Goal: Information Seeking & Learning: Learn about a topic

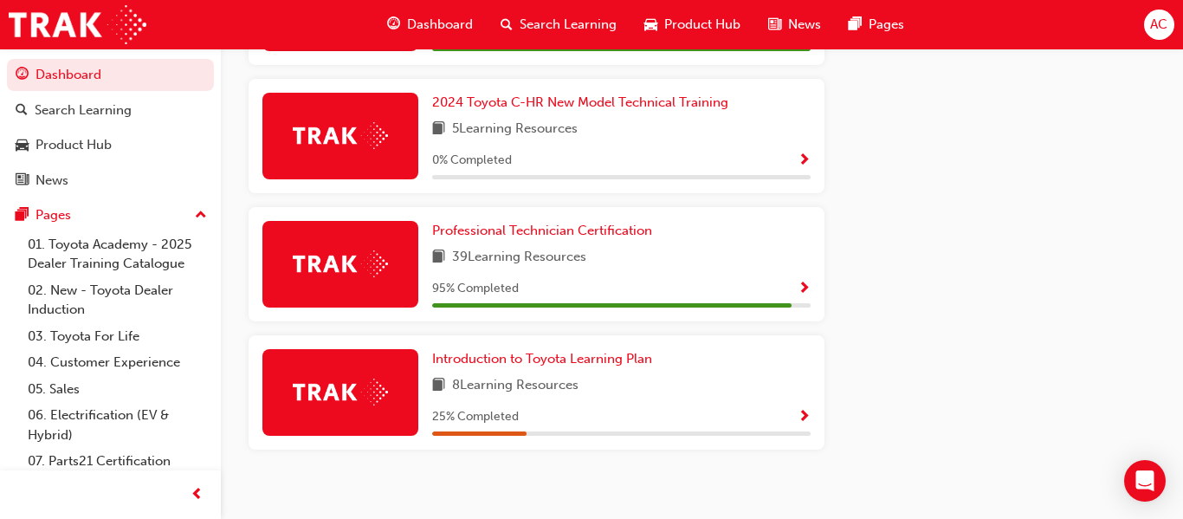
scroll to position [914, 0]
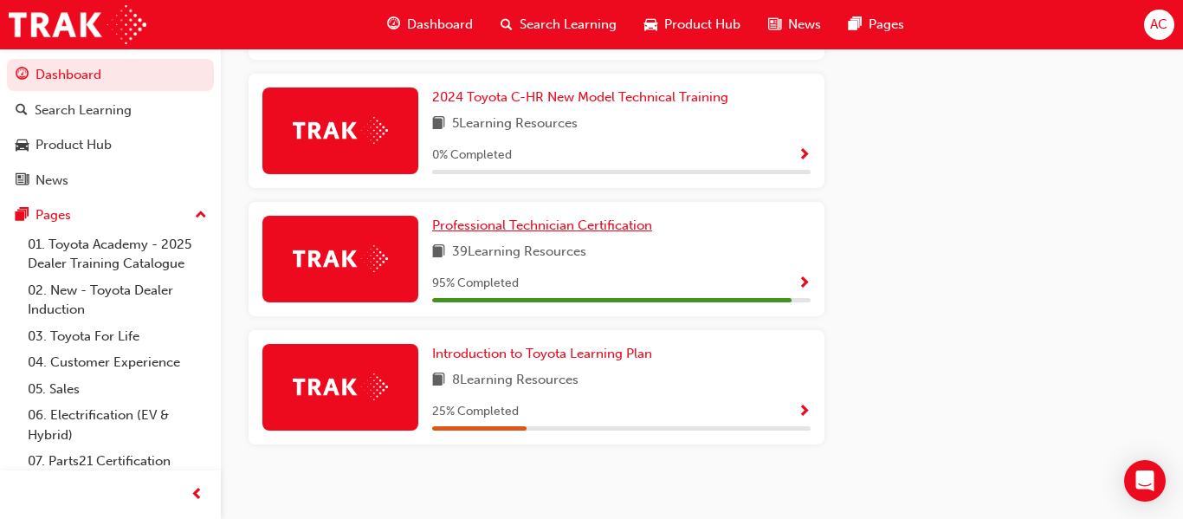
click at [537, 233] on span "Professional Technician Certification" at bounding box center [542, 225] width 220 height 16
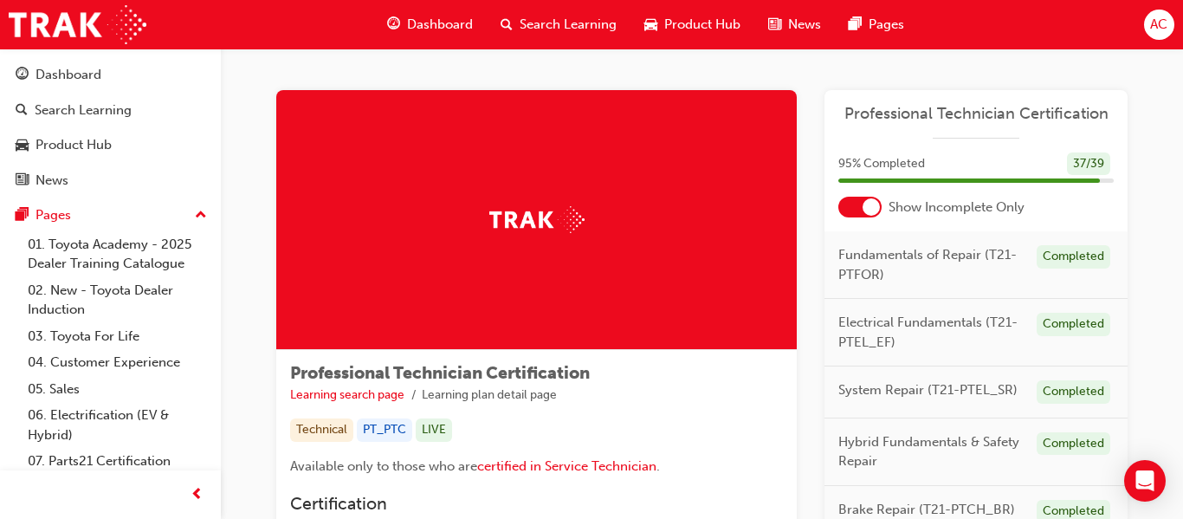
click at [860, 209] on div at bounding box center [859, 207] width 43 height 21
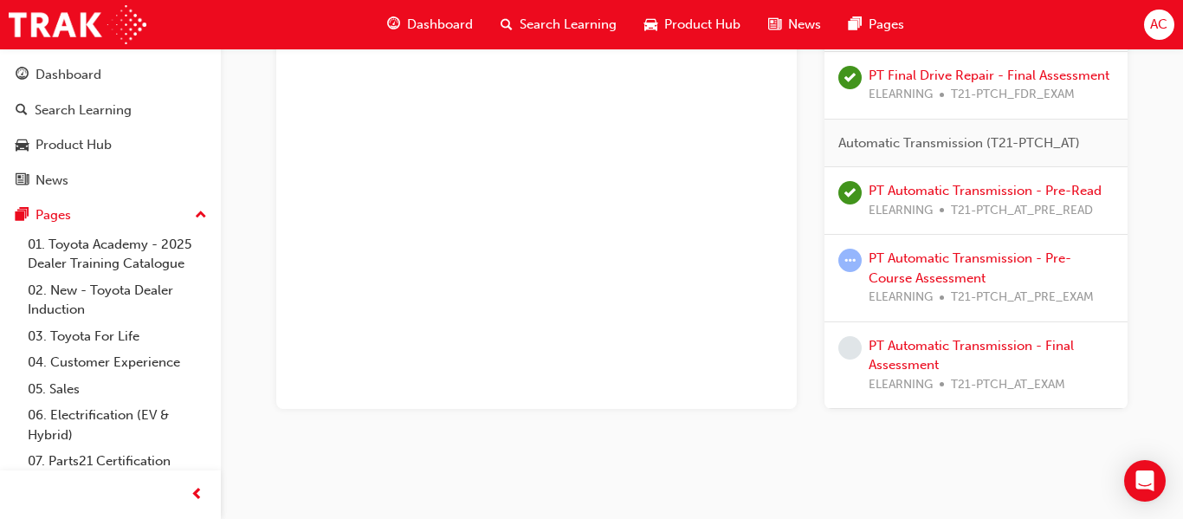
scroll to position [3922, 0]
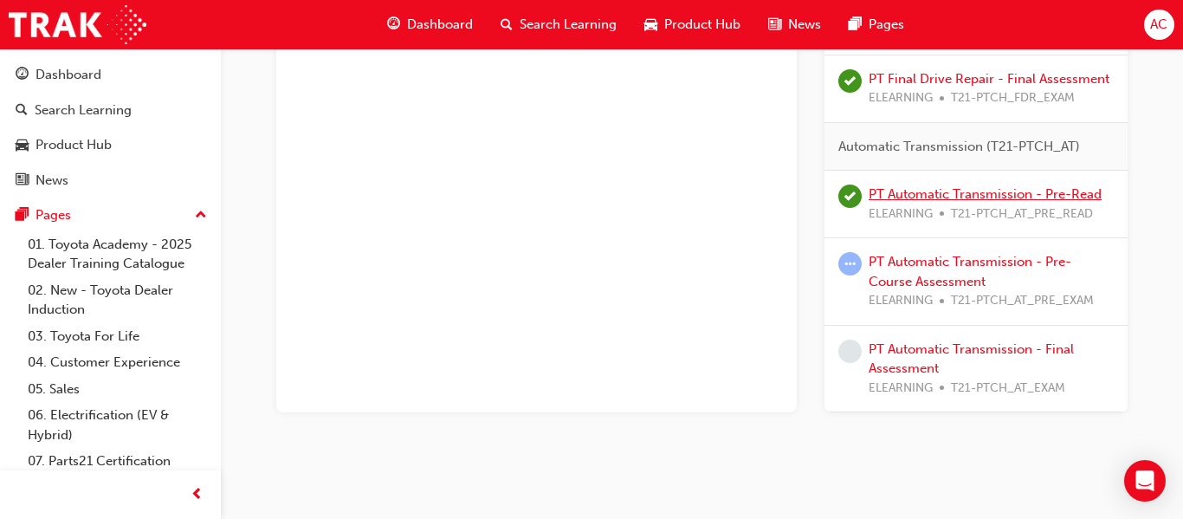
click at [925, 197] on link "PT Automatic Transmission - Pre-Read" at bounding box center [984, 194] width 233 height 16
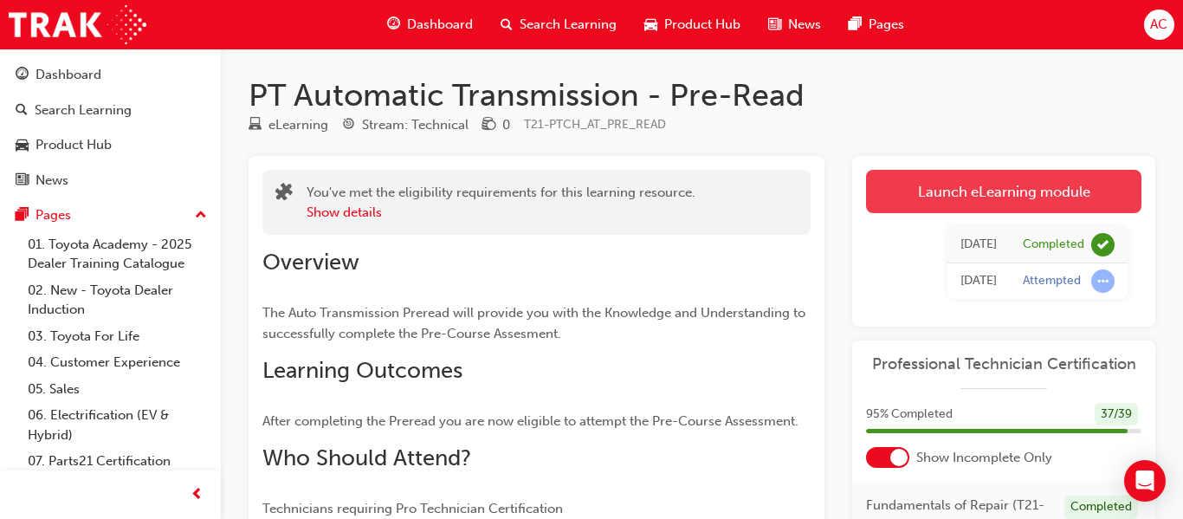
click at [952, 203] on link "Launch eLearning module" at bounding box center [1003, 191] width 275 height 43
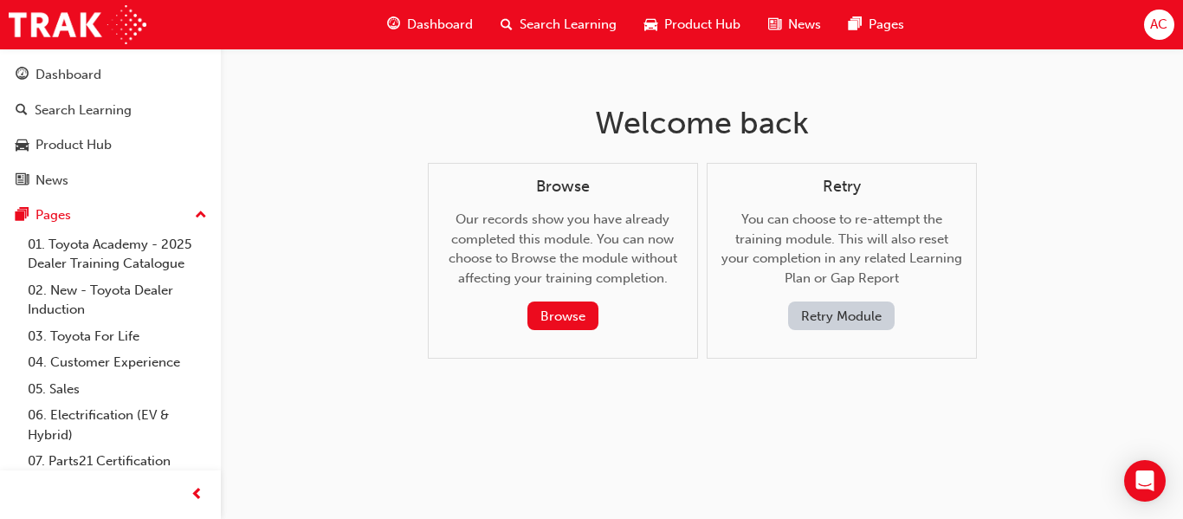
click at [838, 314] on button "Retry Module" at bounding box center [841, 315] width 106 height 29
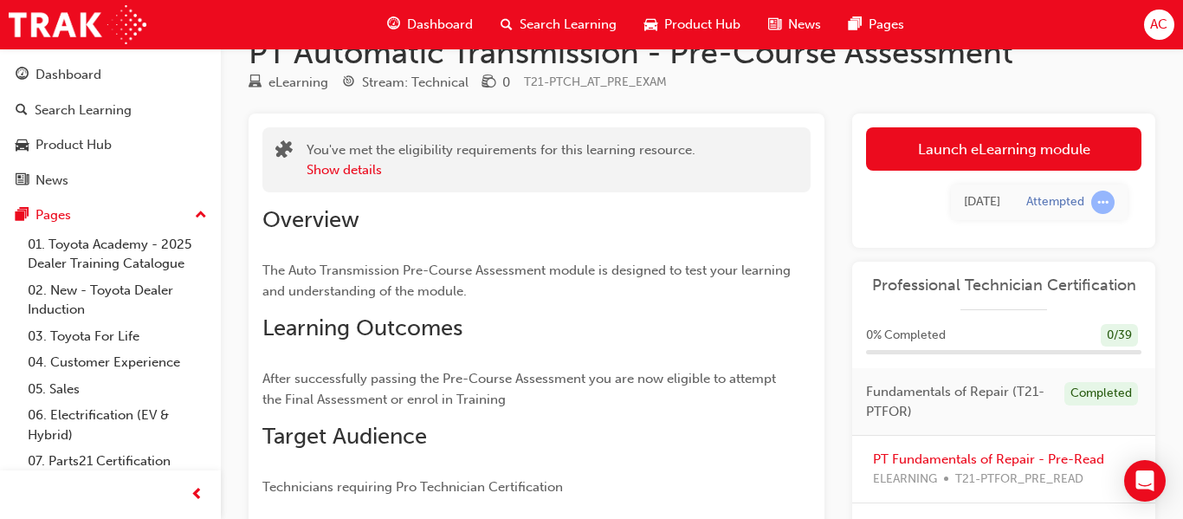
scroll to position [41, 0]
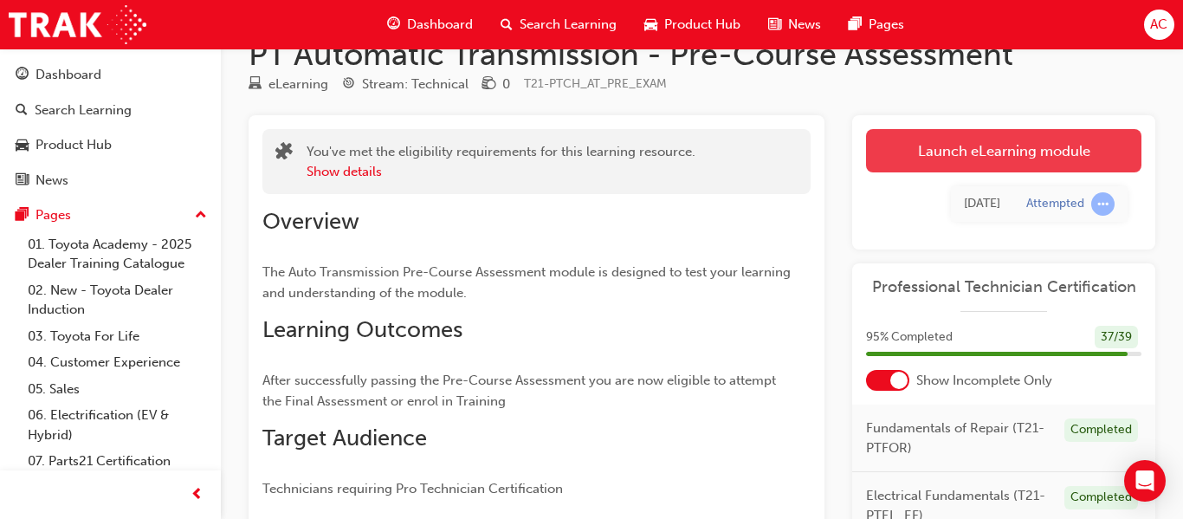
click at [926, 158] on link "Launch eLearning module" at bounding box center [1003, 150] width 275 height 43
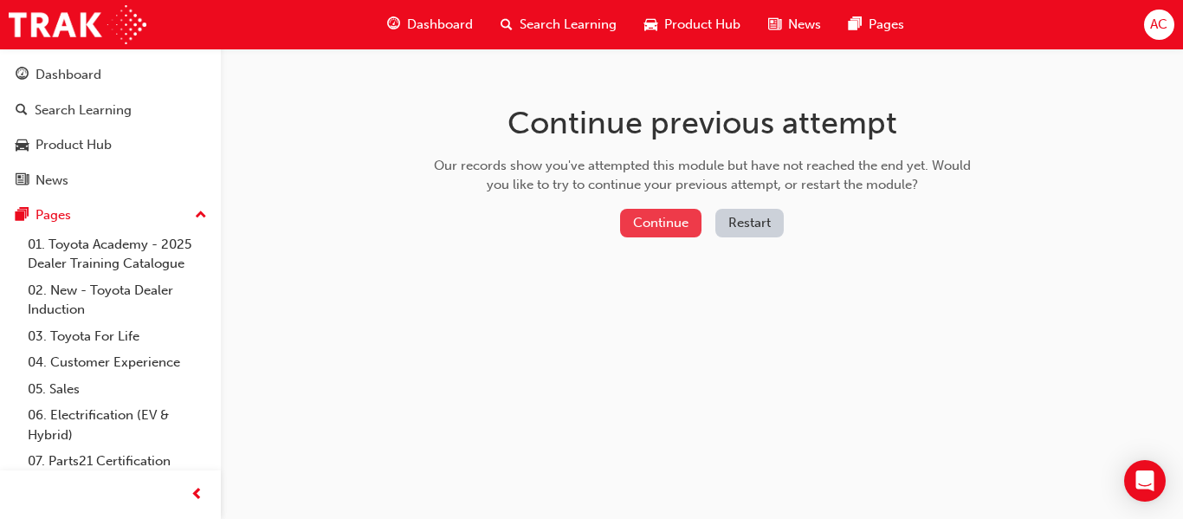
click at [655, 217] on button "Continue" at bounding box center [660, 223] width 81 height 29
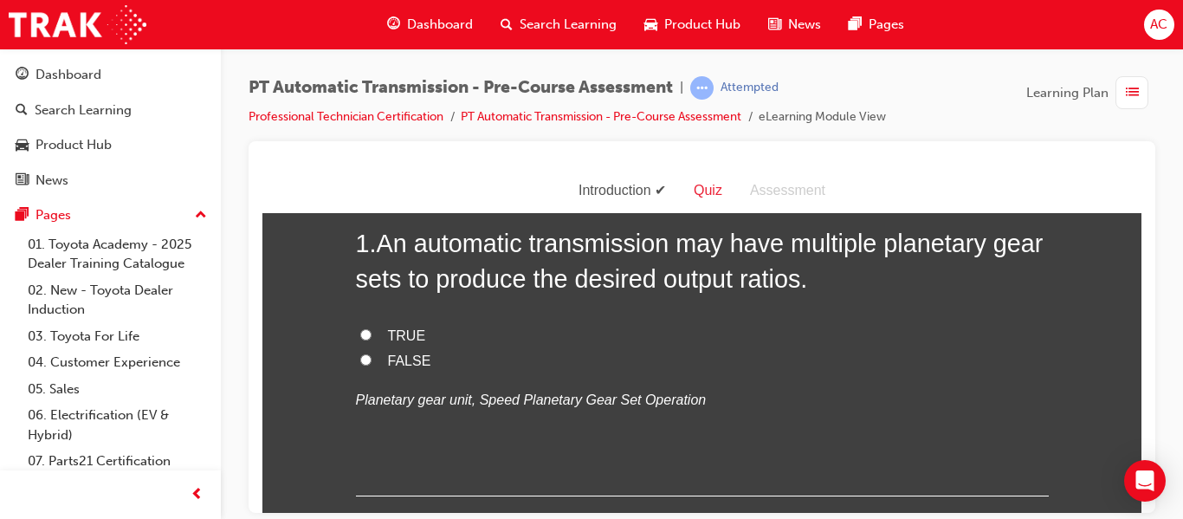
scroll to position [100, 0]
click at [1104, 54] on div "PT Automatic Transmission - Pre-Course Assessment | Attempted Professional Tech…" at bounding box center [702, 261] width 962 height 427
click at [386, 332] on label "TRUE" at bounding box center [702, 333] width 693 height 25
click at [371, 332] on input "TRUE" at bounding box center [365, 331] width 11 height 11
radio input "true"
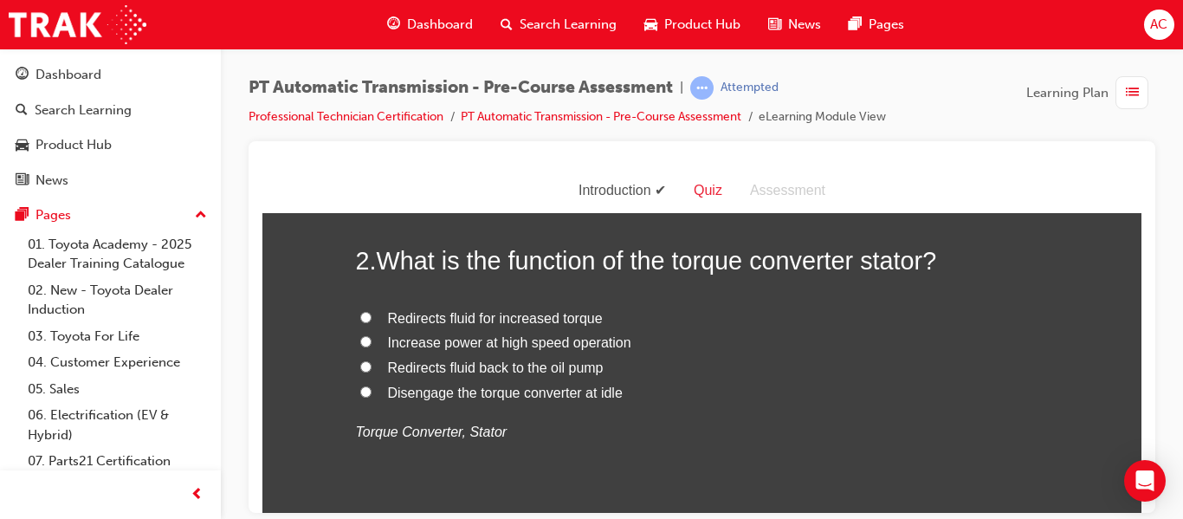
scroll to position [439, 0]
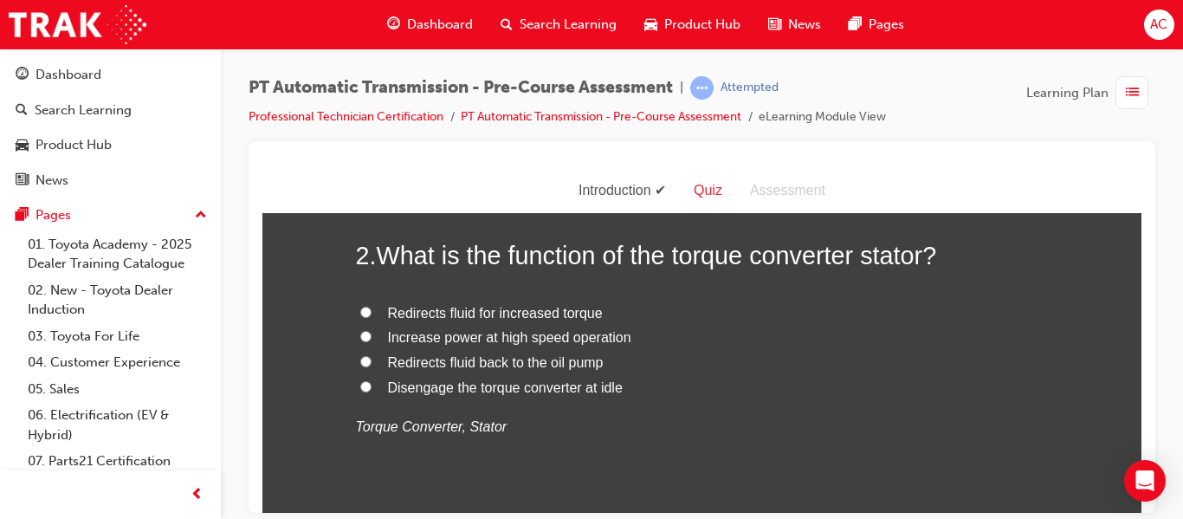
click at [1067, 106] on div "Learning Plan" at bounding box center [1090, 92] width 129 height 33
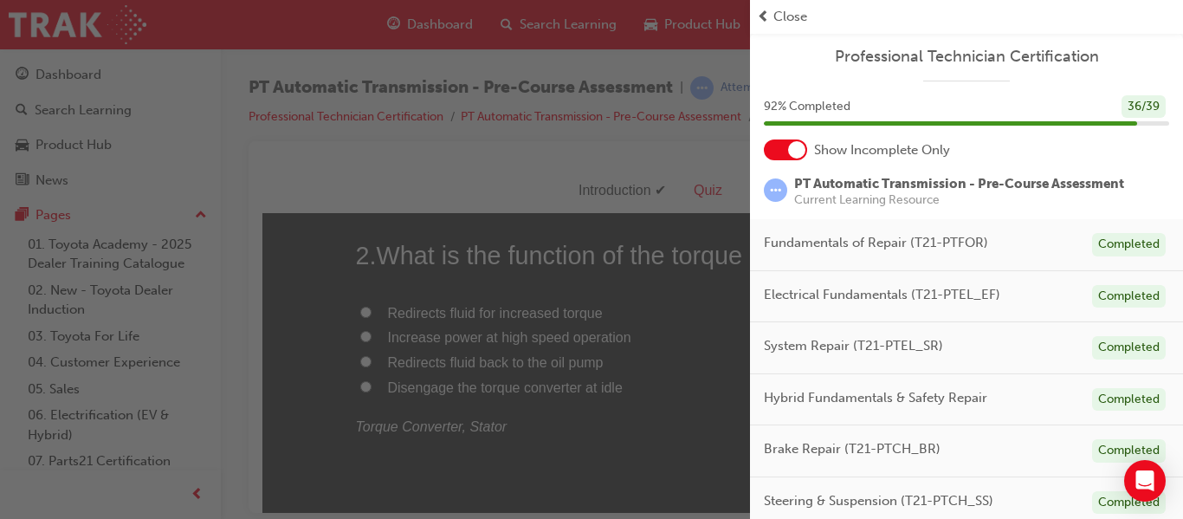
click at [761, 9] on span "prev-icon" at bounding box center [763, 17] width 13 height 20
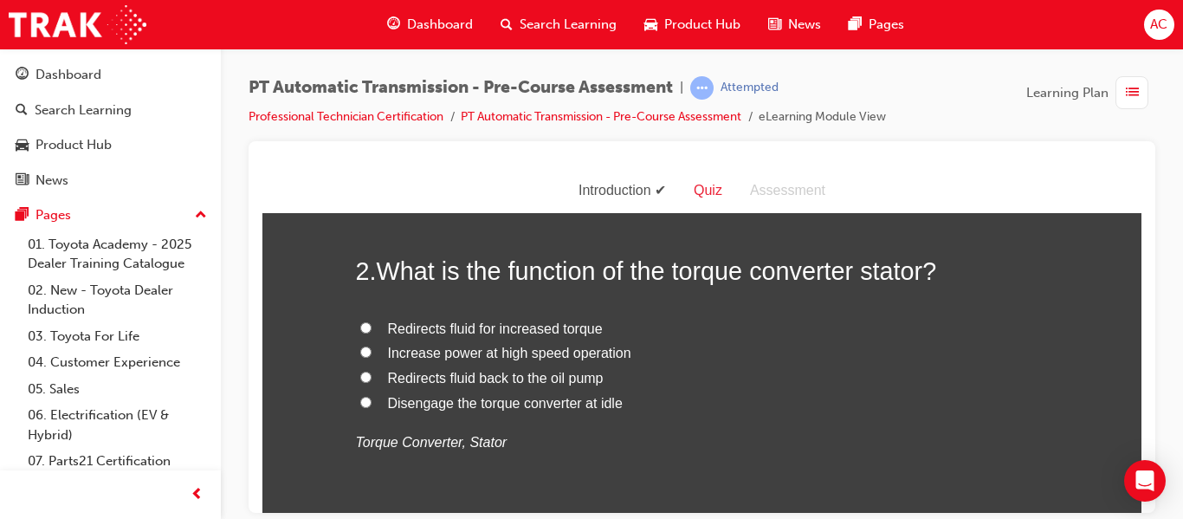
scroll to position [422, 0]
click at [1096, 126] on div "PT Automatic Transmission - Pre-Course Assessment | Attempted Professional Tech…" at bounding box center [701, 108] width 906 height 65
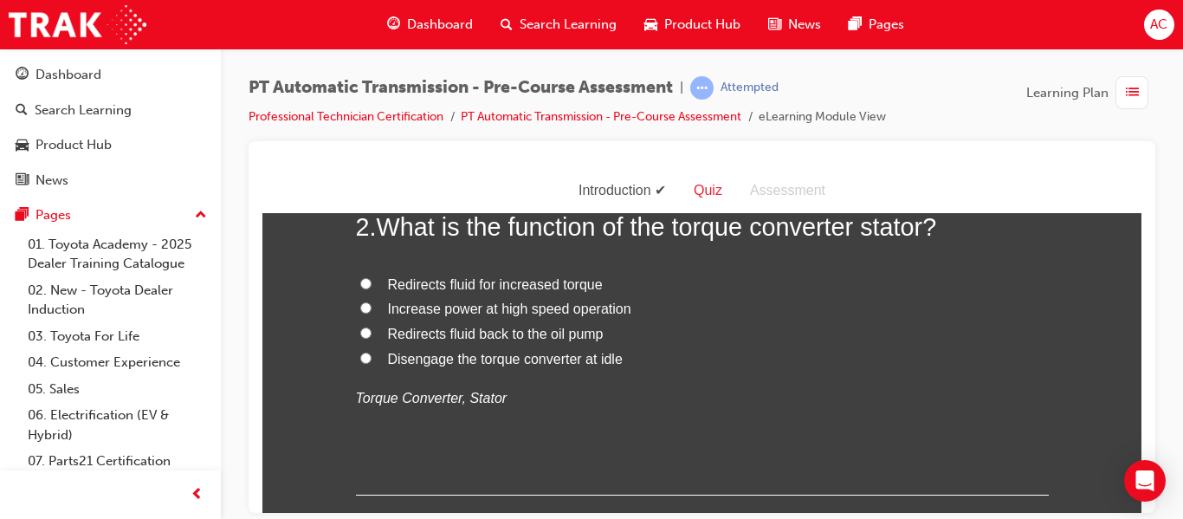
scroll to position [469, 0]
click at [1095, 127] on div "PT Automatic Transmission - Pre-Course Assessment | Attempted Professional Tech…" at bounding box center [701, 108] width 906 height 65
click at [455, 281] on span "Redirects fluid for increased torque" at bounding box center [495, 281] width 215 height 15
click at [371, 281] on input "Redirects fluid for increased torque" at bounding box center [365, 280] width 11 height 11
radio input "true"
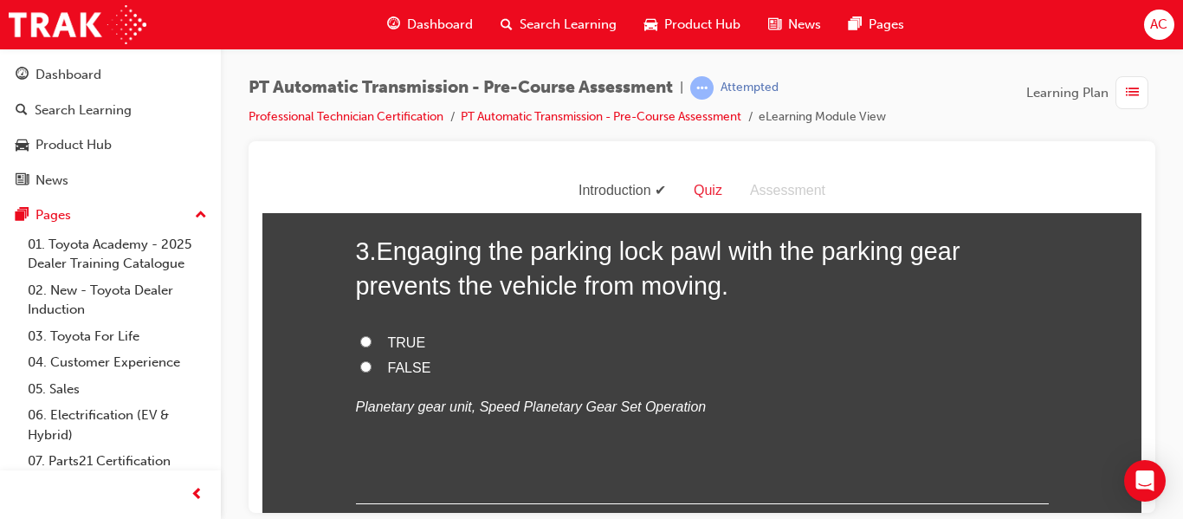
scroll to position [820, 0]
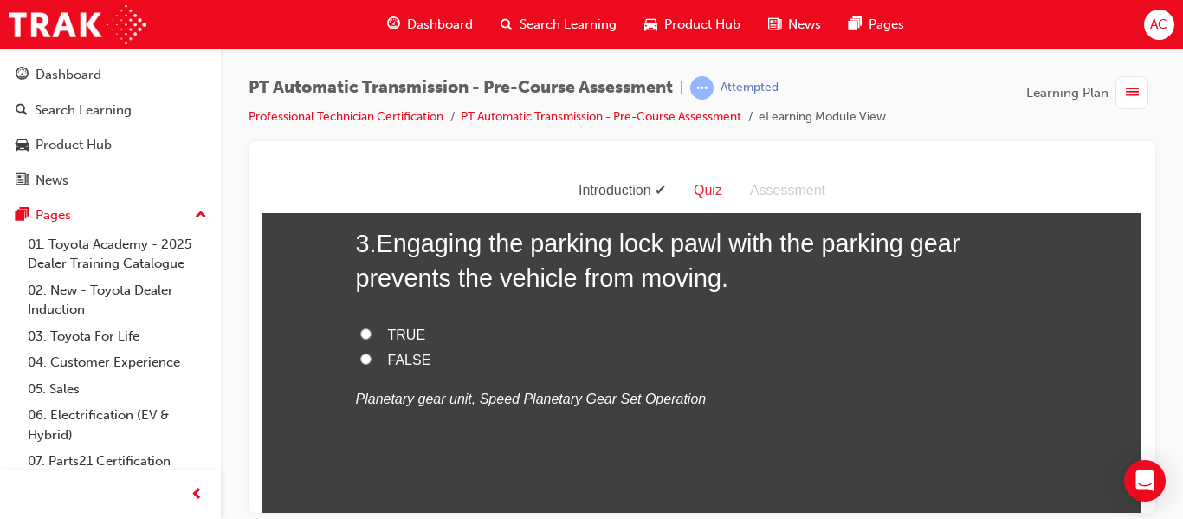
click at [1093, 127] on div "PT Automatic Transmission - Pre-Course Assessment | Attempted Professional Tech…" at bounding box center [701, 108] width 906 height 65
click at [1125, 123] on div "PT Automatic Transmission - Pre-Course Assessment | Attempted Professional Tech…" at bounding box center [701, 108] width 906 height 65
click at [400, 333] on span "TRUE" at bounding box center [407, 333] width 38 height 15
click at [371, 333] on input "TRUE" at bounding box center [365, 332] width 11 height 11
radio input "true"
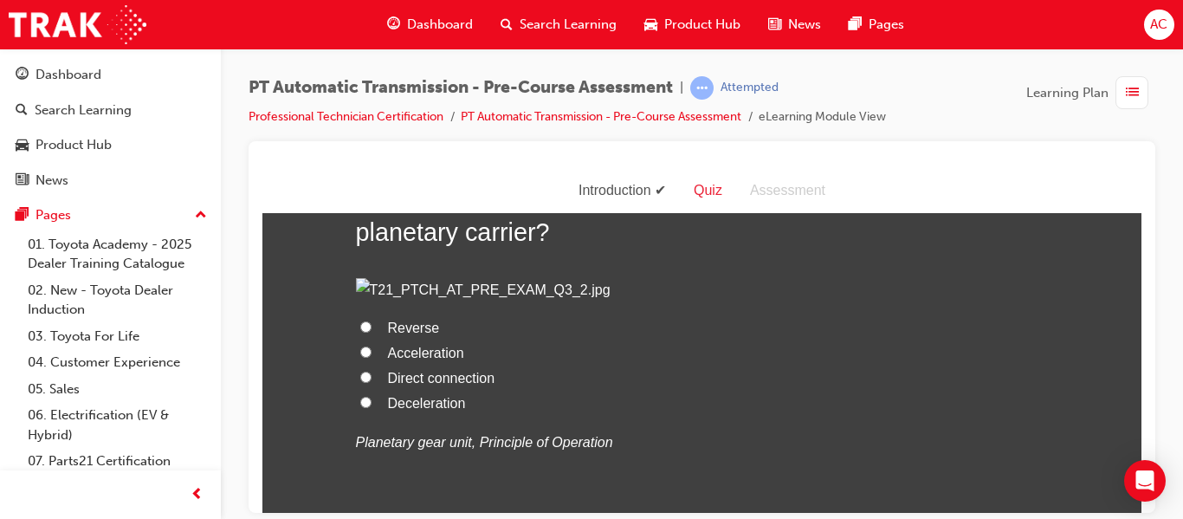
scroll to position [1258, 0]
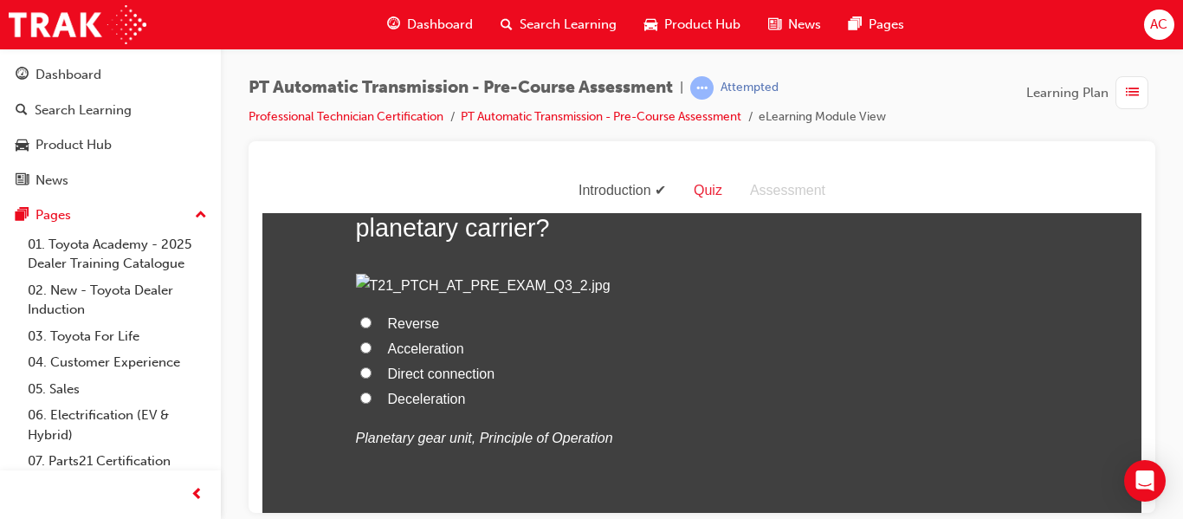
click at [1119, 132] on div "PT Automatic Transmission - Pre-Course Assessment | Attempted Professional Tech…" at bounding box center [701, 108] width 906 height 65
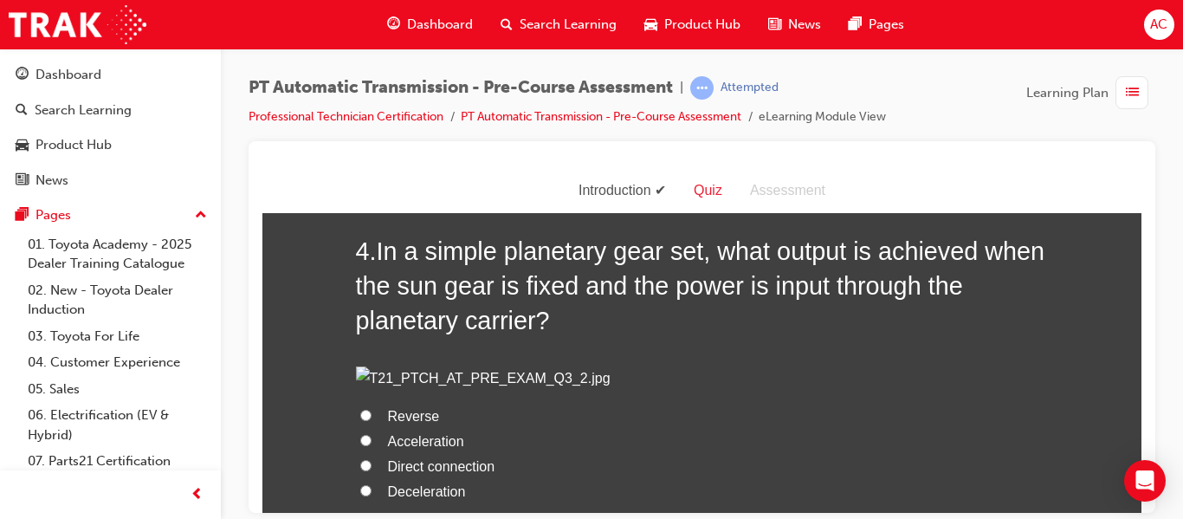
scroll to position [1163, 0]
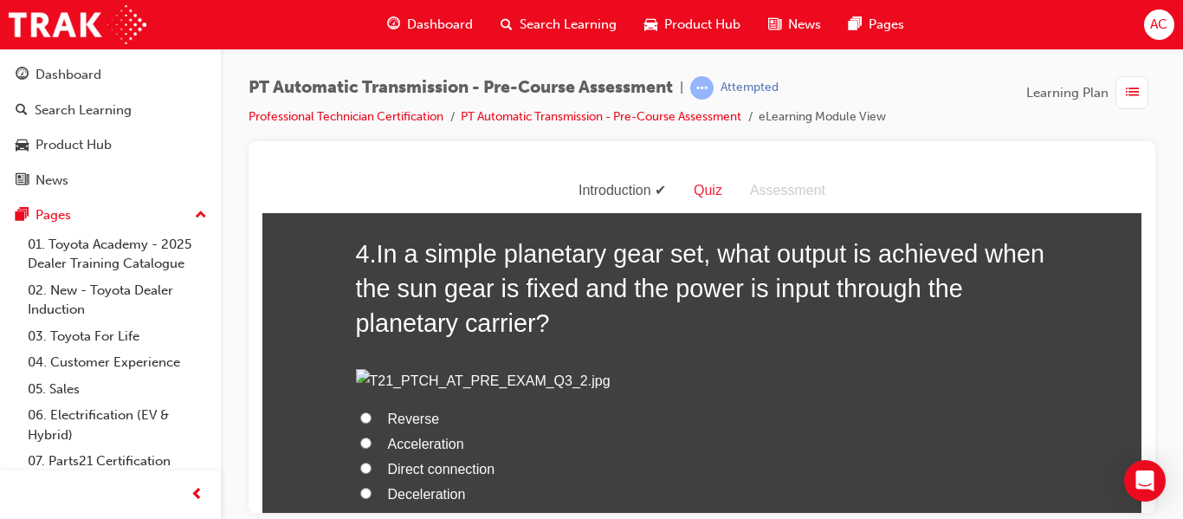
click at [1120, 132] on div "PT Automatic Transmission - Pre-Course Assessment | Attempted Professional Tech…" at bounding box center [701, 108] width 906 height 65
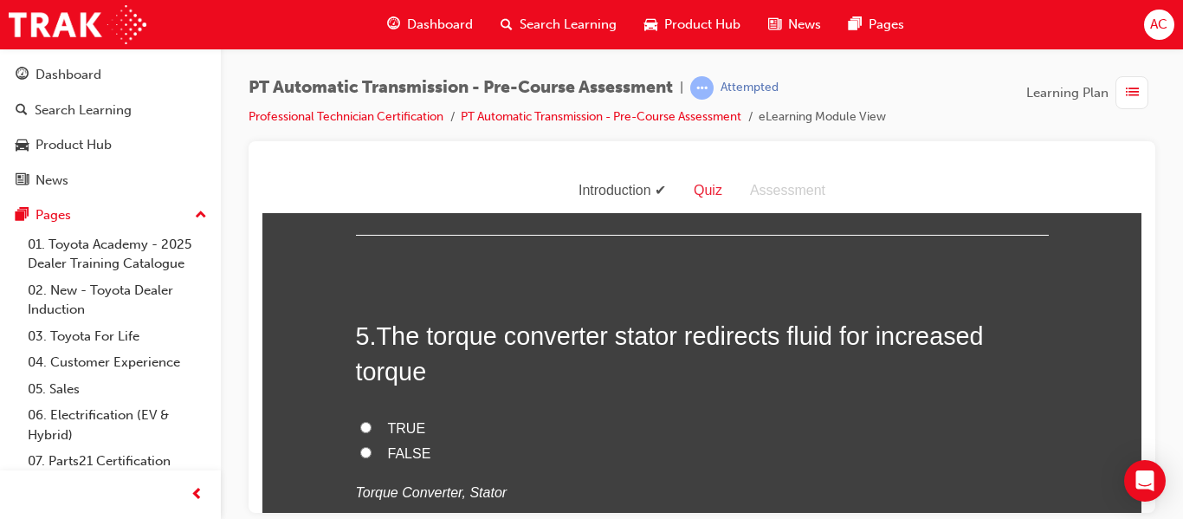
scroll to position [1560, 0]
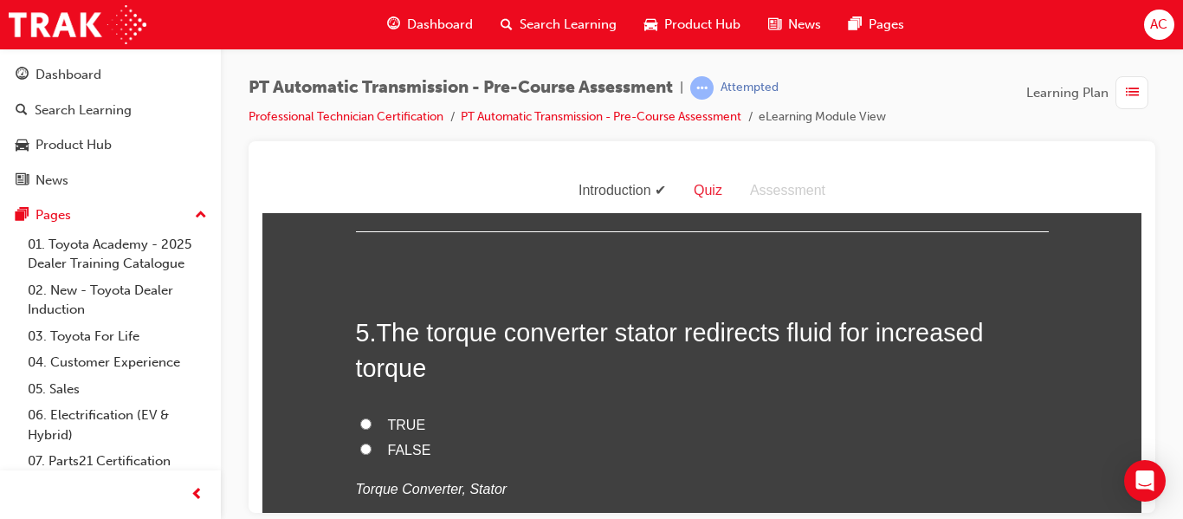
click at [395, 103] on span "Deceleration" at bounding box center [427, 95] width 78 height 15
click at [371, 100] on input "Deceleration" at bounding box center [365, 94] width 11 height 11
radio input "true"
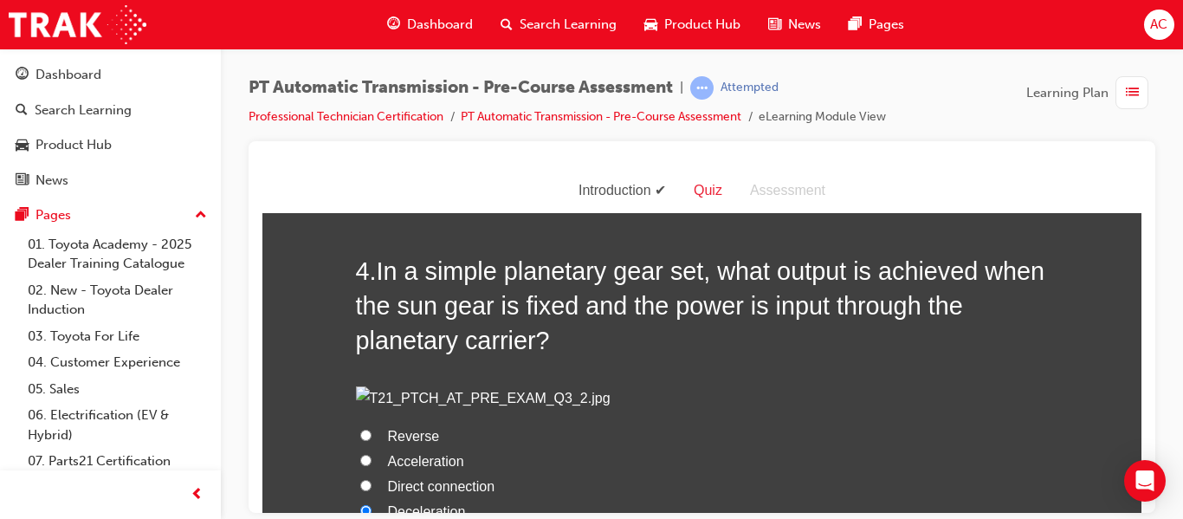
scroll to position [1150, 0]
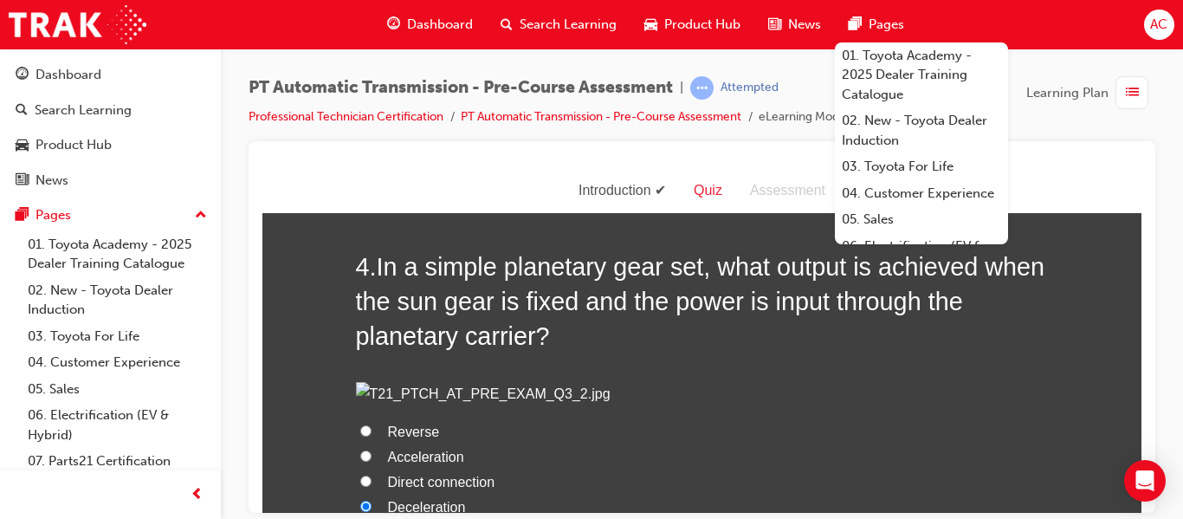
click at [1082, 123] on div "PT Automatic Transmission - Pre-Course Assessment | Attempted Professional Tech…" at bounding box center [701, 108] width 906 height 65
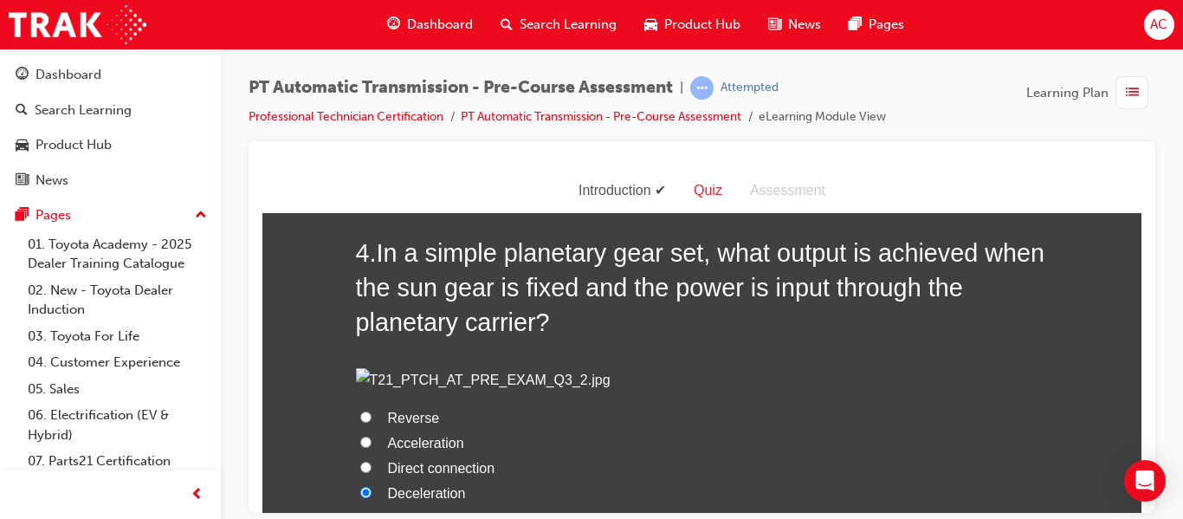
scroll to position [1166, 0]
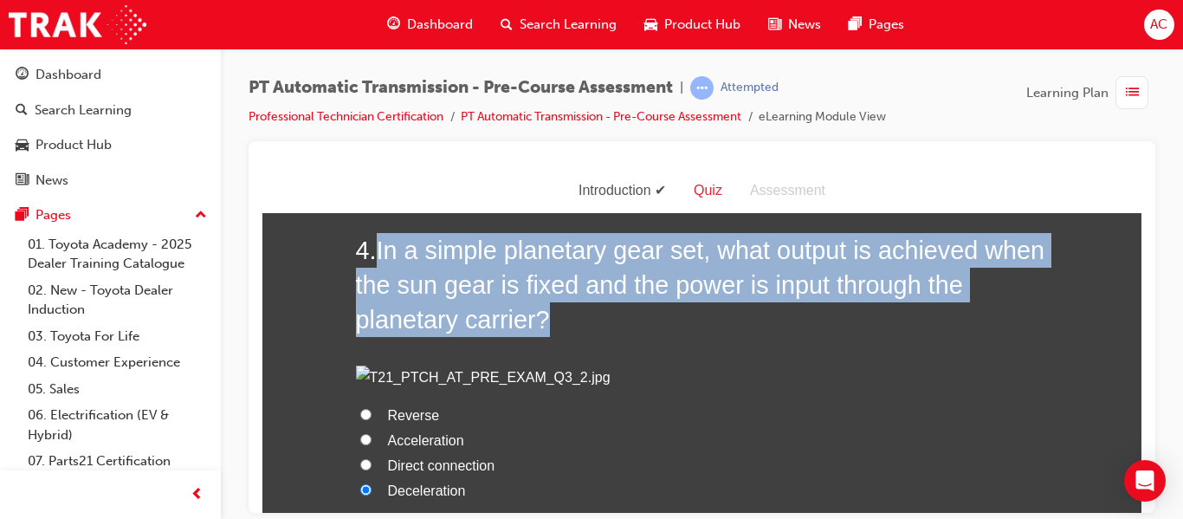
drag, startPoint x: 383, startPoint y: 244, endPoint x: 578, endPoint y: 313, distance: 207.3
click at [578, 313] on h2 "4 . In a simple planetary gear set, what output is achieved when the sun gear i…" at bounding box center [702, 284] width 693 height 105
drag, startPoint x: 381, startPoint y: 248, endPoint x: 561, endPoint y: 312, distance: 190.9
click at [561, 312] on h2 "4 . In a simple planetary gear set, what output is achieved when the sun gear i…" at bounding box center [702, 284] width 693 height 105
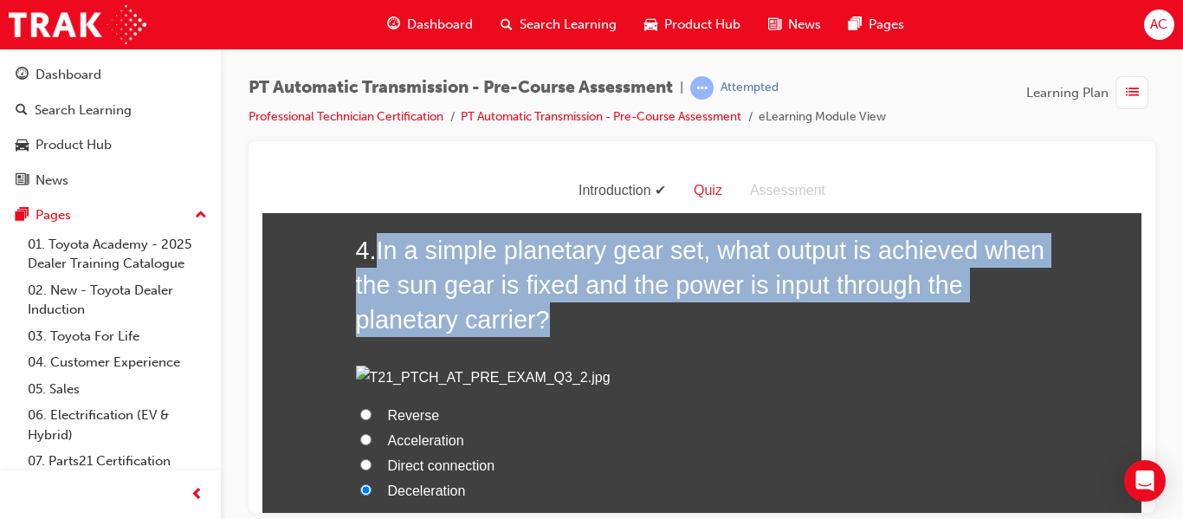
copy span "In a simple planetary gear set, what output is achieved when the sun gear is fi…"
click at [752, 335] on h2 "4 . In a simple planetary gear set, what output is achieved when the sun gear i…" at bounding box center [702, 284] width 693 height 105
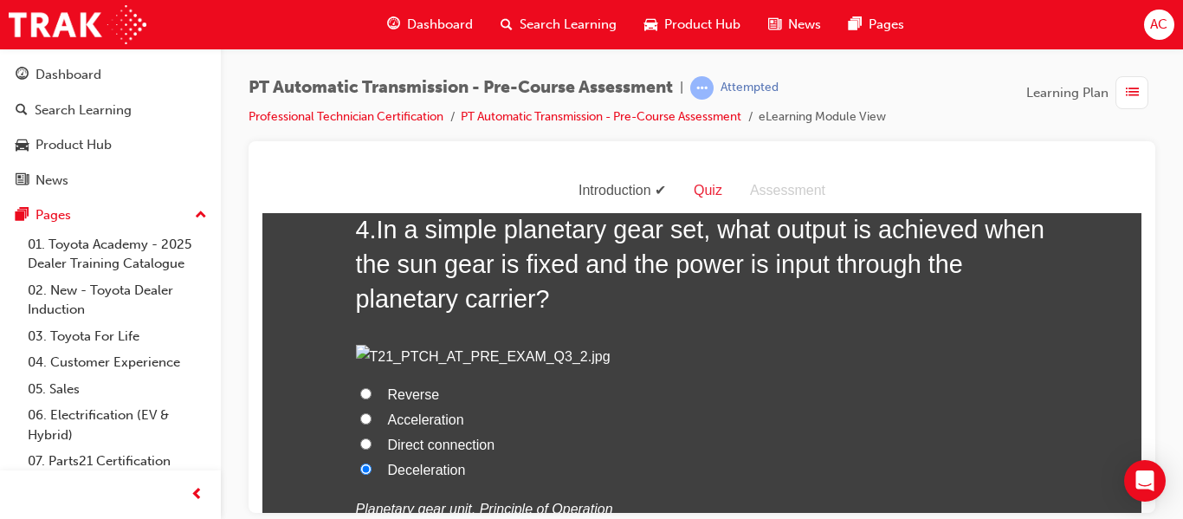
scroll to position [1192, 0]
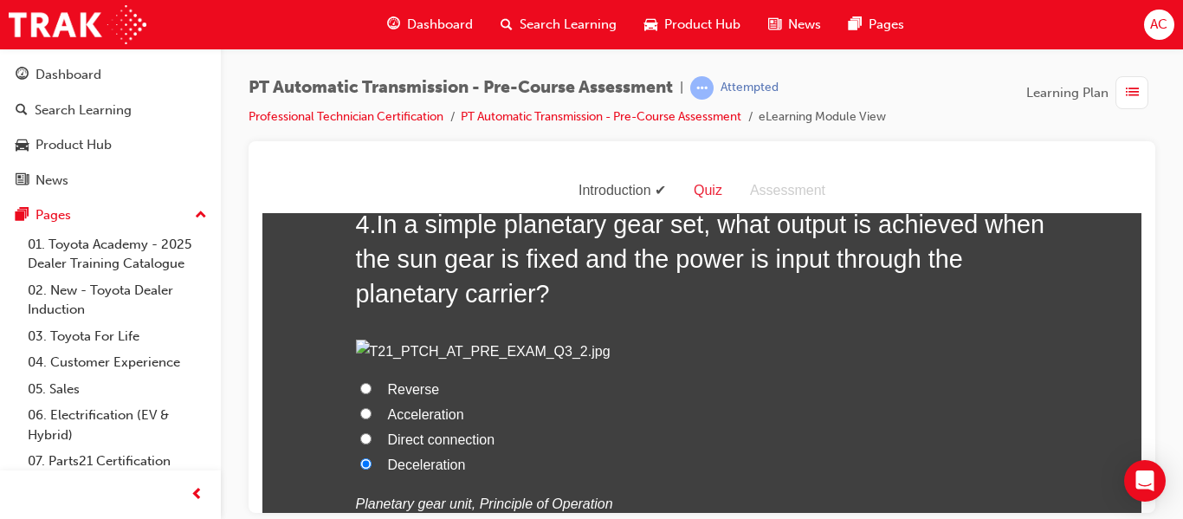
click at [1088, 184] on div "Introduction Quiz Assessment" at bounding box center [701, 190] width 879 height 45
click at [1080, 149] on div at bounding box center [701, 326] width 906 height 371
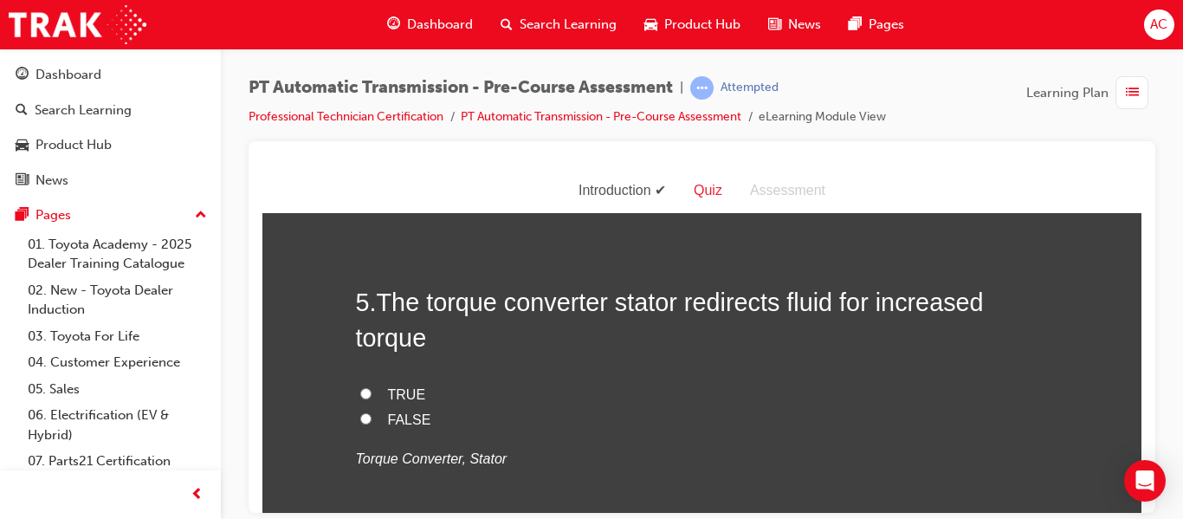
scroll to position [1595, 0]
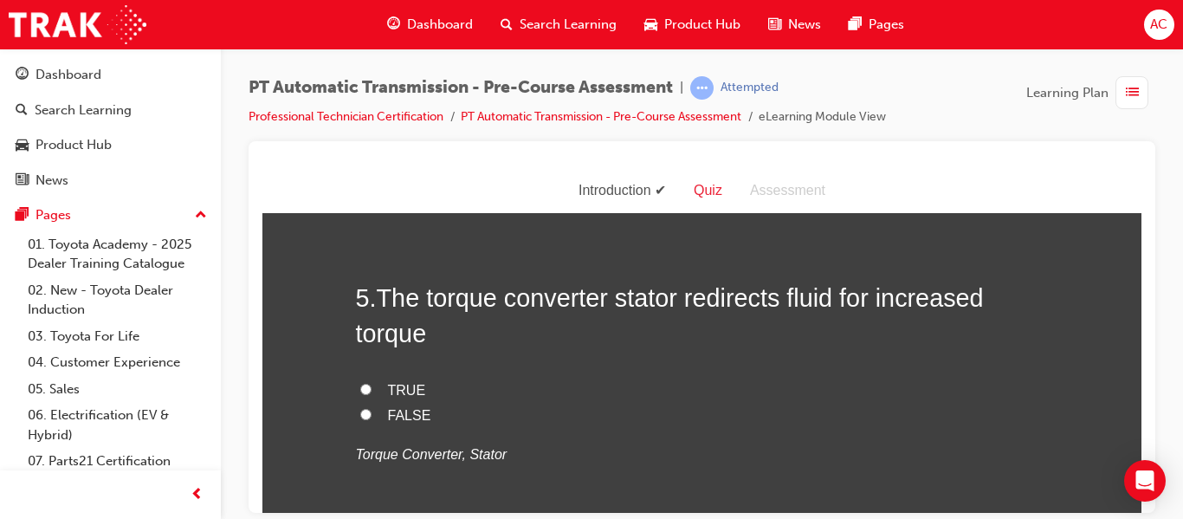
click at [418, 18] on span "Acceleration" at bounding box center [426, 10] width 76 height 15
click at [371, 16] on input "Acceleration" at bounding box center [365, 9] width 11 height 11
radio input "true"
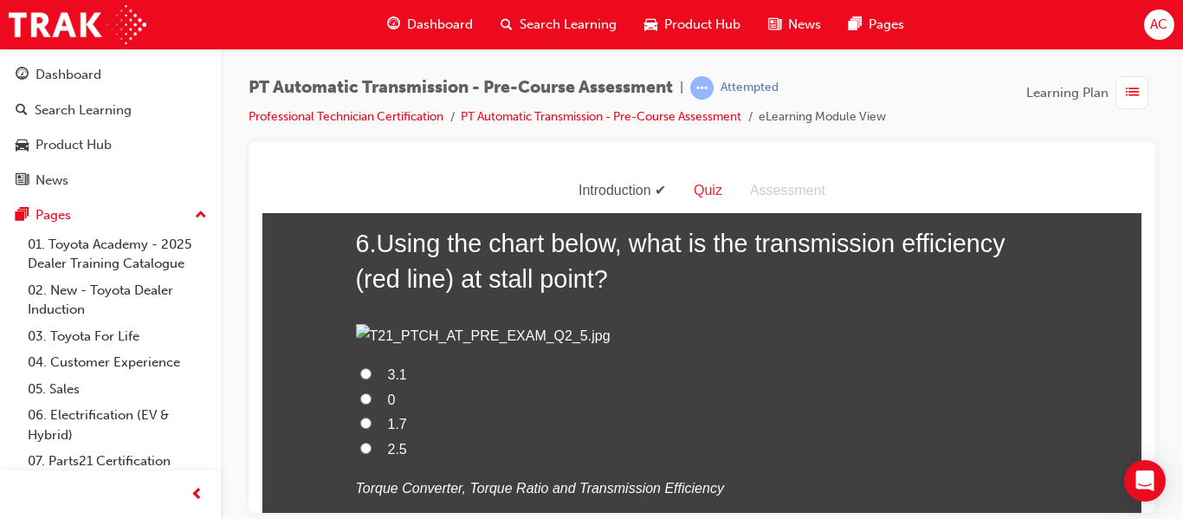
scroll to position [1999, 0]
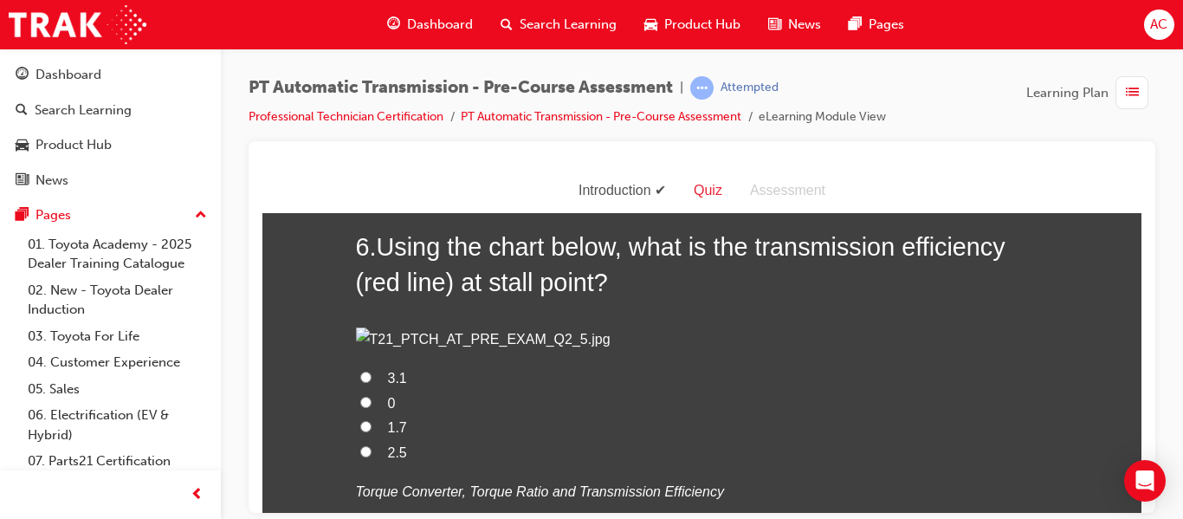
radio input "true"
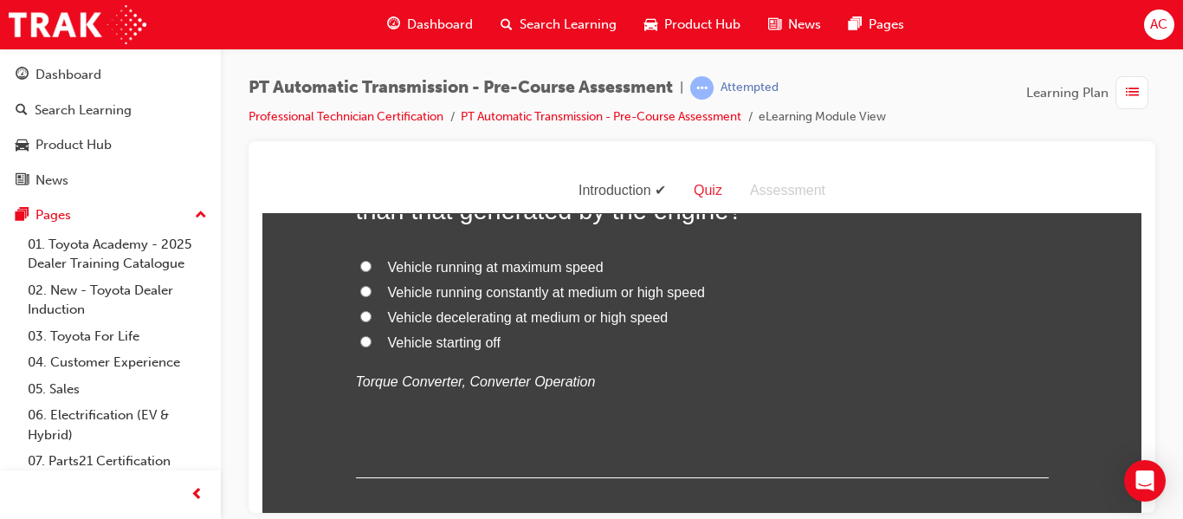
scroll to position [2519, 0]
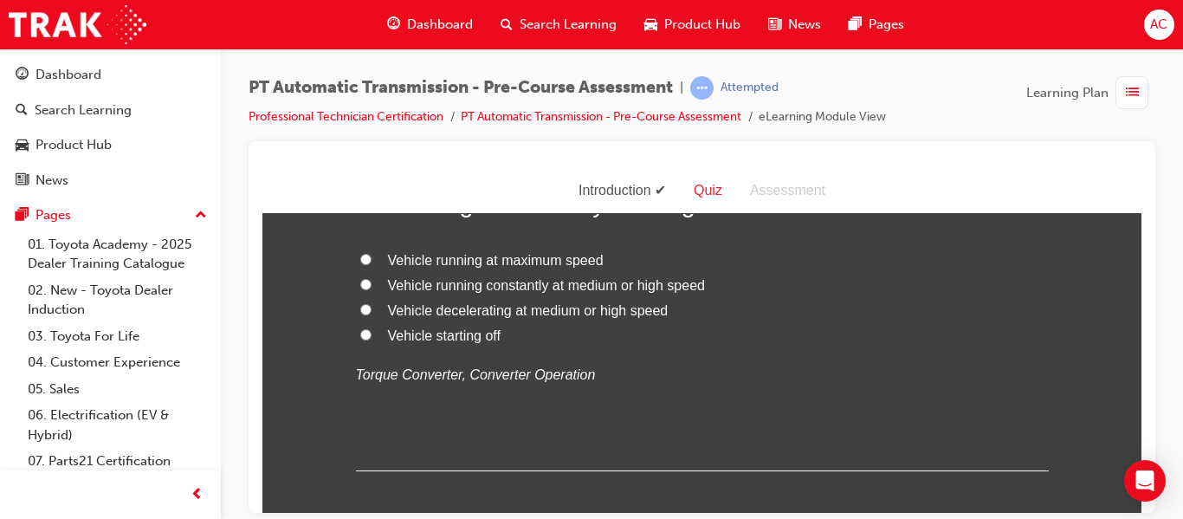
click at [1104, 168] on div "Introduction Quiz Assessment" at bounding box center [701, 190] width 879 height 45
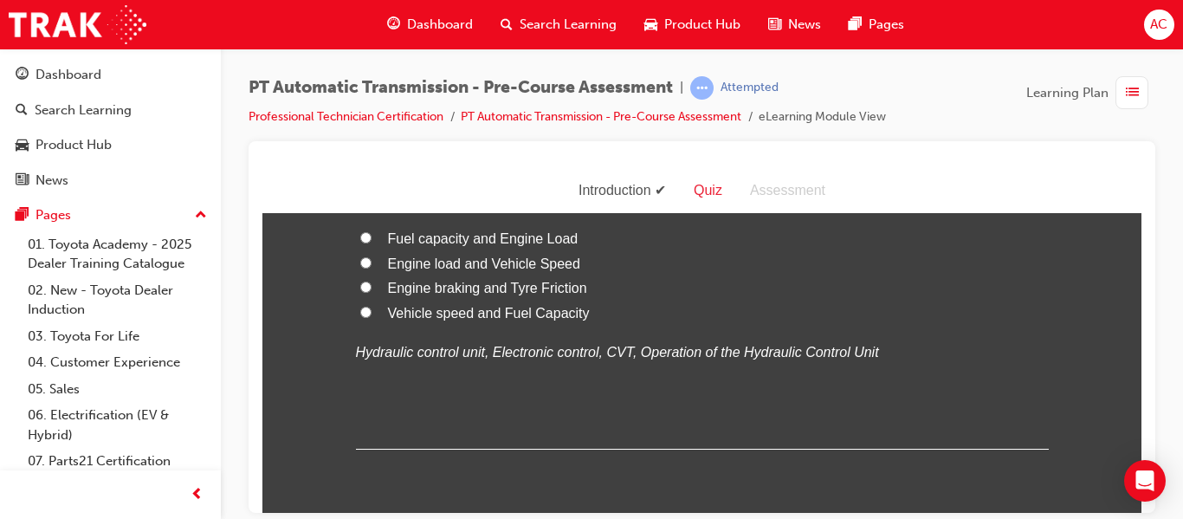
scroll to position [2908, 0]
radio input "true"
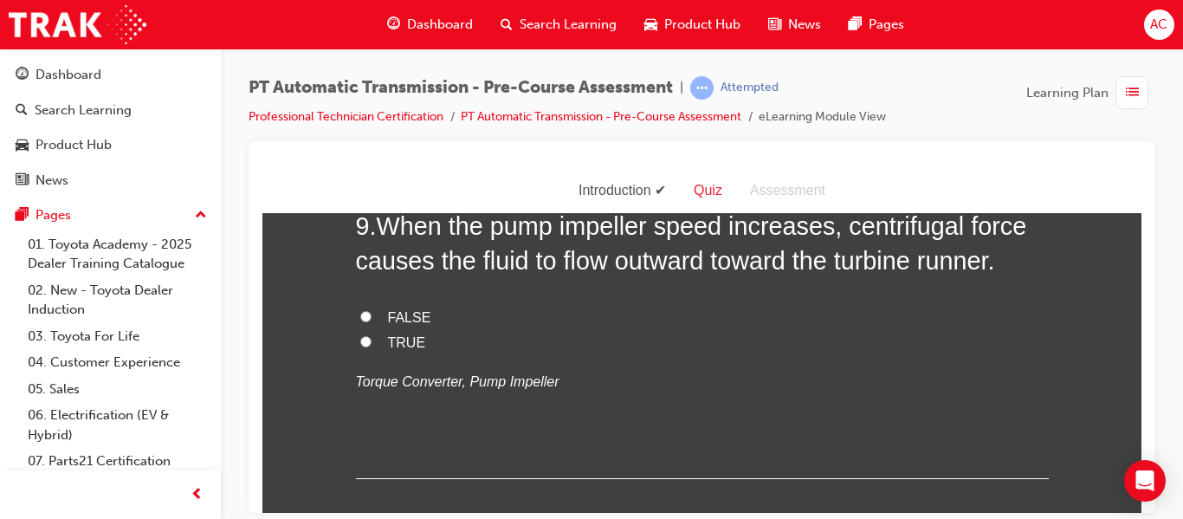
scroll to position [3236, 0]
radio input "true"
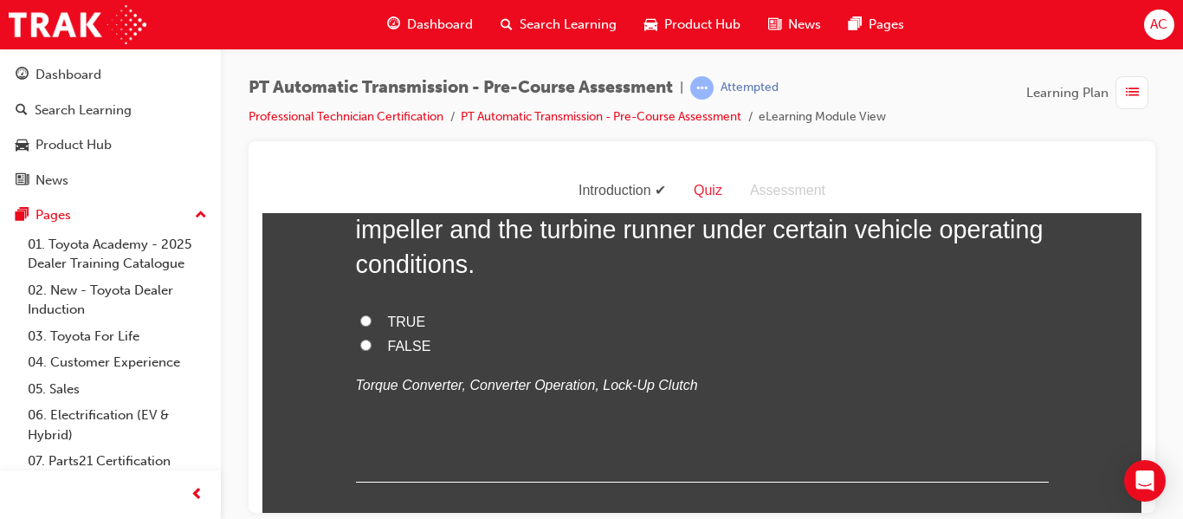
scroll to position [3619, 0]
radio input "true"
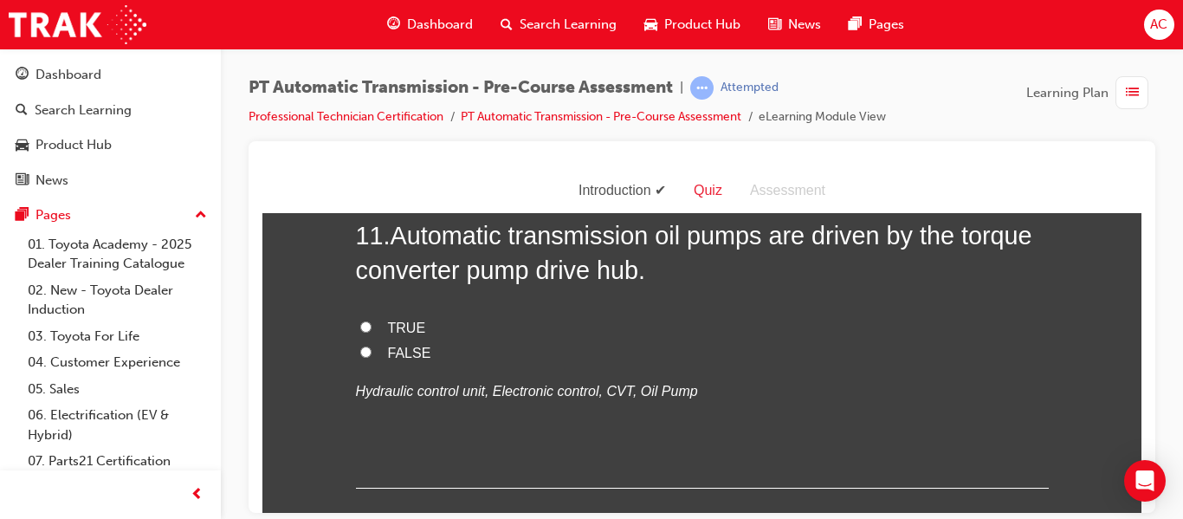
scroll to position [3966, 0]
drag, startPoint x: 381, startPoint y: 281, endPoint x: 1021, endPoint y: 313, distance: 640.6
copy span "When the pump impeller speed increases, centrifugal force causes the fluid to f…"
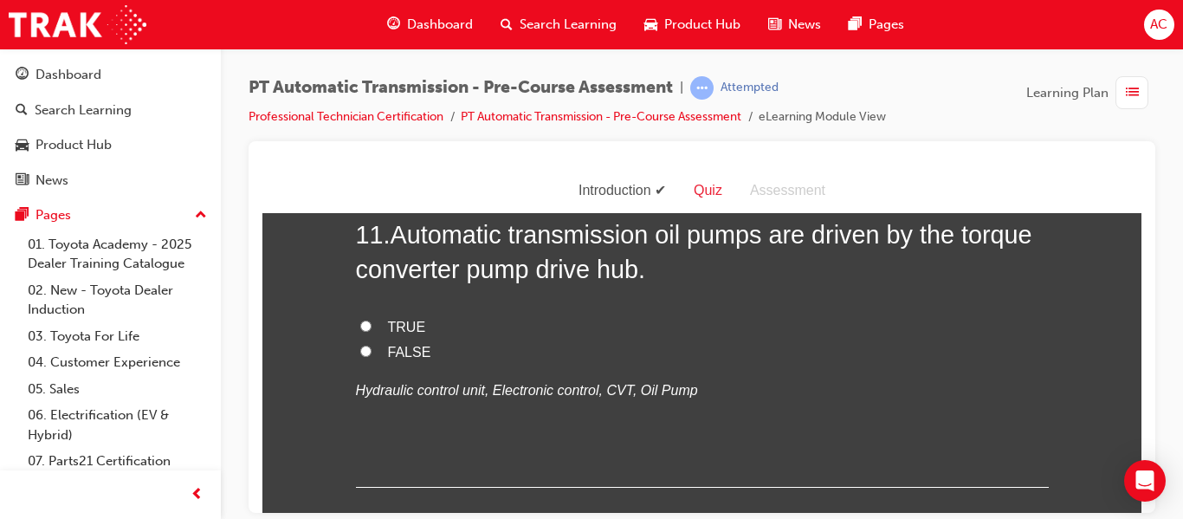
radio input "true"
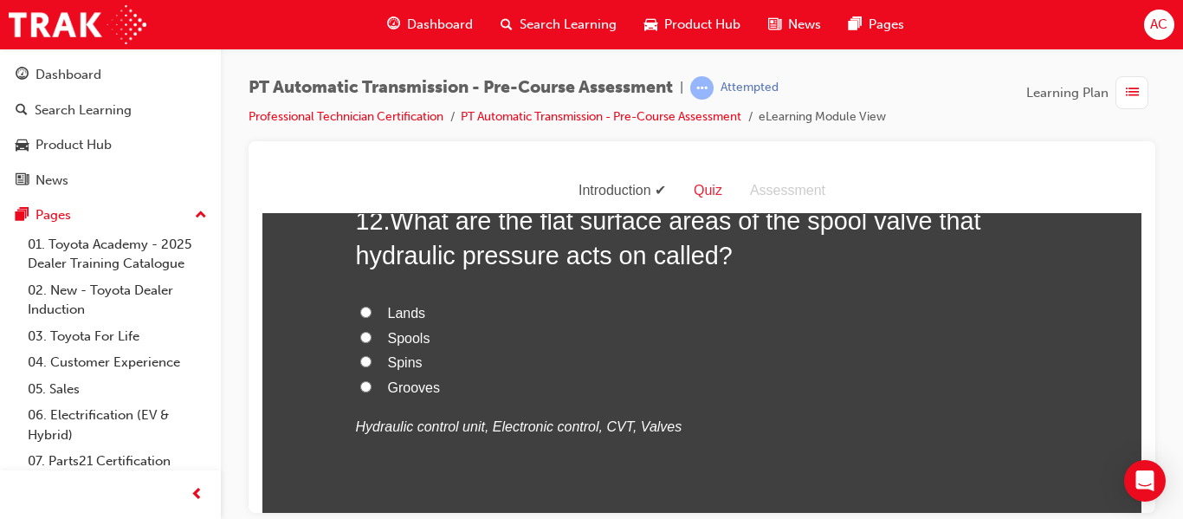
scroll to position [4339, 0]
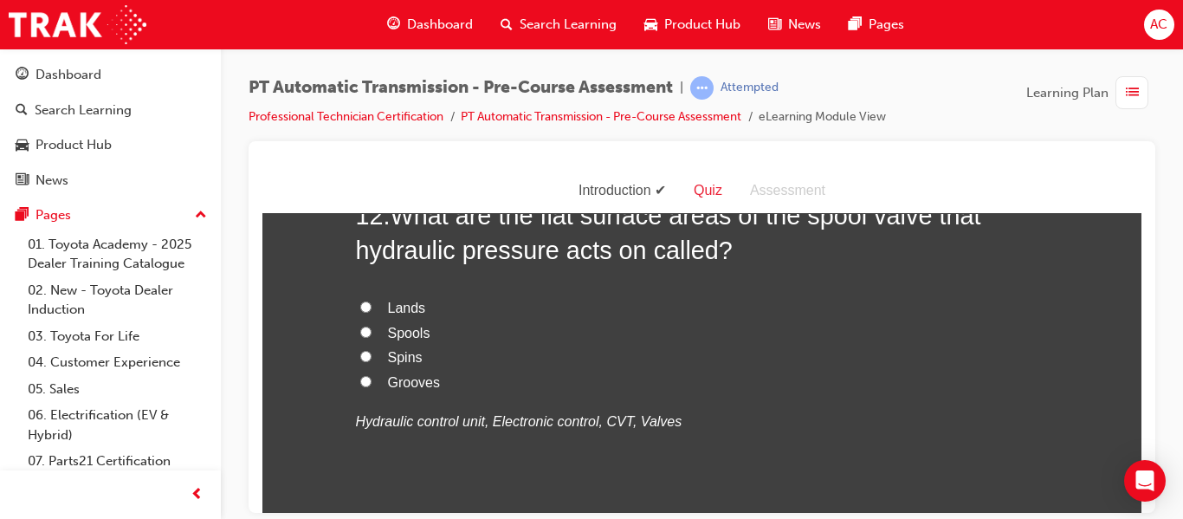
radio input "true"
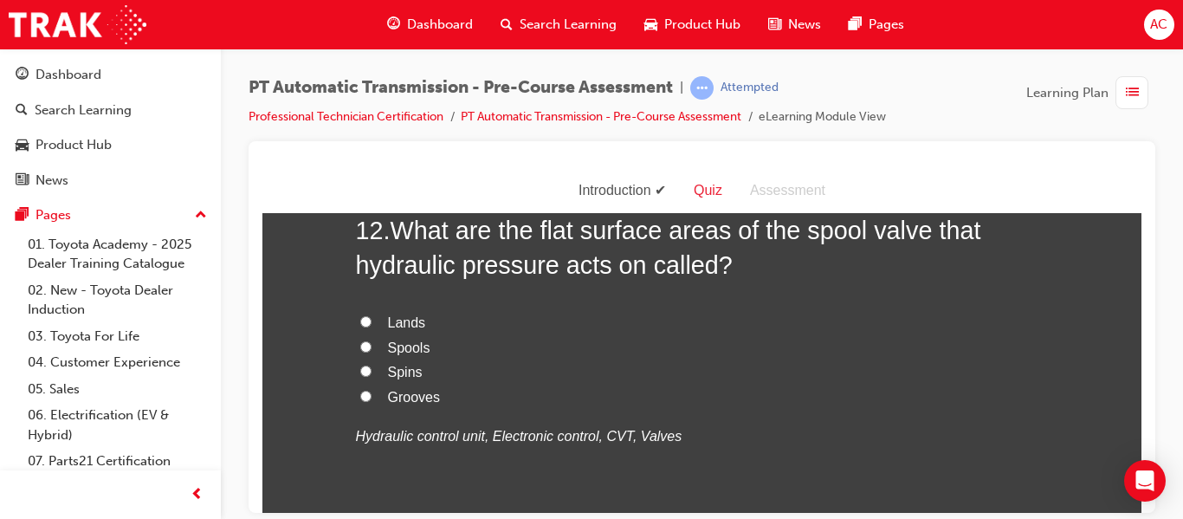
scroll to position [4320, 0]
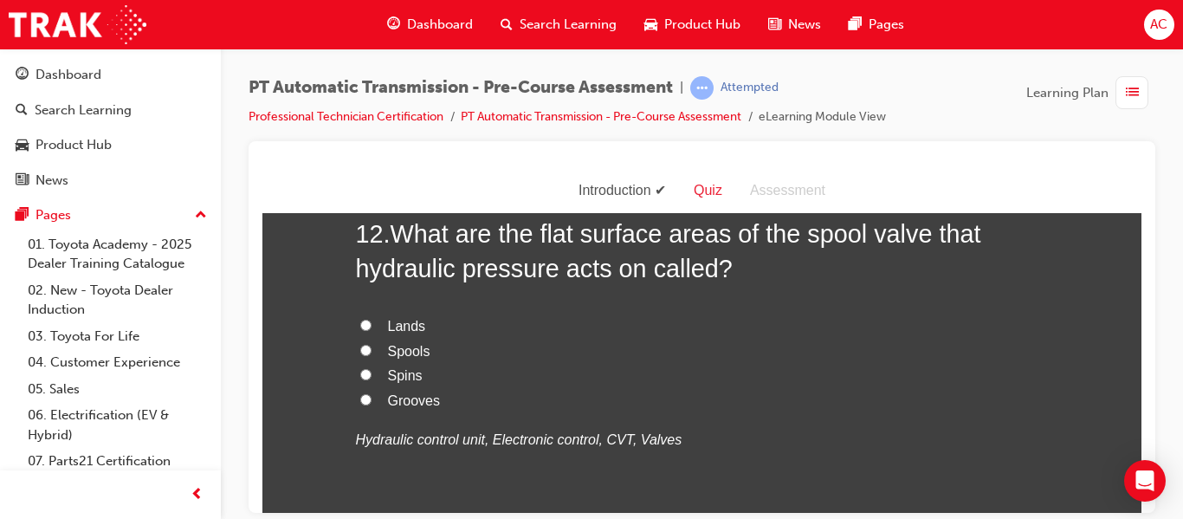
click at [1089, 126] on div "PT Automatic Transmission - Pre-Course Assessment | Attempted Professional Tech…" at bounding box center [701, 108] width 906 height 65
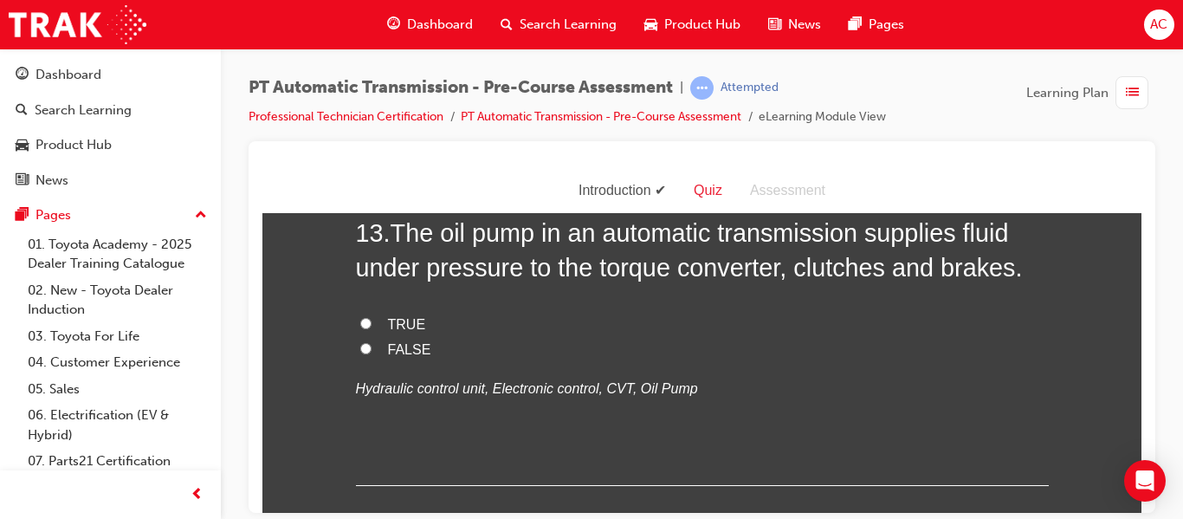
scroll to position [4726, 0]
radio input "true"
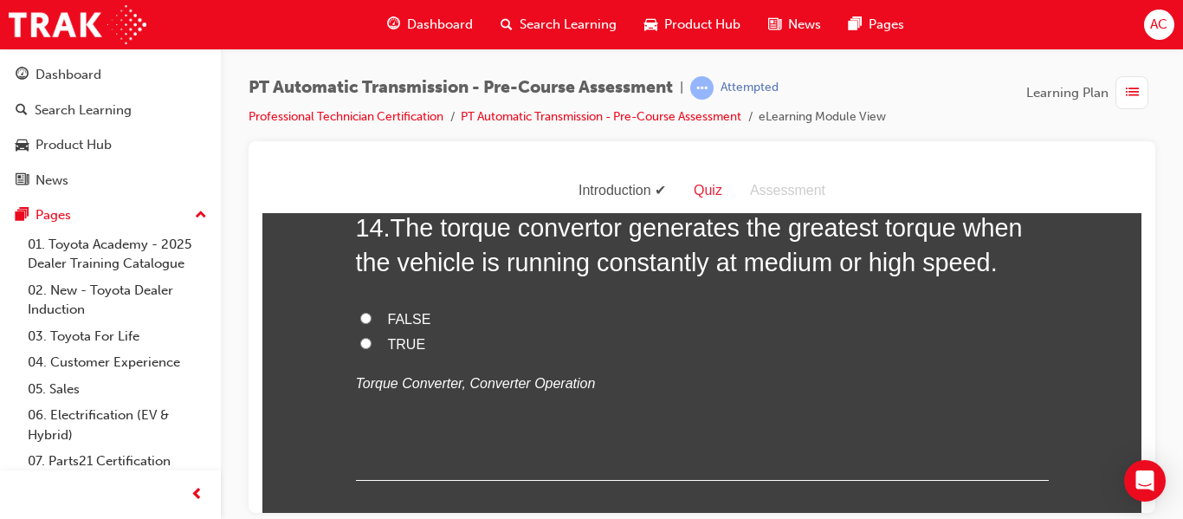
scroll to position [5082, 0]
radio input "true"
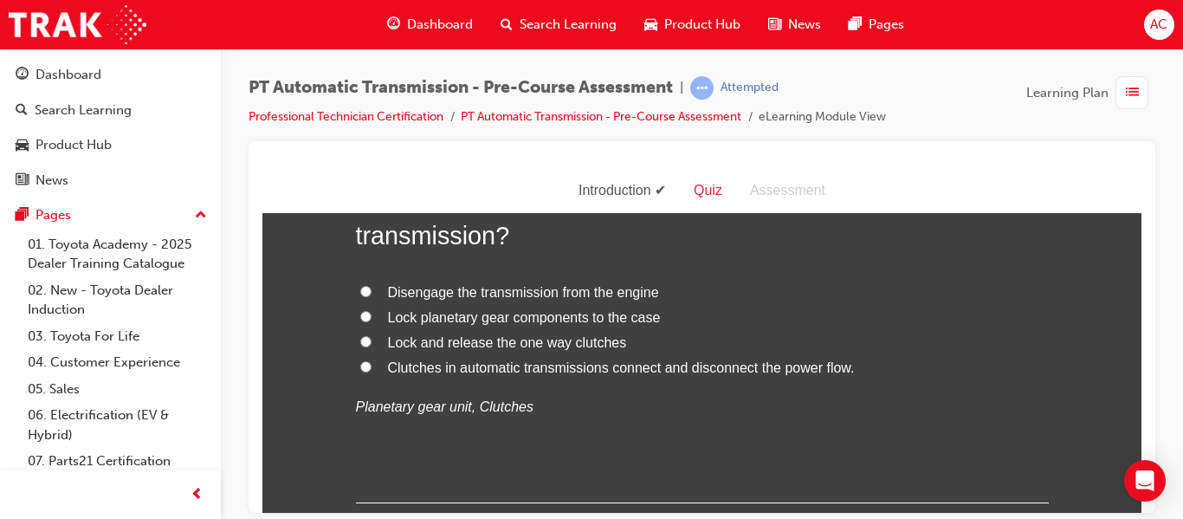
scroll to position [5466, 0]
click at [1080, 115] on div "PT Automatic Transmission - Pre-Course Assessment | Attempted Professional Tech…" at bounding box center [701, 108] width 906 height 65
radio input "true"
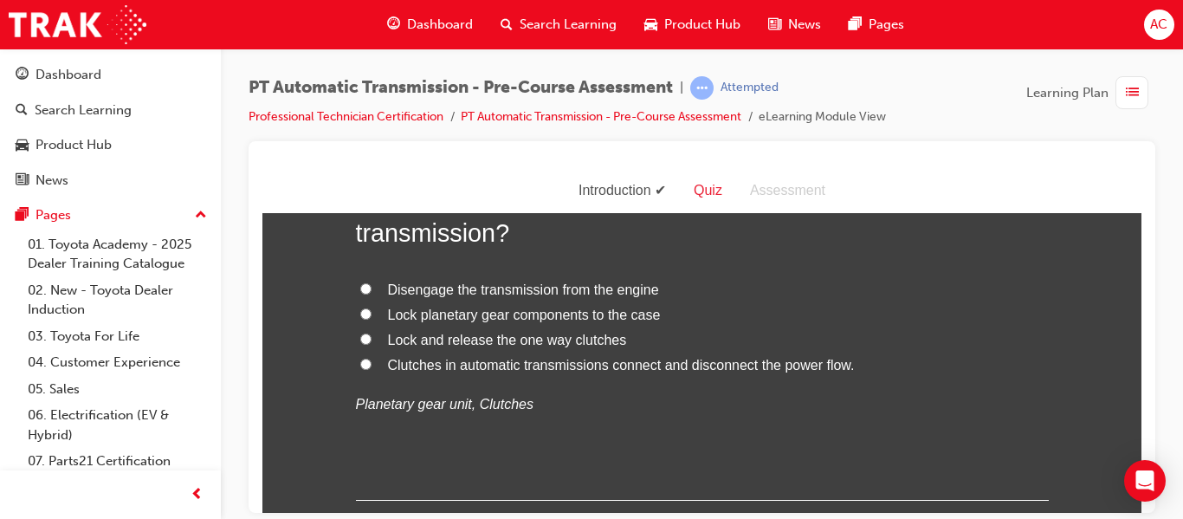
click at [1093, 67] on div "PT Automatic Transmission - Pre-Course Assessment | Attempted Professional Tech…" at bounding box center [702, 261] width 962 height 427
drag, startPoint x: 399, startPoint y: 268, endPoint x: 1041, endPoint y: 294, distance: 642.1
copy span "The oil pump in an automatic transmission supplies fluid under pressure to the …"
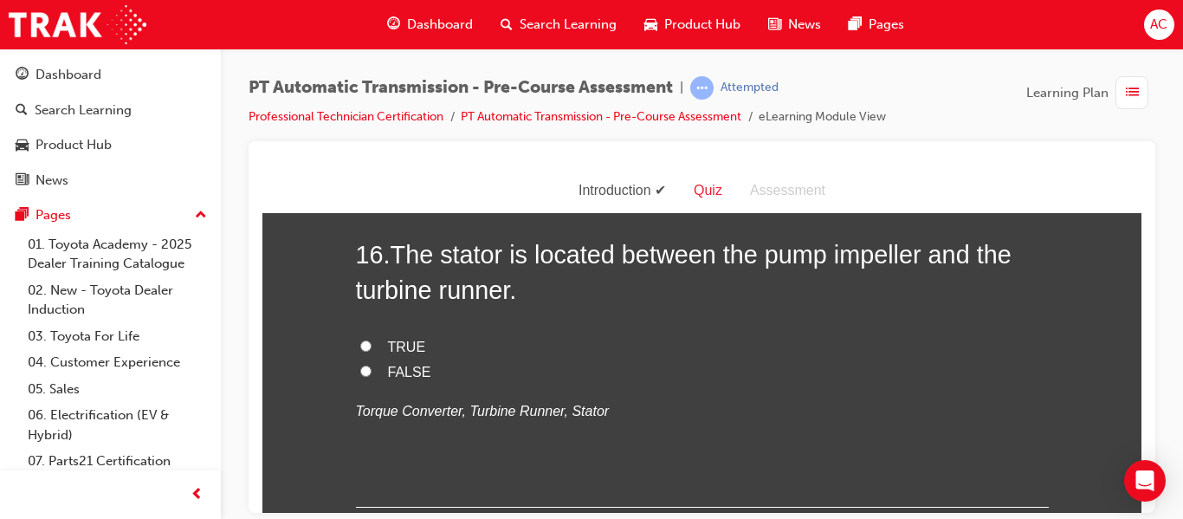
scroll to position [5816, 0]
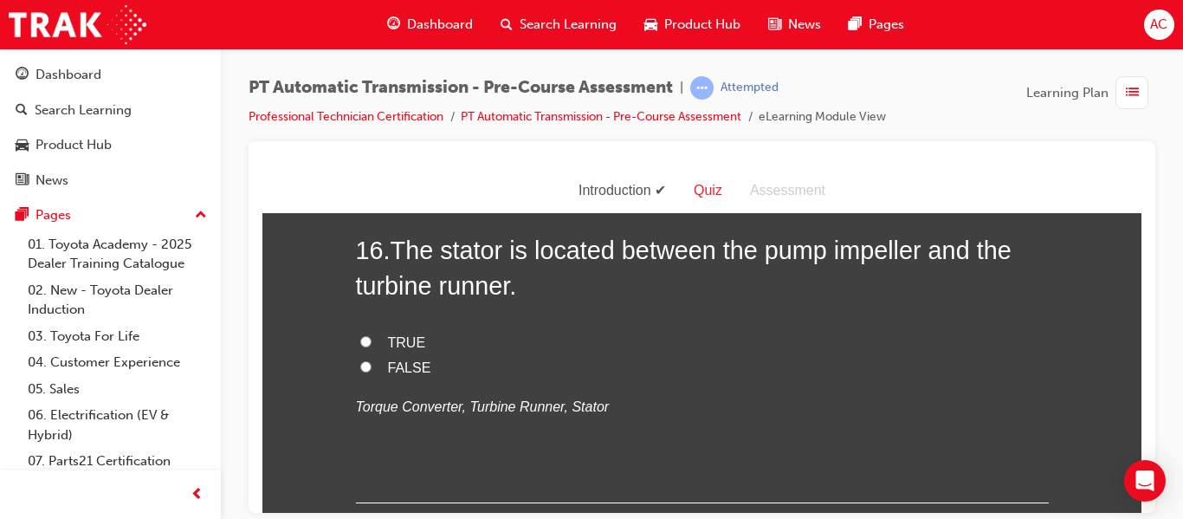
radio input "true"
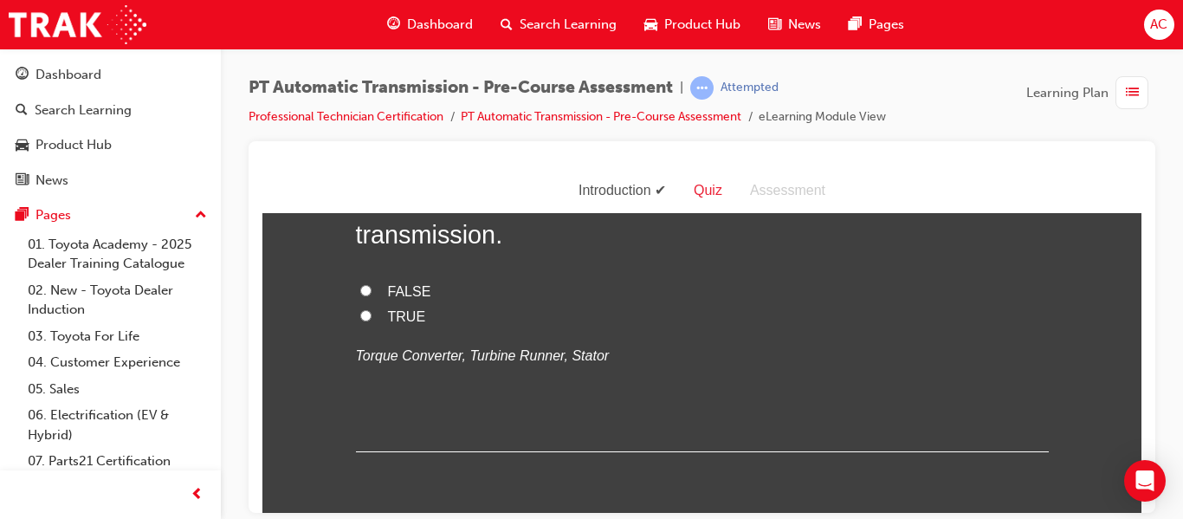
scroll to position [6222, 0]
click at [1121, 132] on div "PT Automatic Transmission - Pre-Course Assessment | Attempted Professional Tech…" at bounding box center [701, 108] width 906 height 65
click at [1080, 115] on div "PT Automatic Transmission - Pre-Course Assessment | Attempted Professional Tech…" at bounding box center [701, 108] width 906 height 65
drag, startPoint x: 396, startPoint y: 228, endPoint x: 540, endPoint y: 258, distance: 147.7
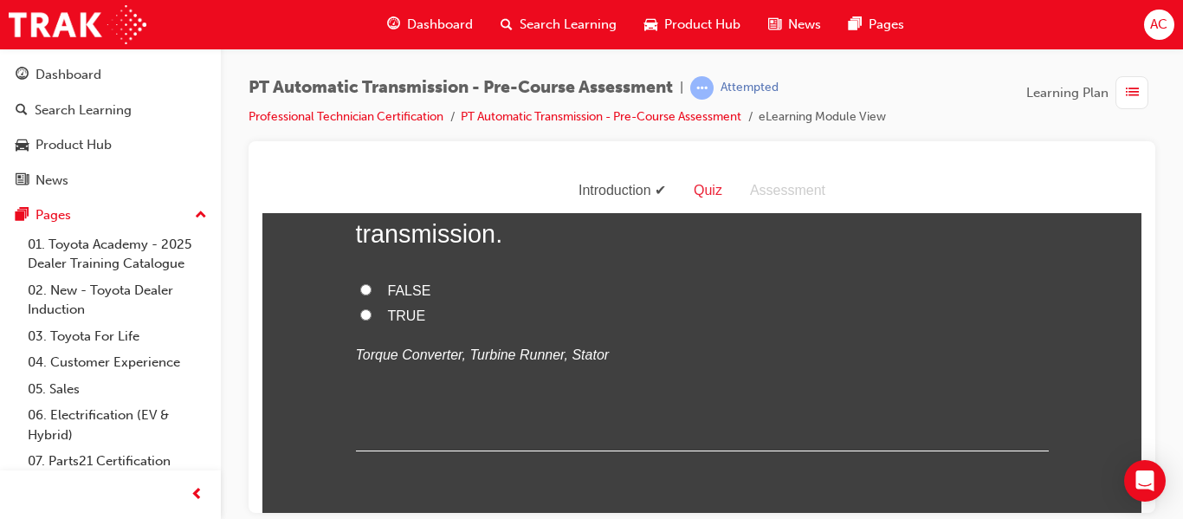
copy span "What is the function of the clutches in an automatic transmission?"
click at [1095, 126] on div "PT Automatic Transmission - Pre-Course Assessment | Attempted Professional Tech…" at bounding box center [701, 108] width 906 height 65
radio input "true"
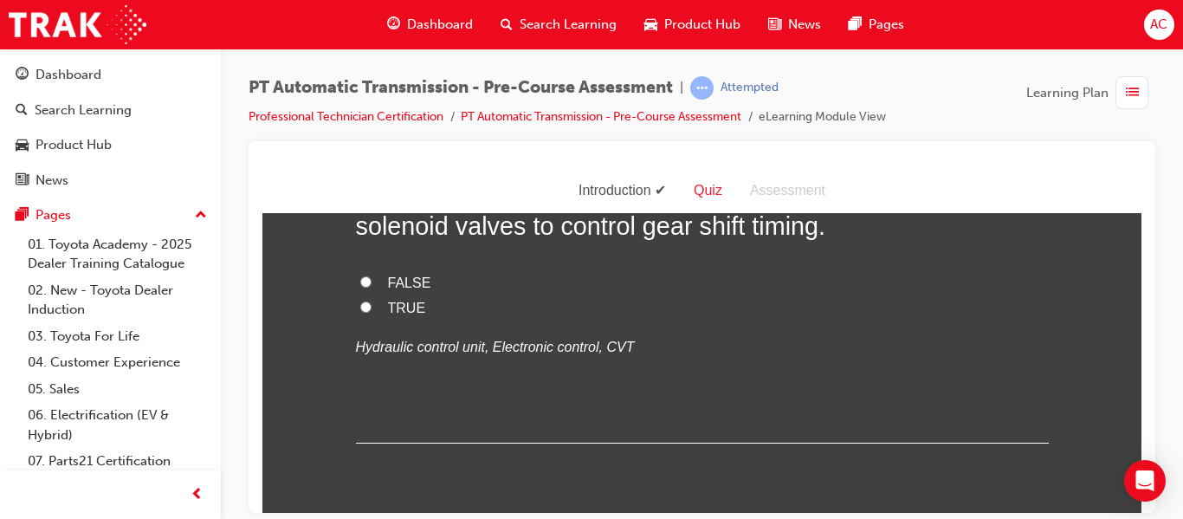
scroll to position [6584, 0]
click at [1130, 118] on div "PT Automatic Transmission - Pre-Course Assessment | Attempted Professional Tech…" at bounding box center [701, 108] width 906 height 65
radio input "true"
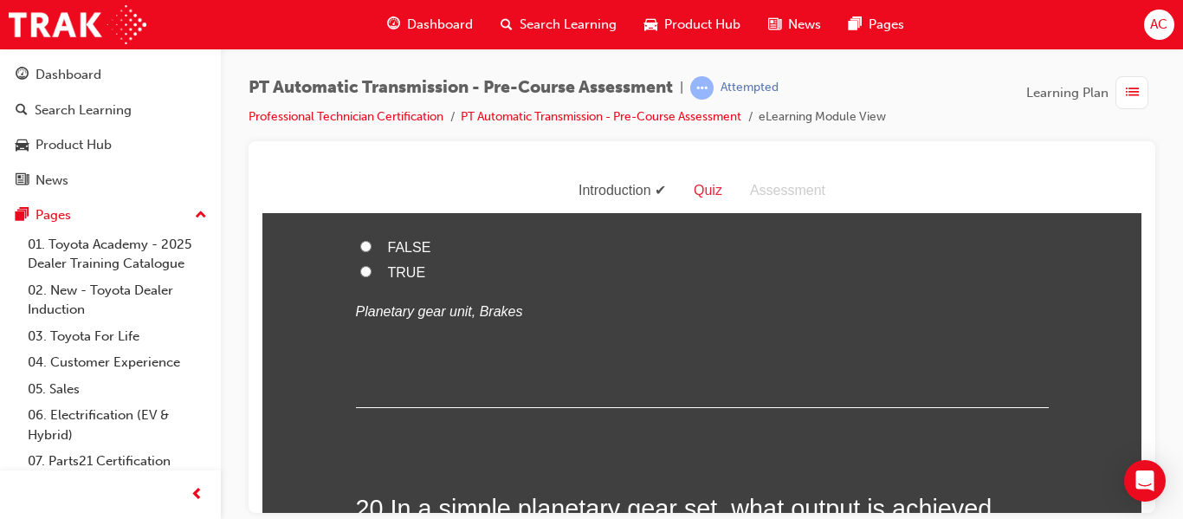
scroll to position [6973, 0]
click at [1087, 130] on div "PT Automatic Transmission - Pre-Course Assessment | Attempted Professional Tech…" at bounding box center [701, 108] width 906 height 65
click at [1121, 151] on div at bounding box center [701, 326] width 906 height 371
drag, startPoint x: 399, startPoint y: 230, endPoint x: 520, endPoint y: 270, distance: 127.6
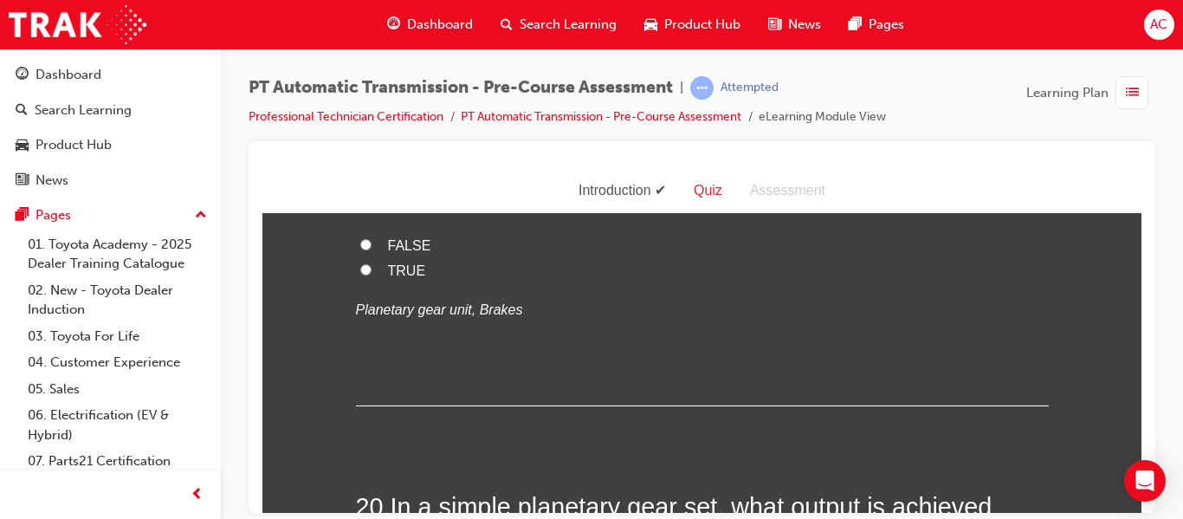
copy span "The turbine runner is connected to the input shaft of the transmission."
radio input "true"
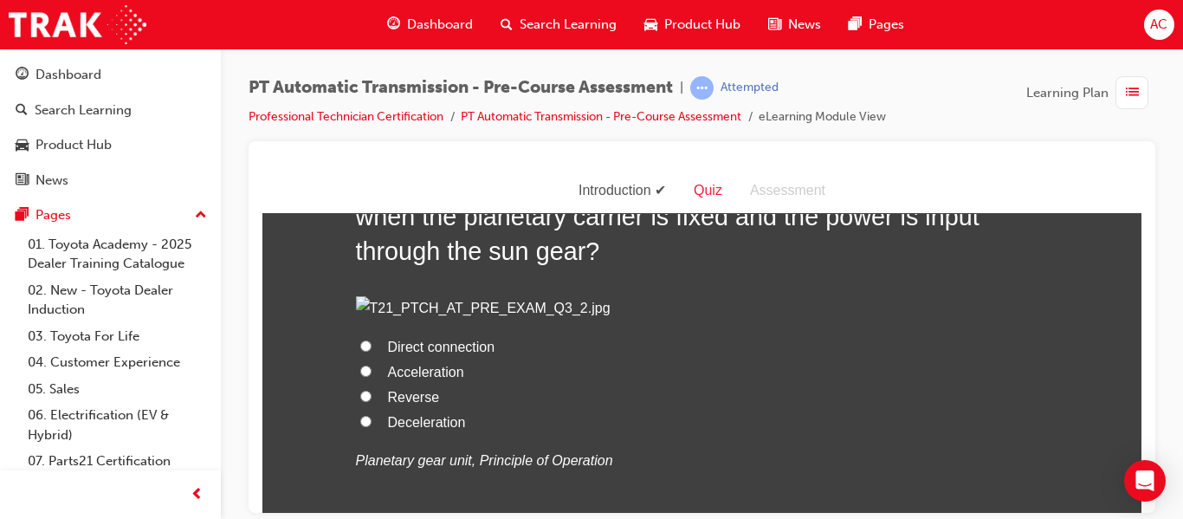
scroll to position [7300, 0]
radio input "true"
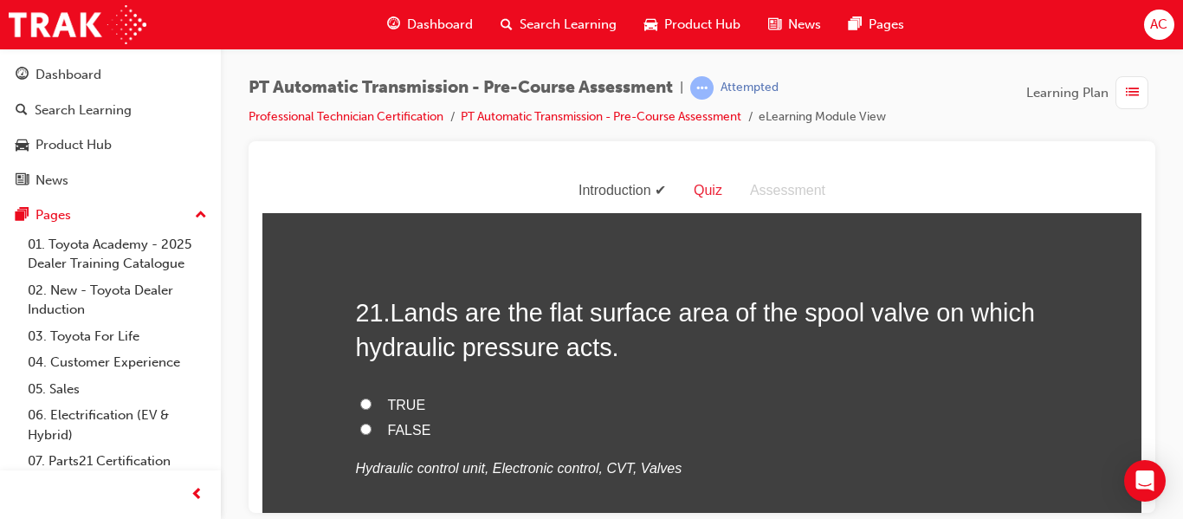
scroll to position [7645, 0]
drag, startPoint x: 399, startPoint y: 266, endPoint x: 598, endPoint y: 306, distance: 203.3
copy span "There are two types of brakes, the band type and the wet multiple-disc type."
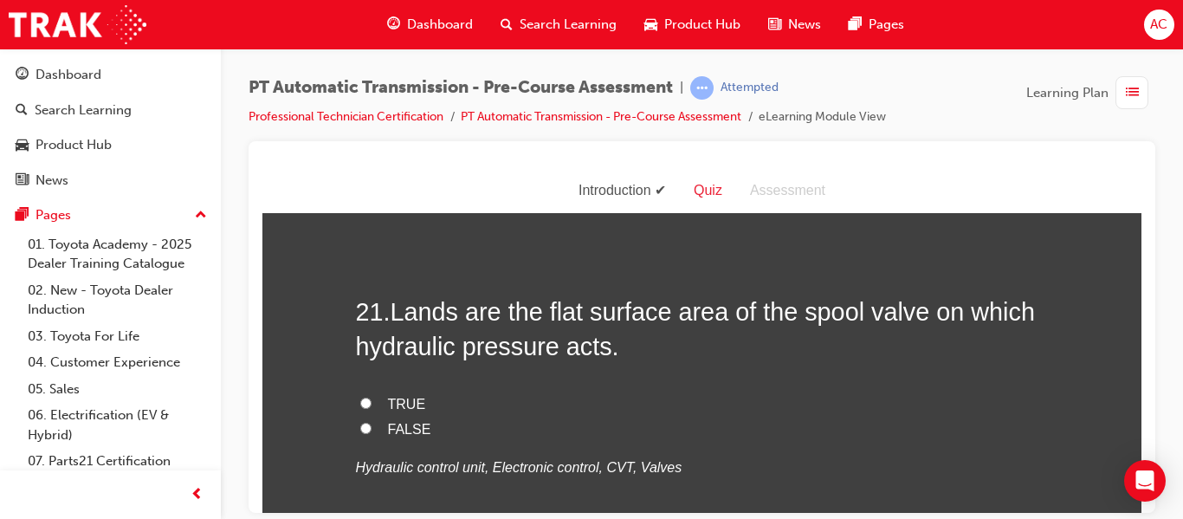
radio input "true"
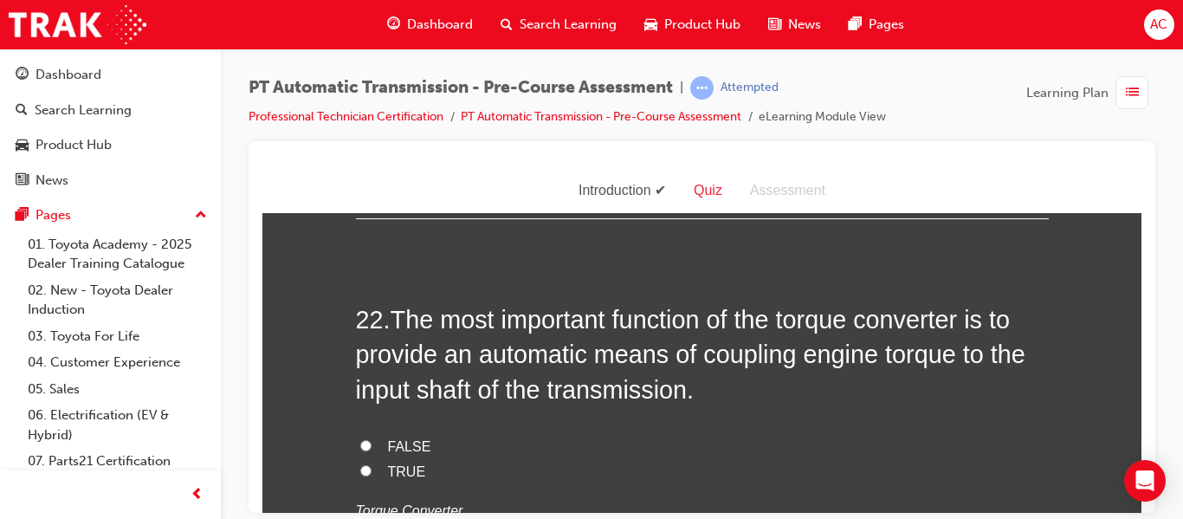
scroll to position [7987, 0]
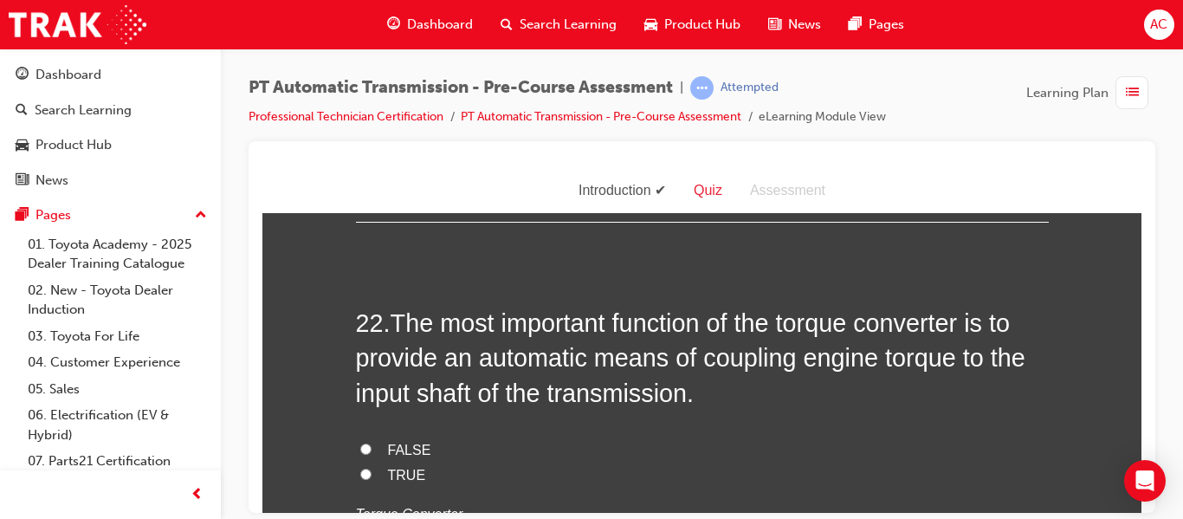
drag, startPoint x: 397, startPoint y: 282, endPoint x: 642, endPoint y: 333, distance: 251.1
copy span "In a simple planetary gear set, what output is achieved when the planetary carr…"
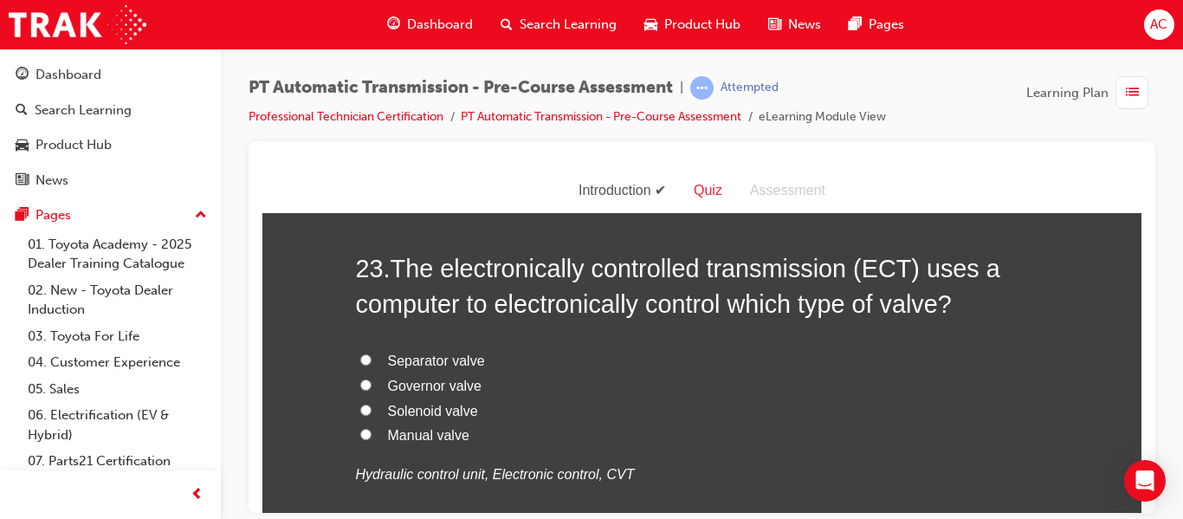
scroll to position [8430, 0]
radio input "true"
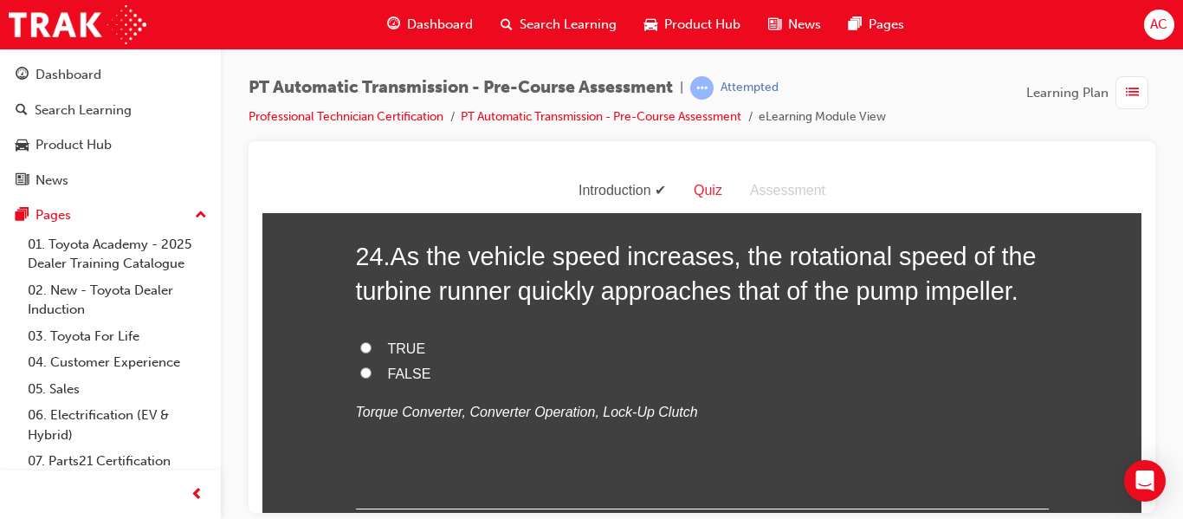
scroll to position [8846, 0]
radio input "true"
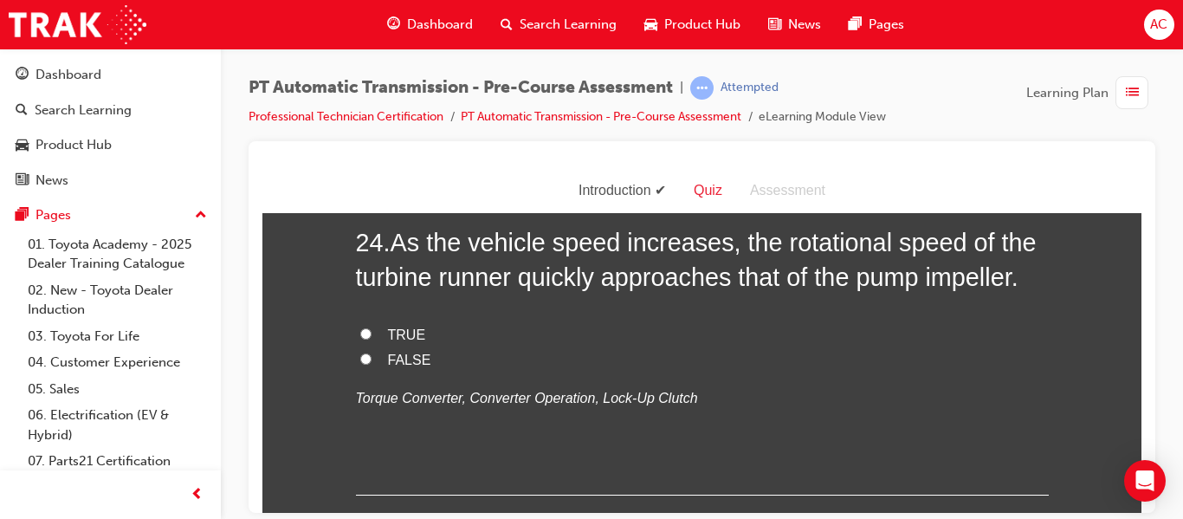
scroll to position [8843, 0]
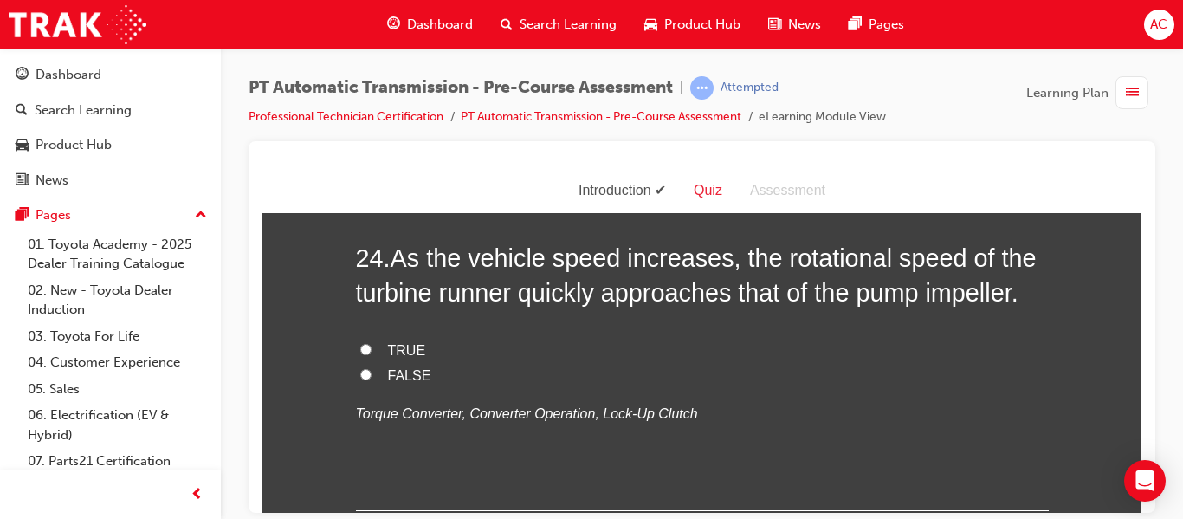
drag, startPoint x: 400, startPoint y: 261, endPoint x: 653, endPoint y: 305, distance: 256.5
copy span "Lands are the flat surface area of the spool valve on which hydraulic pressure …"
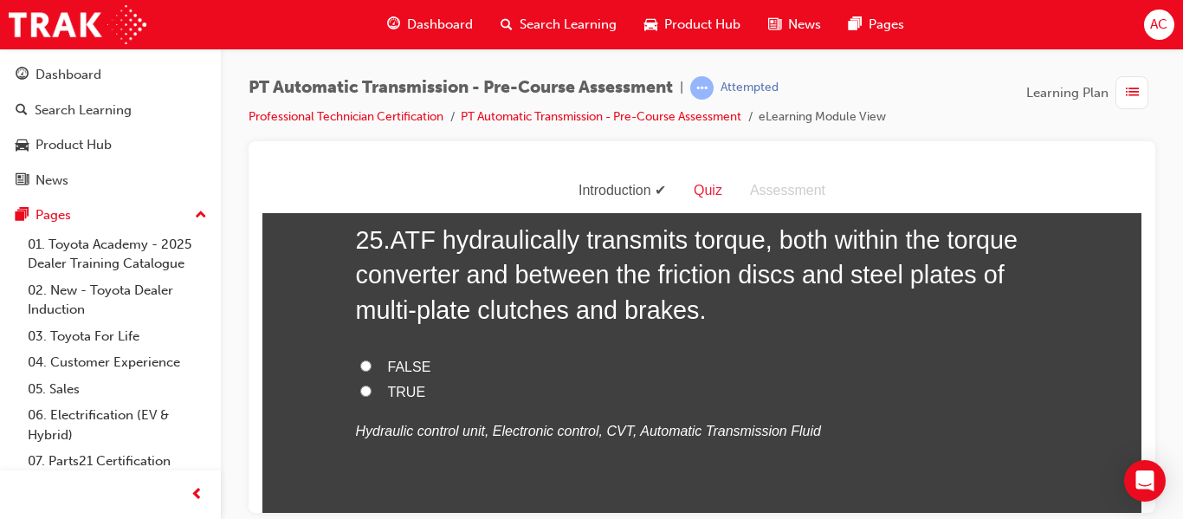
scroll to position [9214, 0]
radio input "true"
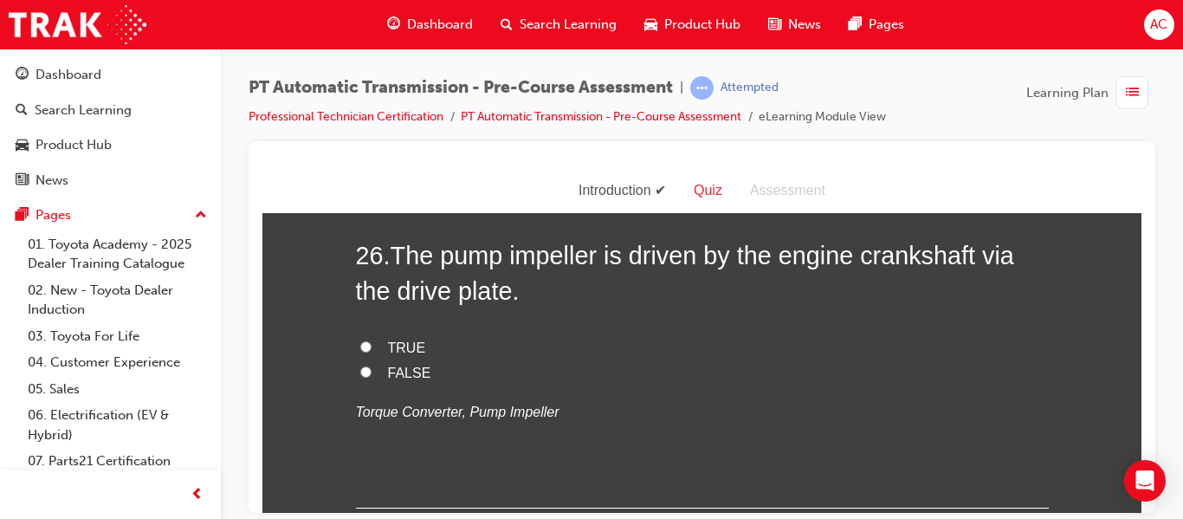
scroll to position [9591, 0]
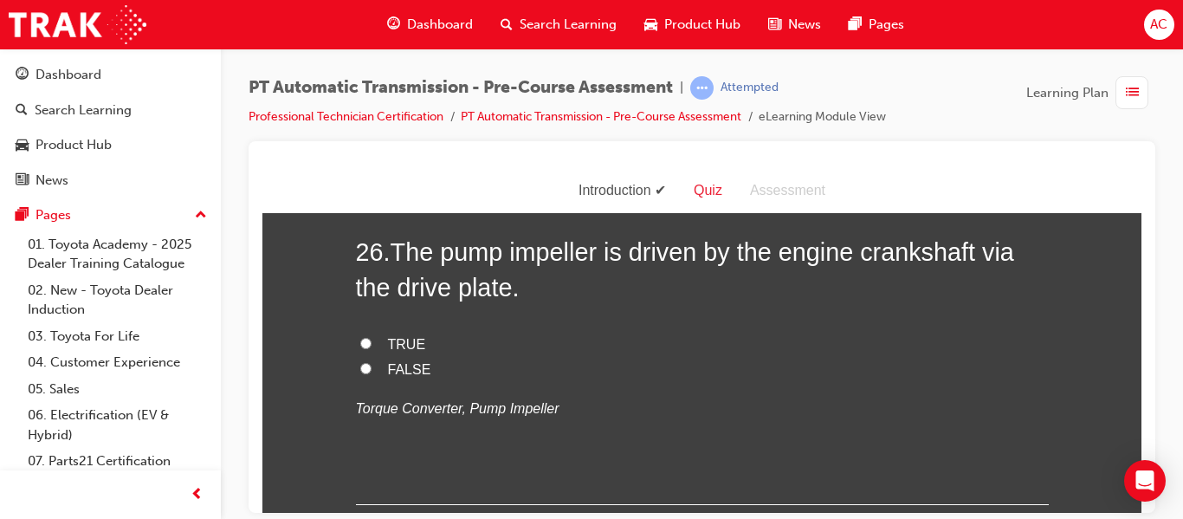
radio input "true"
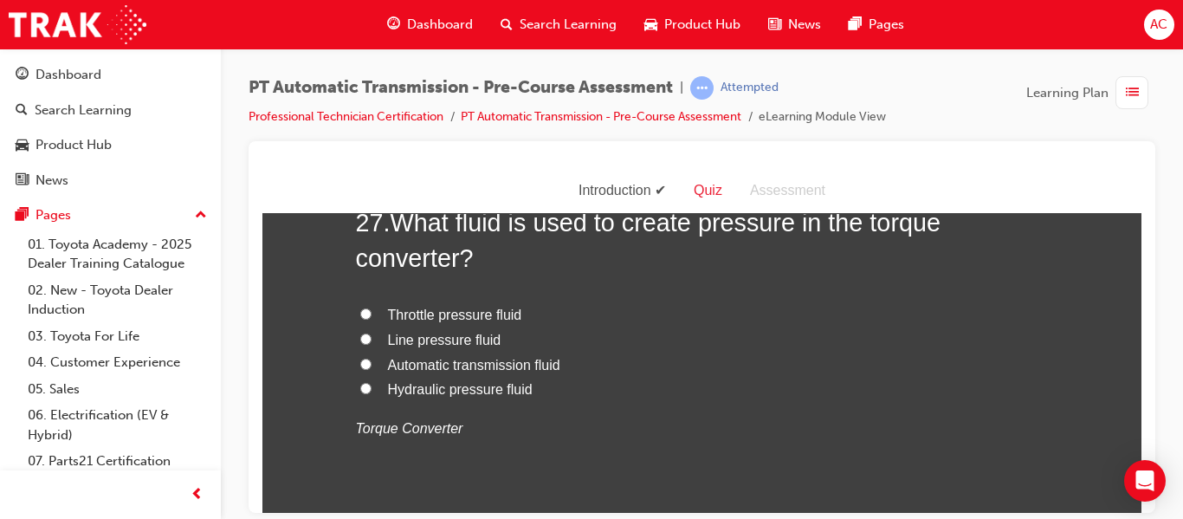
scroll to position [9974, 0]
drag, startPoint x: 395, startPoint y: 267, endPoint x: 1068, endPoint y: 303, distance: 674.6
copy span "As the vehicle speed increases, the rotational speed of the turbine runner quic…"
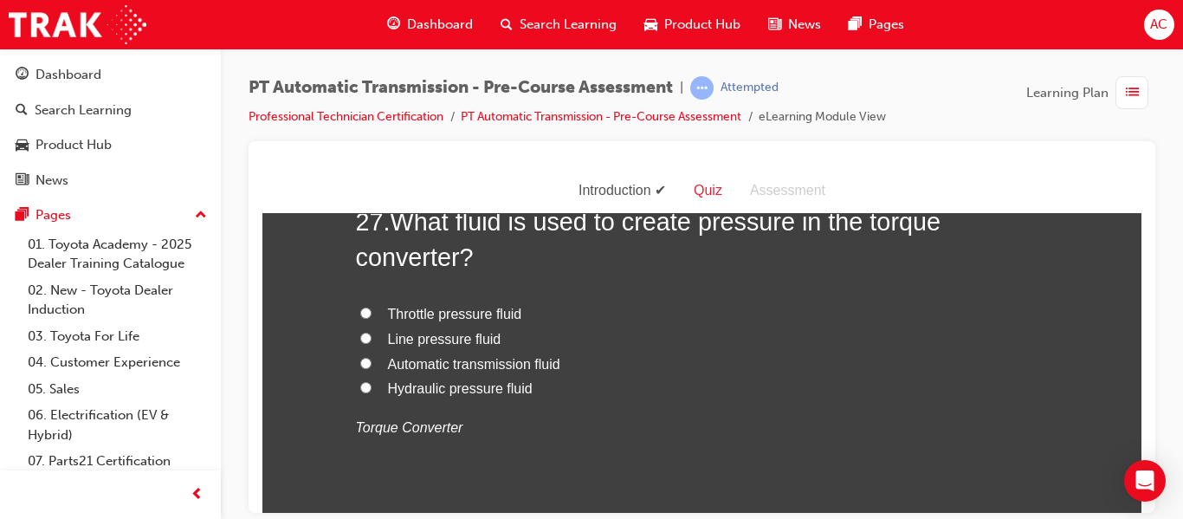
radio input "true"
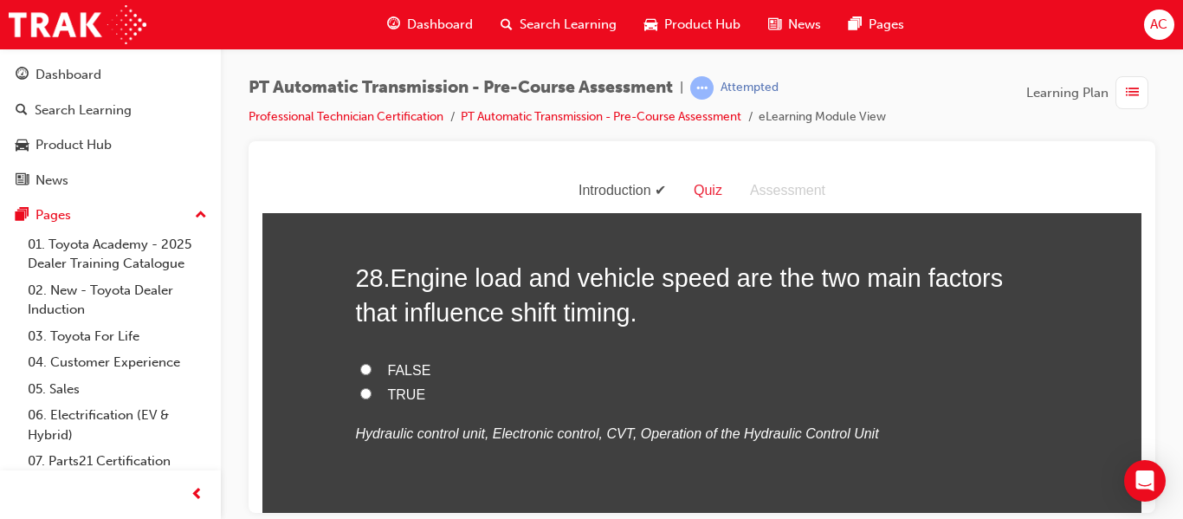
scroll to position [10323, 0]
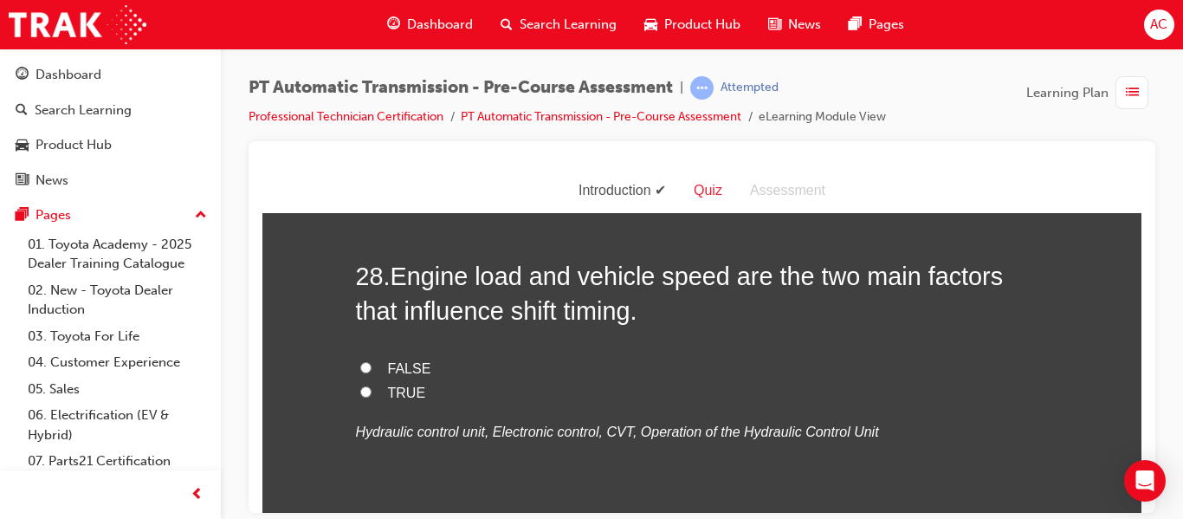
drag, startPoint x: 397, startPoint y: 274, endPoint x: 734, endPoint y: 343, distance: 343.8
copy span "ATF hydraulically transmits torque, both within the torque converter and betwee…"
radio input "true"
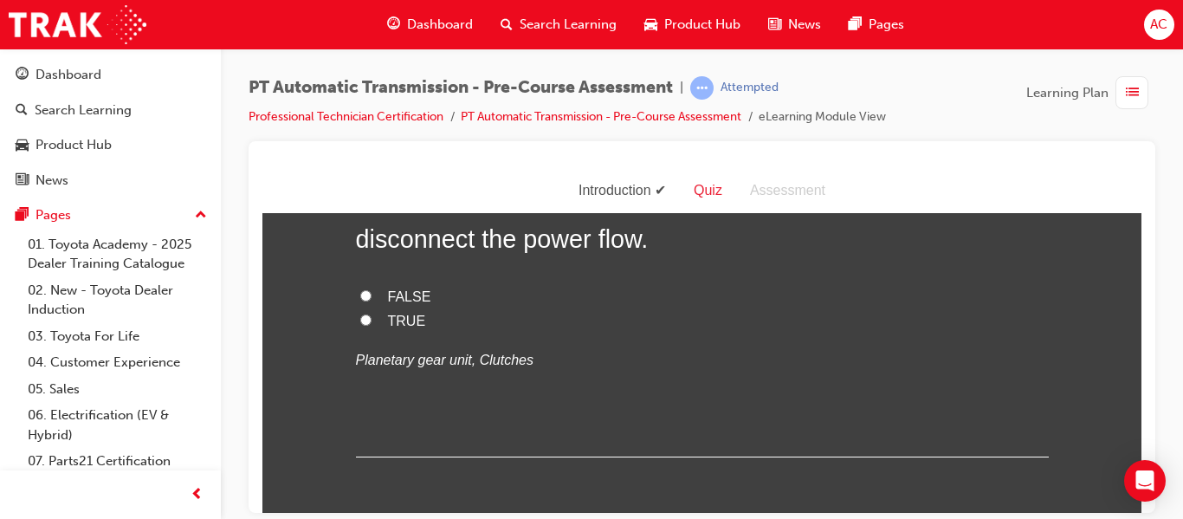
scroll to position [10750, 0]
drag, startPoint x: 398, startPoint y: 242, endPoint x: 611, endPoint y: 289, distance: 218.2
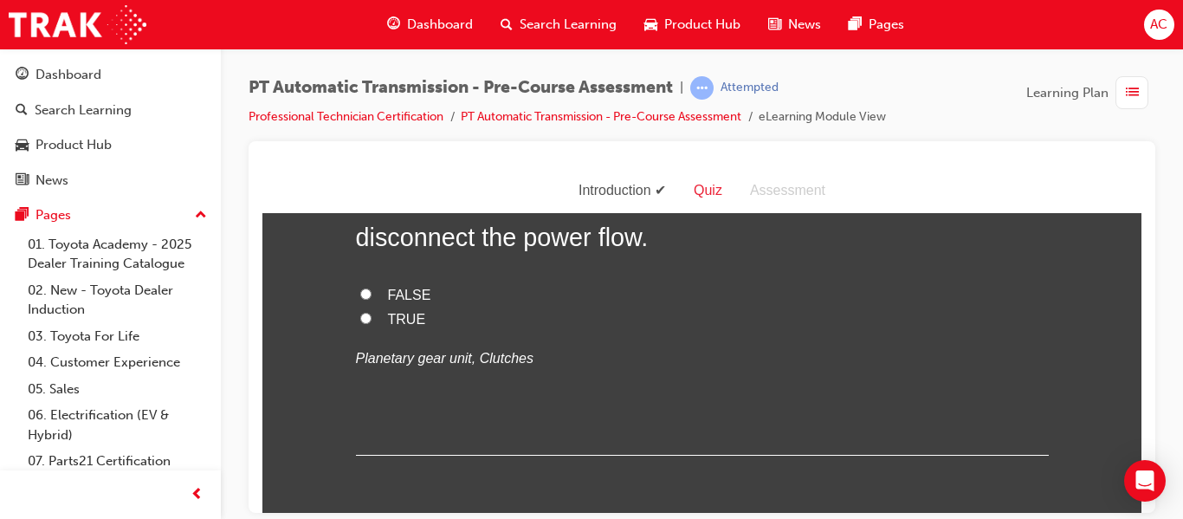
radio input "true"
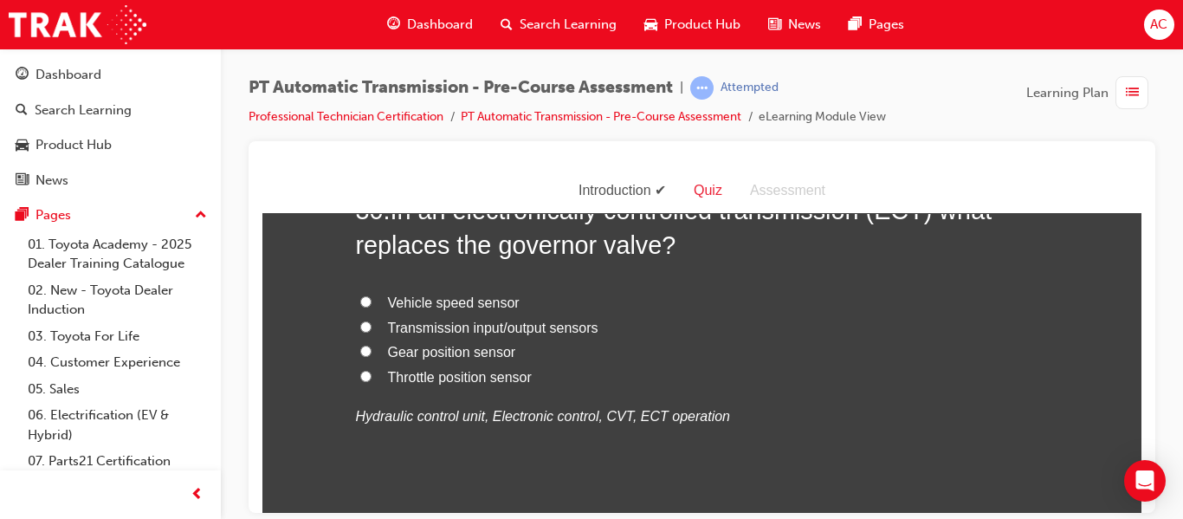
scroll to position [11097, 0]
radio input "true"
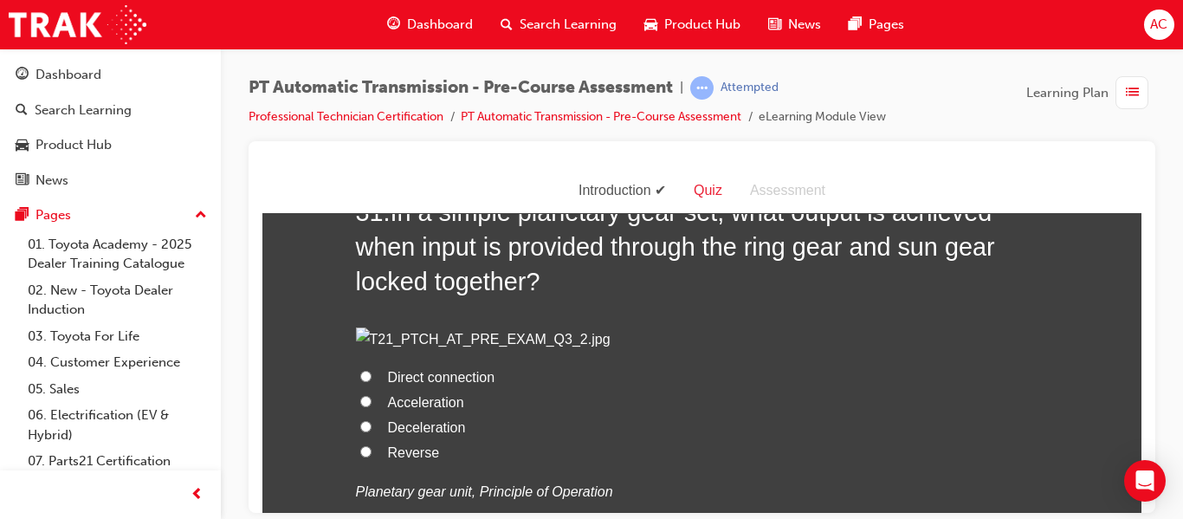
scroll to position [11500, 0]
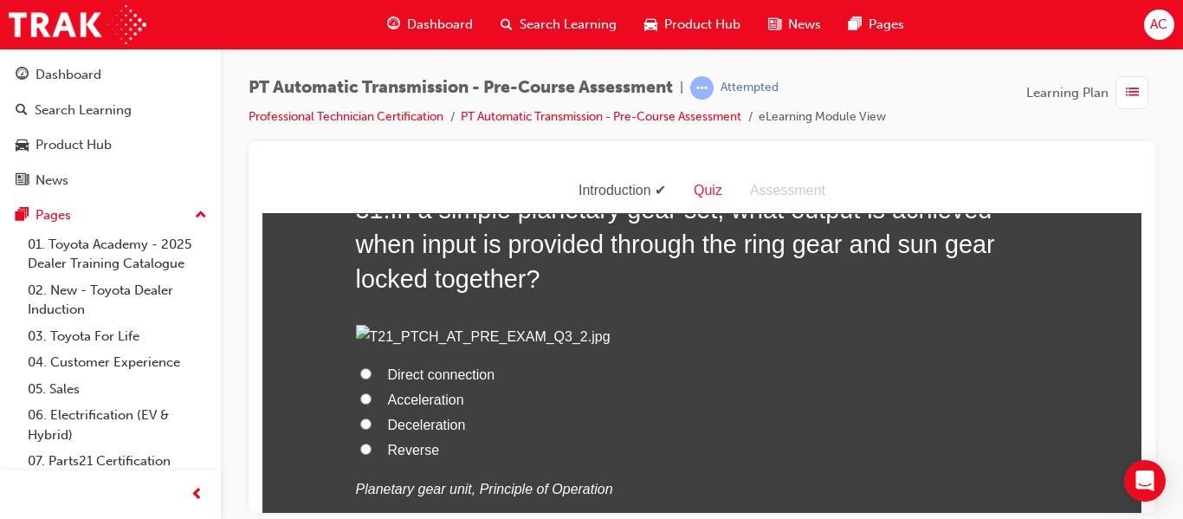
radio input "true"
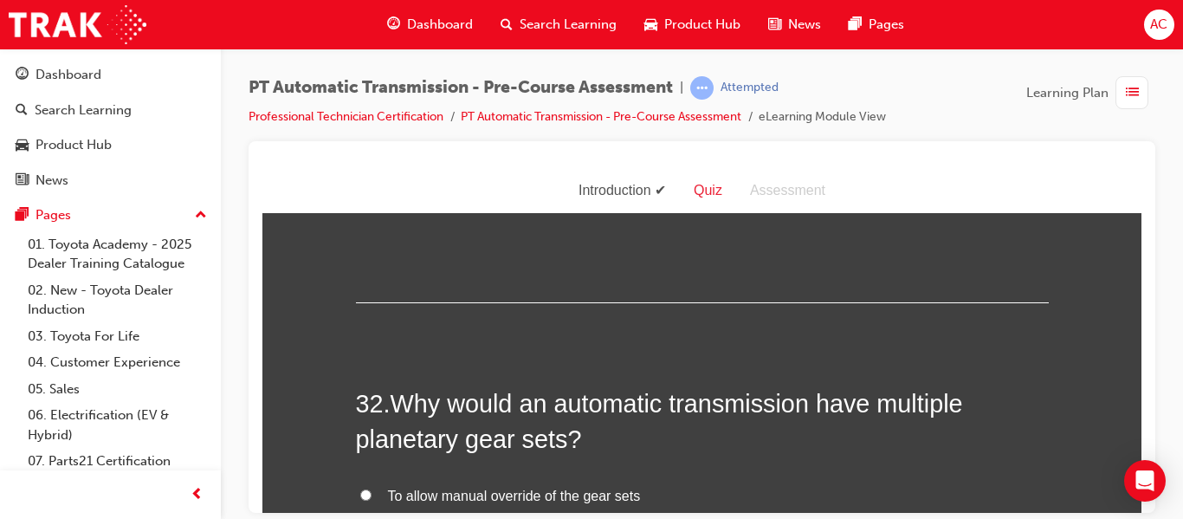
scroll to position [11785, 0]
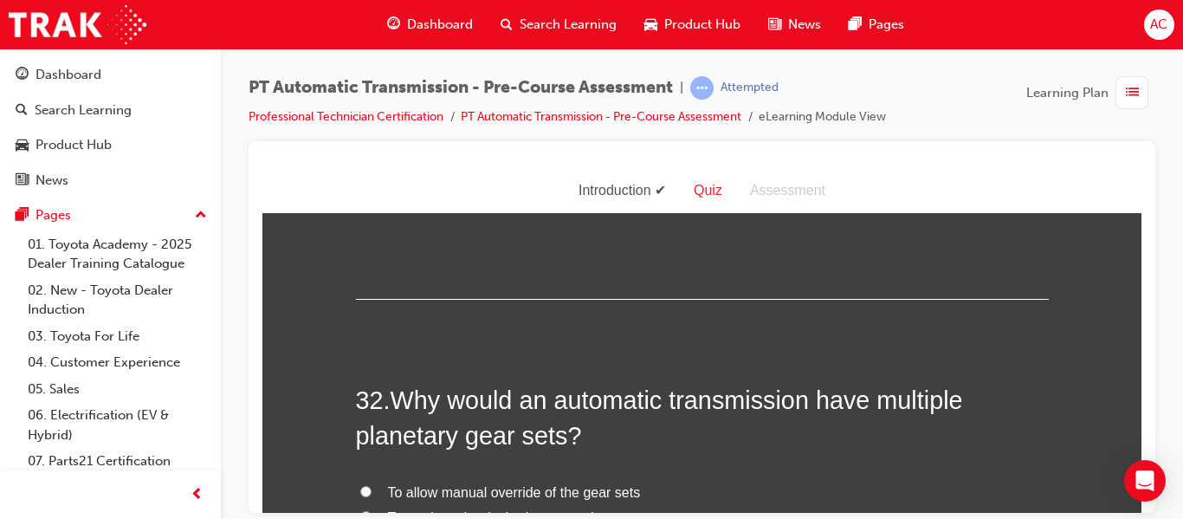
radio input "true"
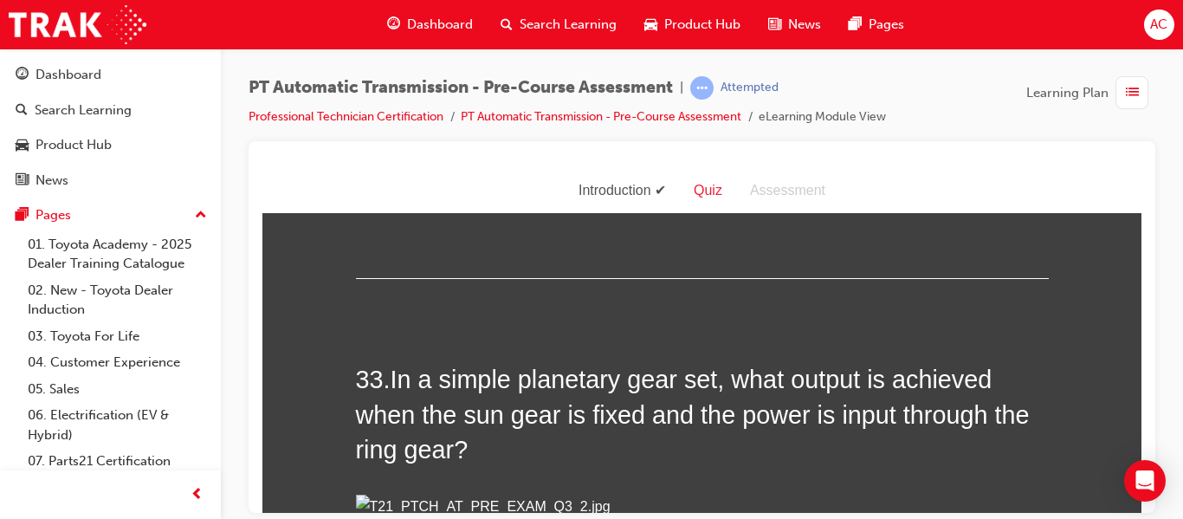
scroll to position [12188, 0]
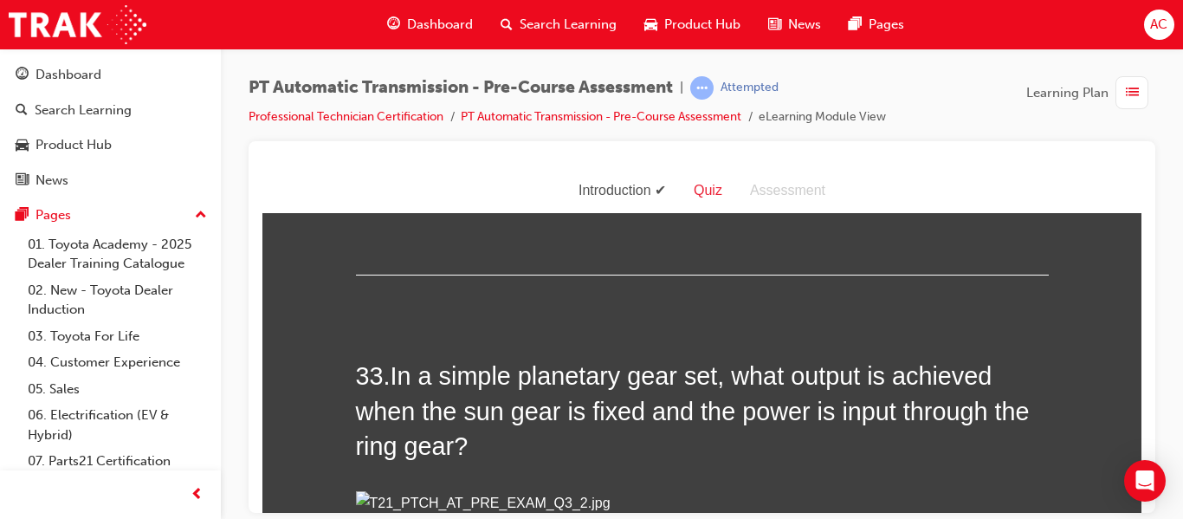
drag, startPoint x: 397, startPoint y: 261, endPoint x: 674, endPoint y: 283, distance: 277.9
radio input "true"
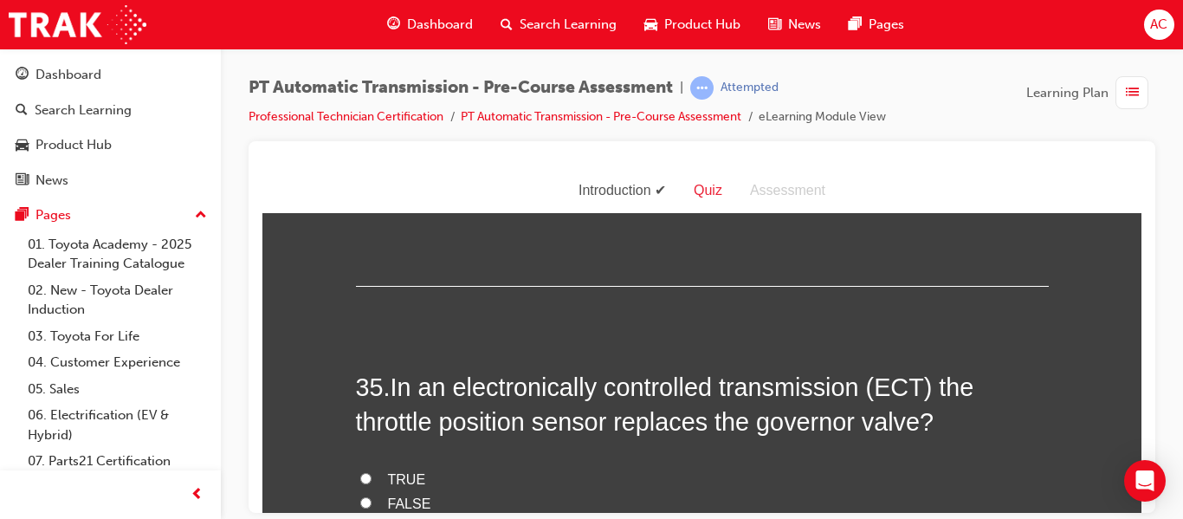
scroll to position [13009, 0]
radio input "true"
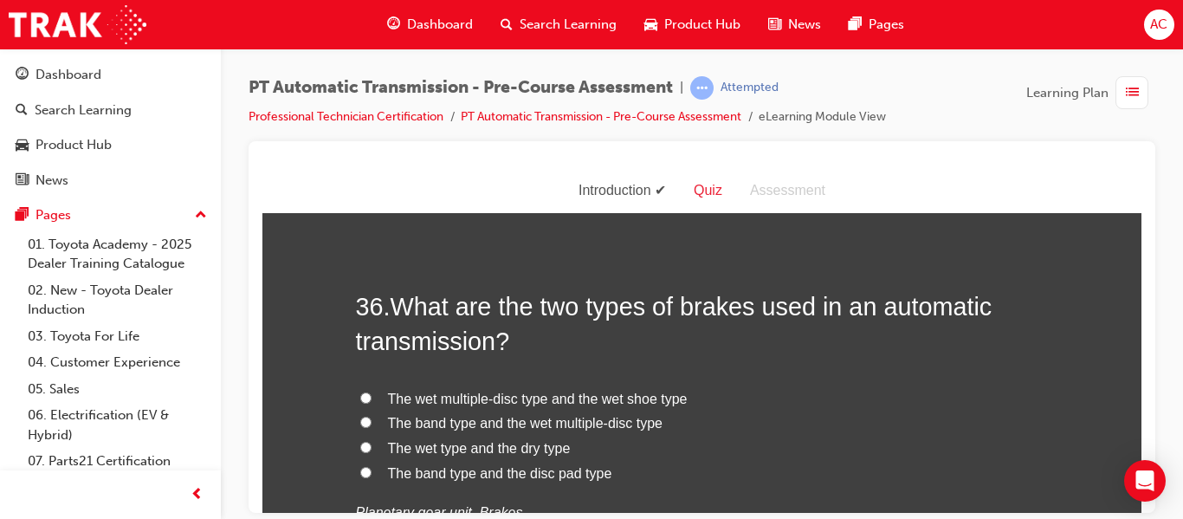
scroll to position [13449, 0]
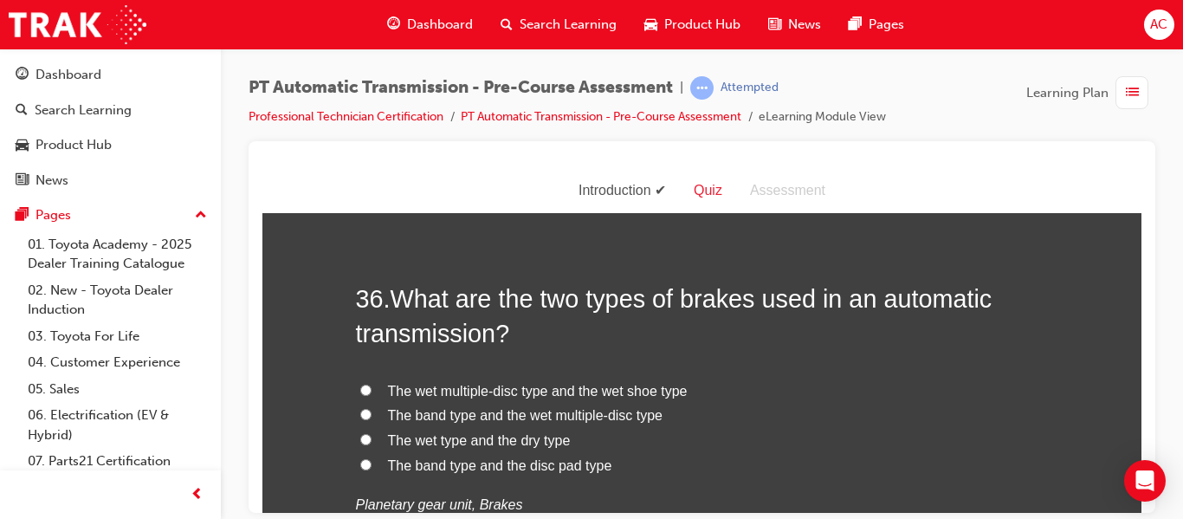
radio input "true"
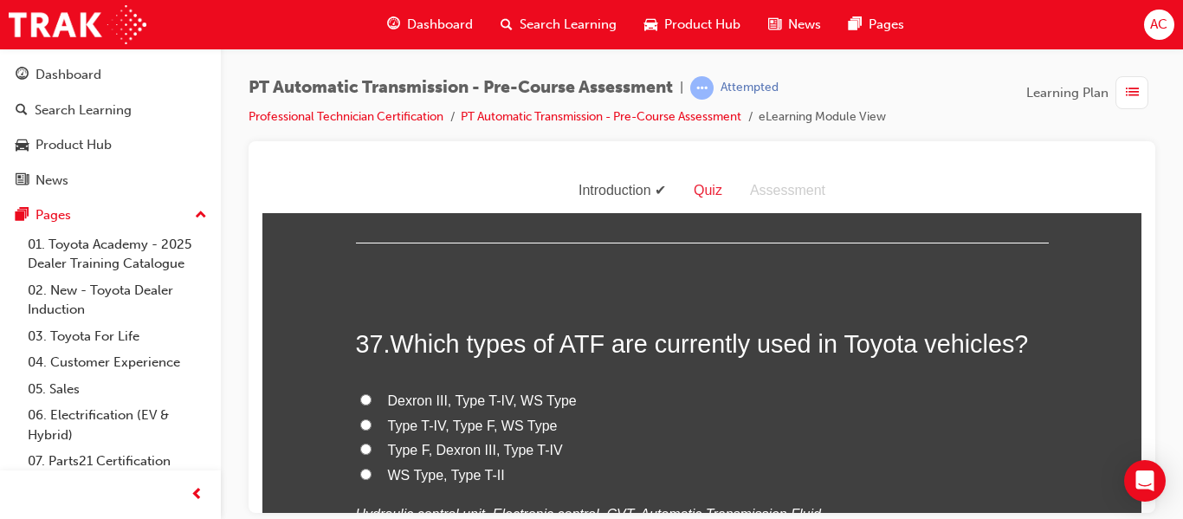
scroll to position [13810, 0]
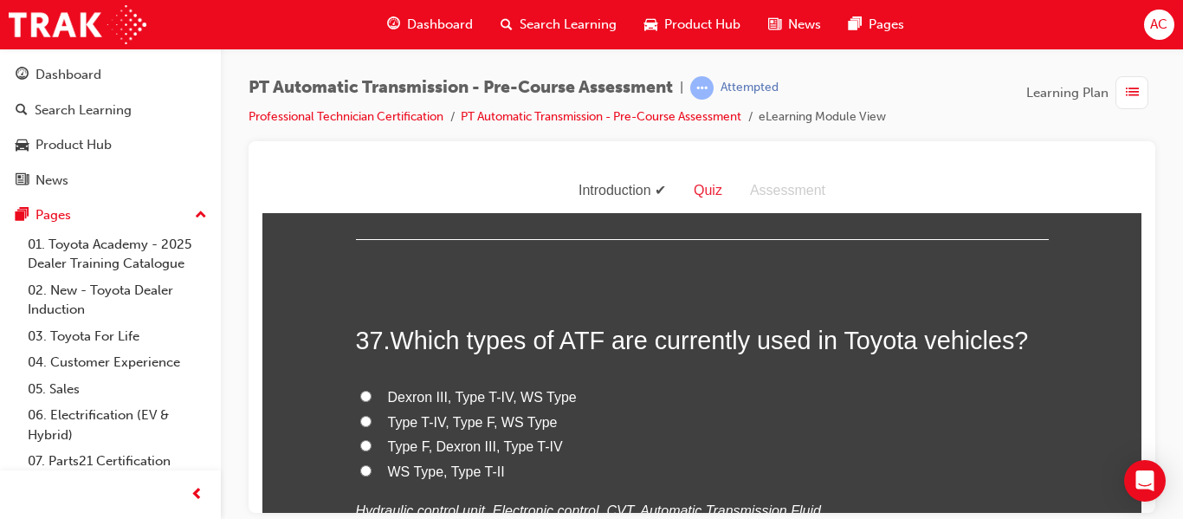
drag, startPoint x: 397, startPoint y: 261, endPoint x: 513, endPoint y: 319, distance: 130.1
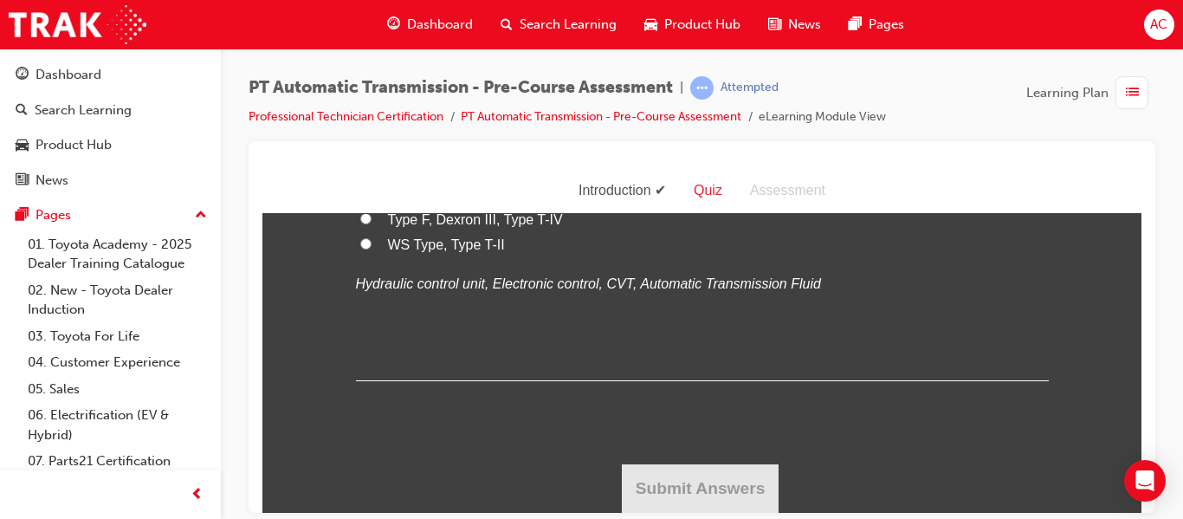
scroll to position [14235, 0]
radio input "true"
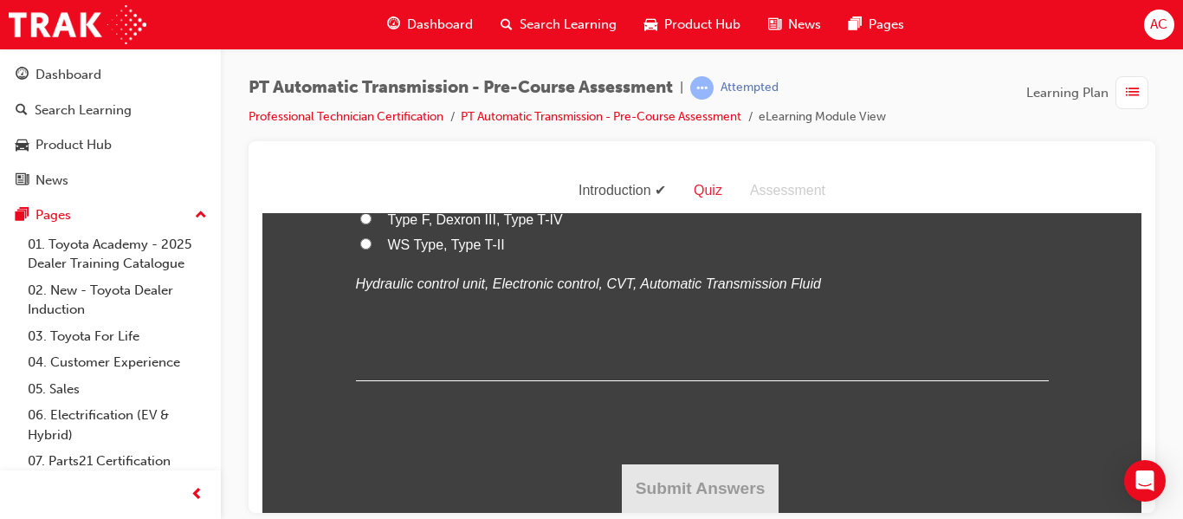
radio input "true"
drag, startPoint x: 397, startPoint y: 231, endPoint x: 990, endPoint y: 283, distance: 596.2
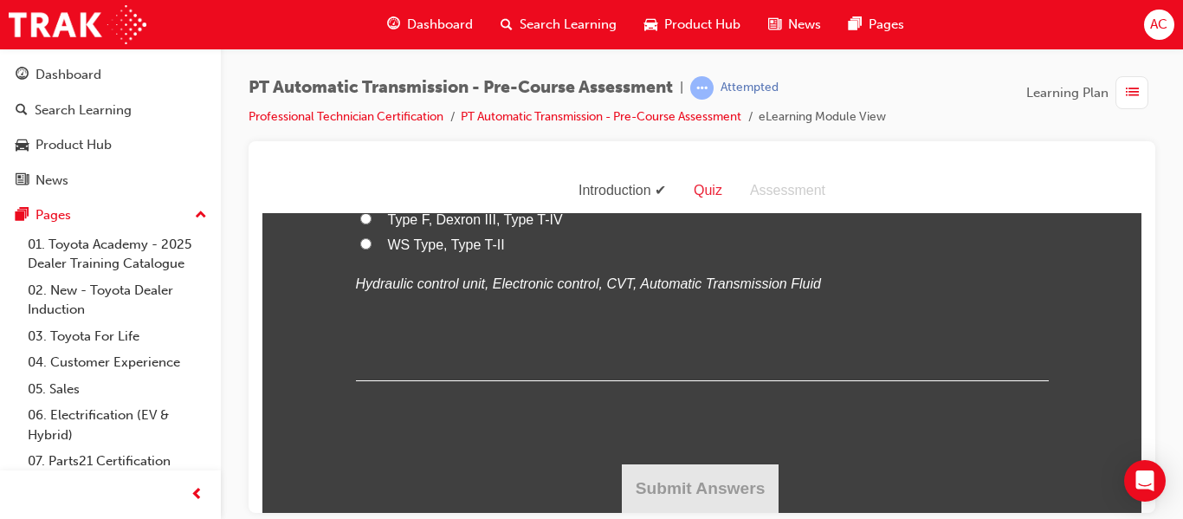
radio input "true"
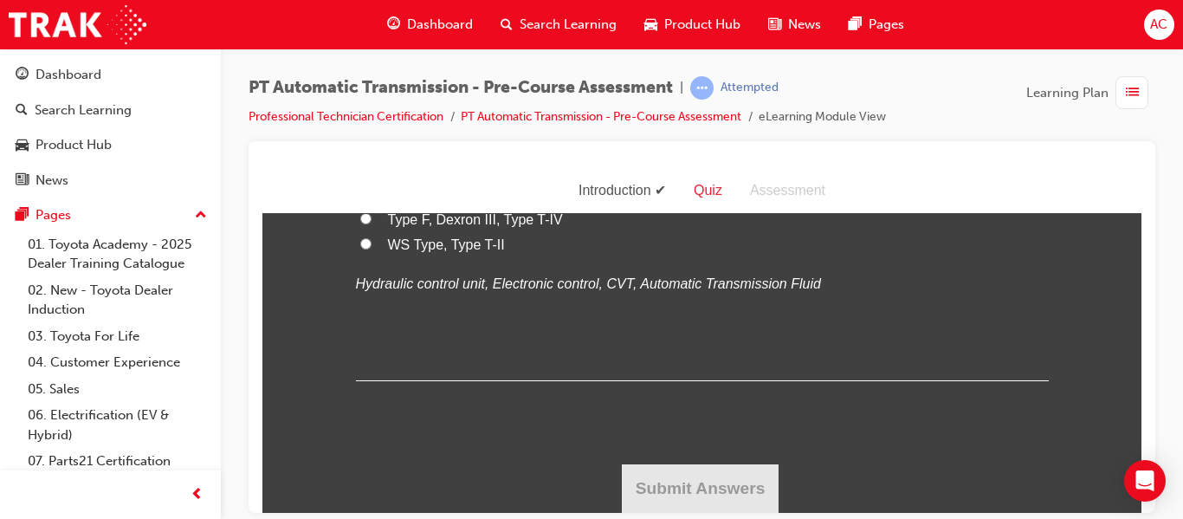
radio input "true"
drag, startPoint x: 398, startPoint y: 229, endPoint x: 1020, endPoint y: 229, distance: 621.6
click at [1020, 126] on span "Which types of ATF are currently used in Toyota vehicles?" at bounding box center [709, 113] width 638 height 28
click at [403, 177] on span "Dexron III, Type T-IV, WS Type" at bounding box center [482, 169] width 189 height 15
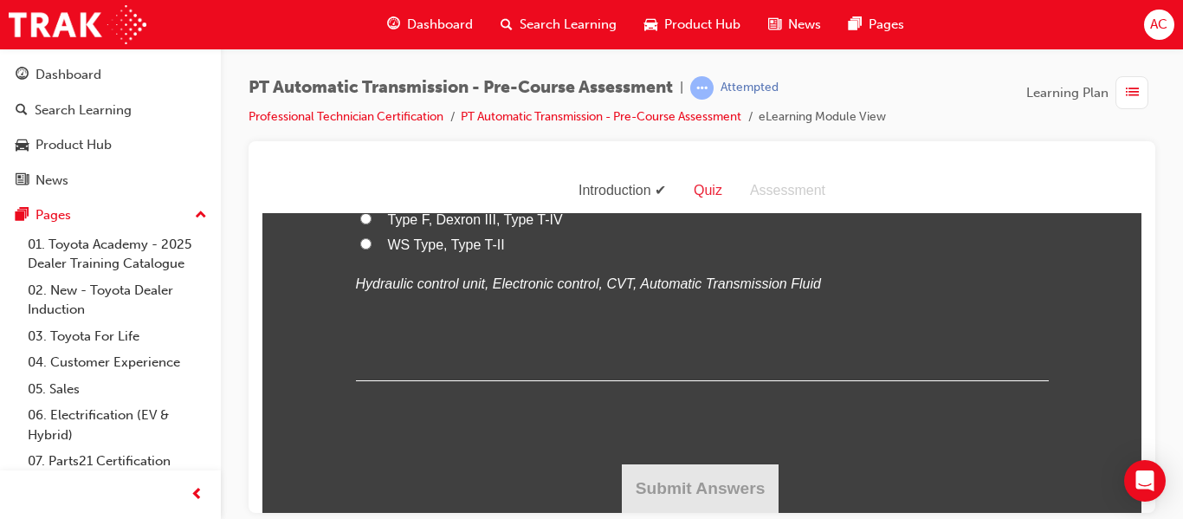
click at [371, 174] on input "Dexron III, Type T-IV, WS Type" at bounding box center [365, 168] width 11 height 11
radio input "true"
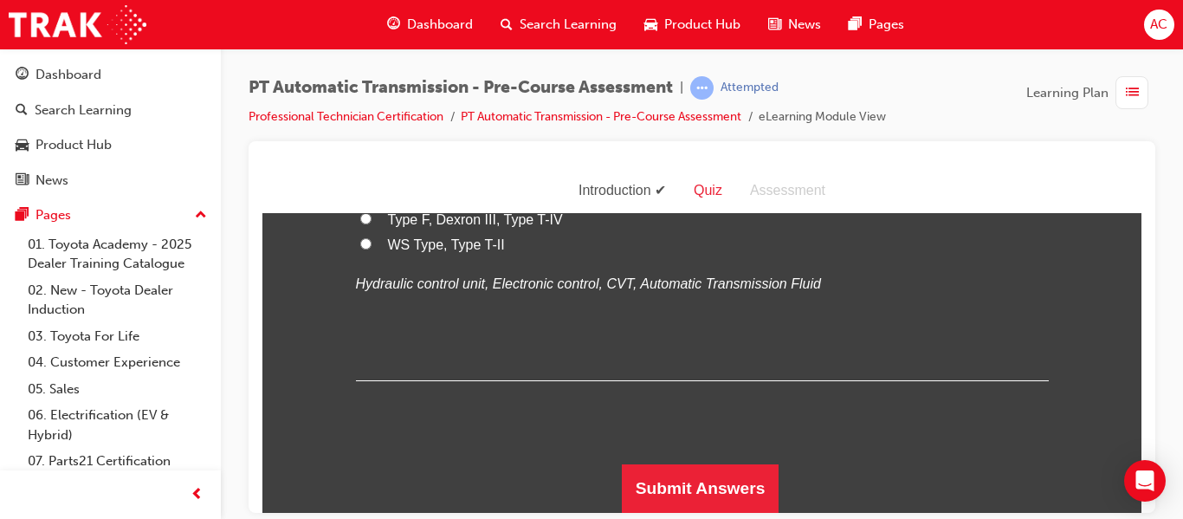
scroll to position [15910, 0]
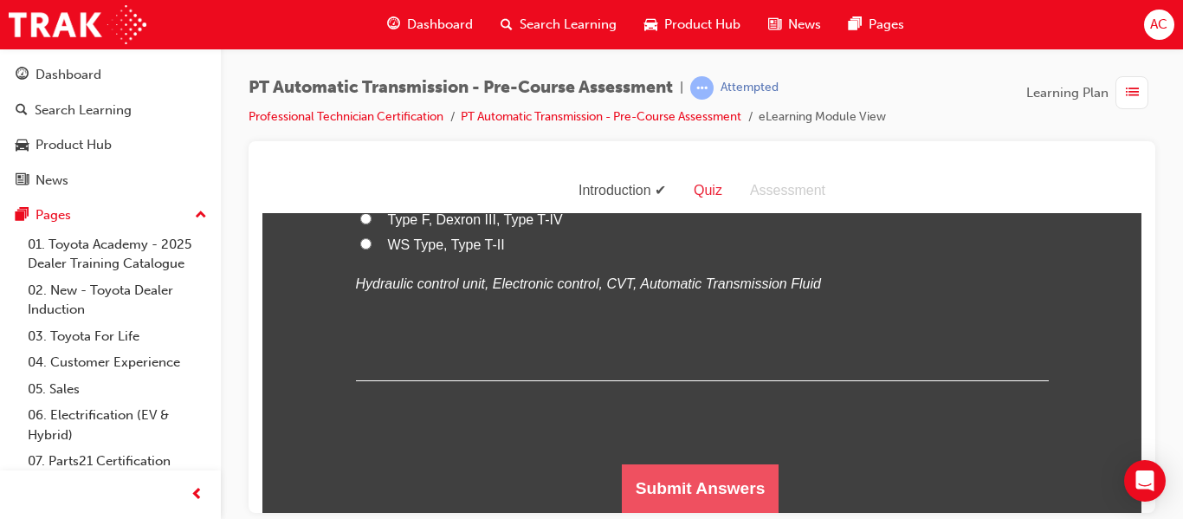
click at [709, 476] on button "Submit Answers" at bounding box center [701, 487] width 158 height 48
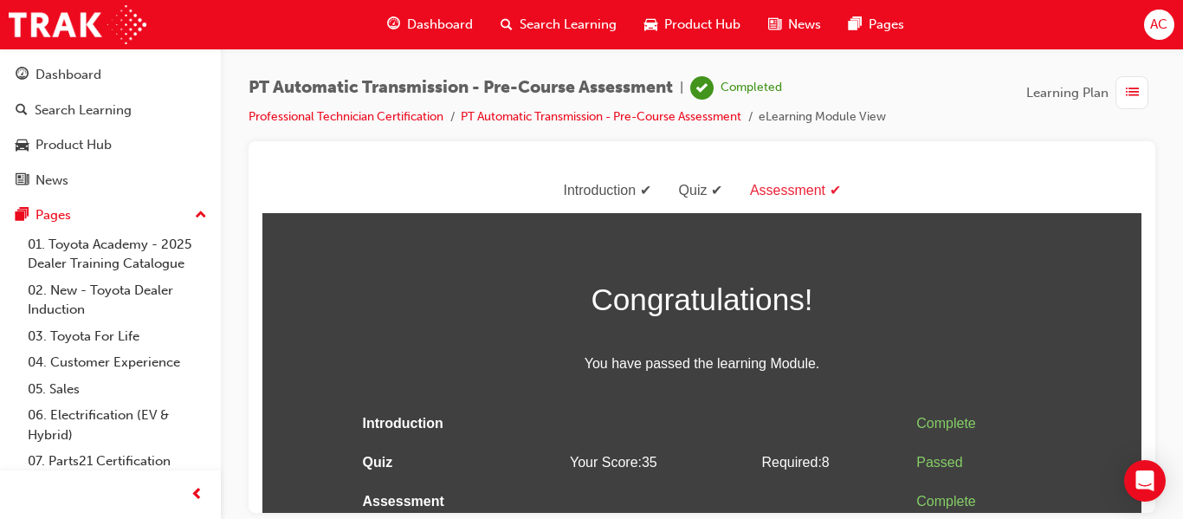
scroll to position [8, 0]
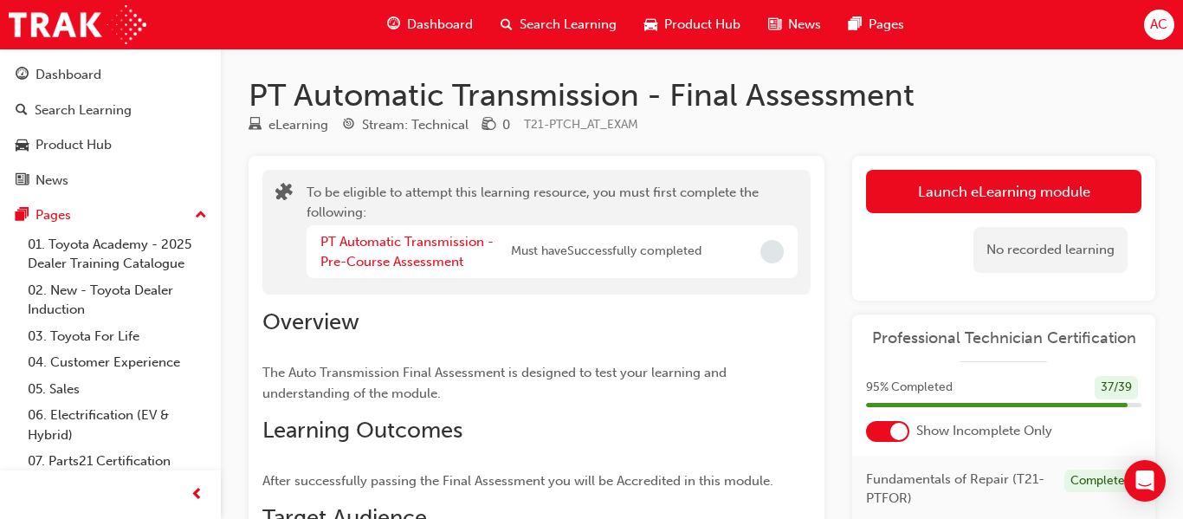
click at [711, 213] on div "To be eligible to attempt this learning resource, you must first complete the f…" at bounding box center [551, 232] width 491 height 99
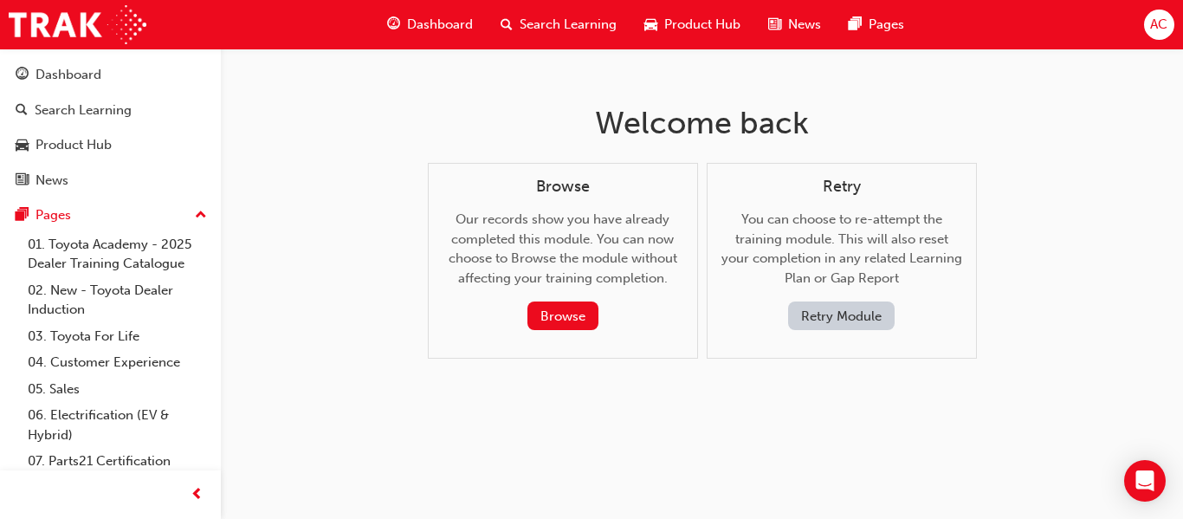
click at [439, 21] on span "Dashboard" at bounding box center [440, 25] width 66 height 20
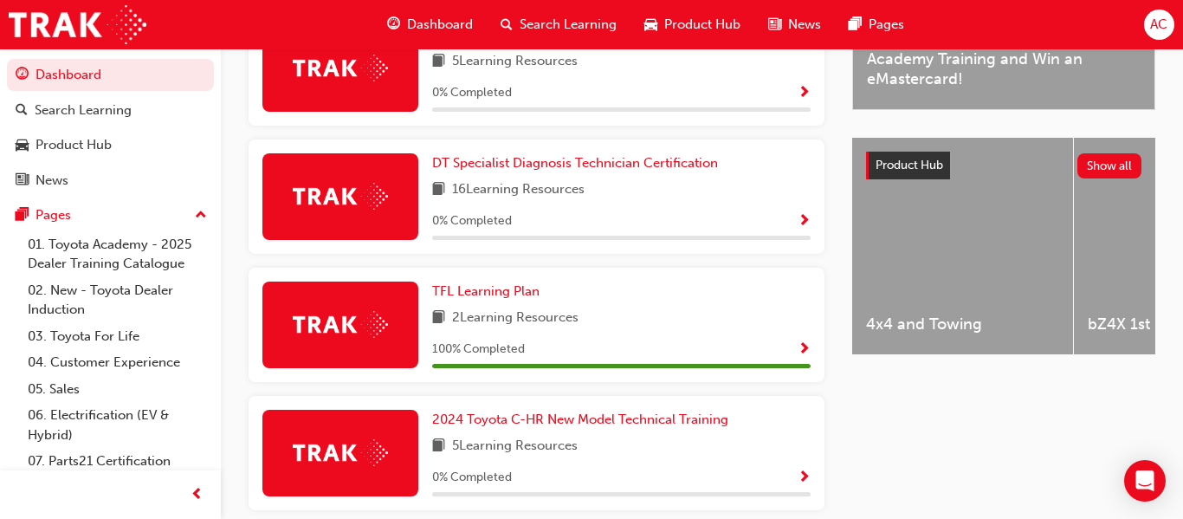
scroll to position [932, 0]
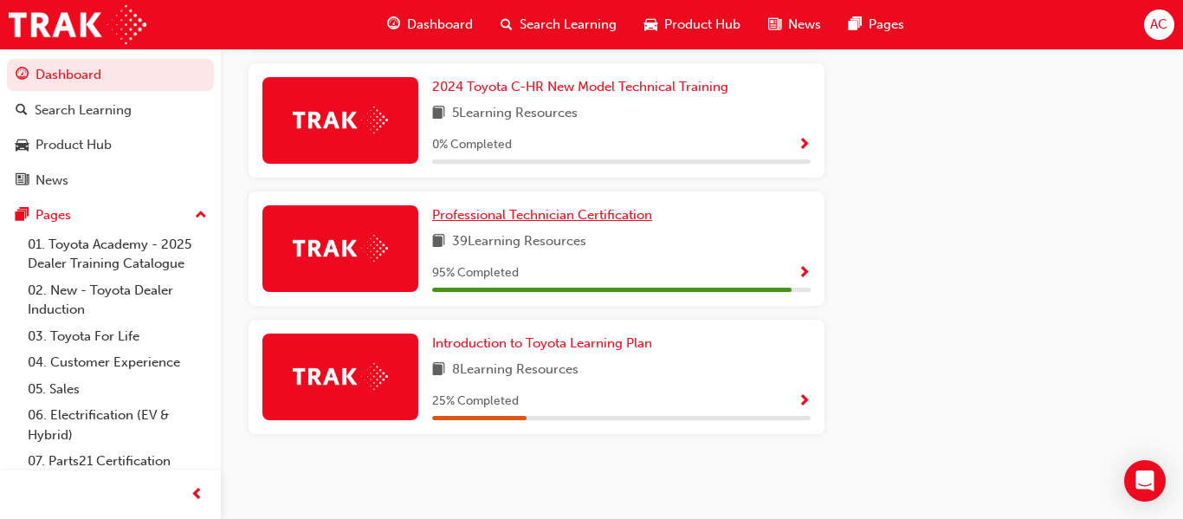
click at [532, 216] on span "Professional Technician Certification" at bounding box center [542, 215] width 220 height 16
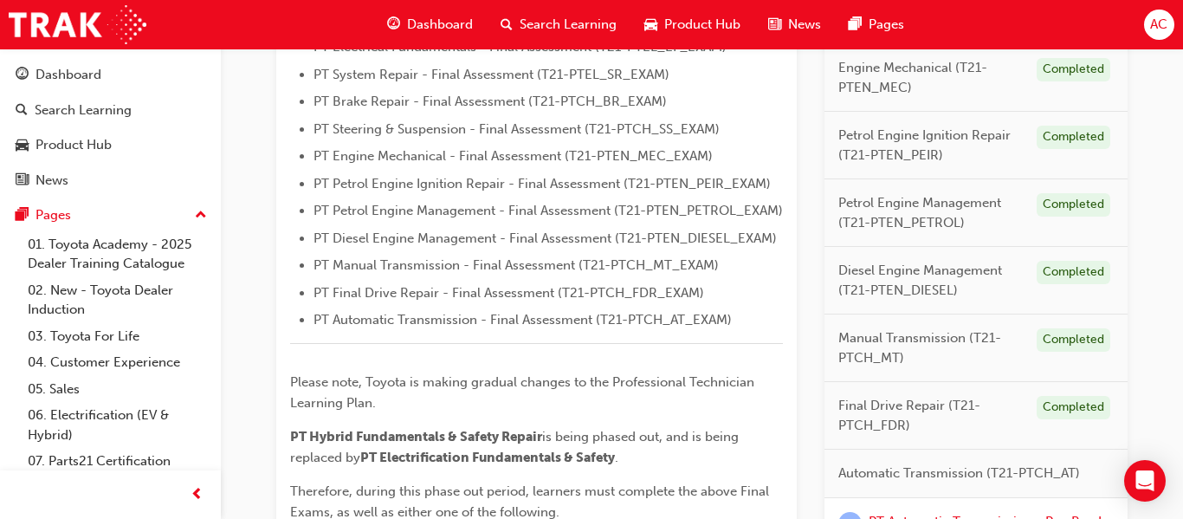
scroll to position [844, 0]
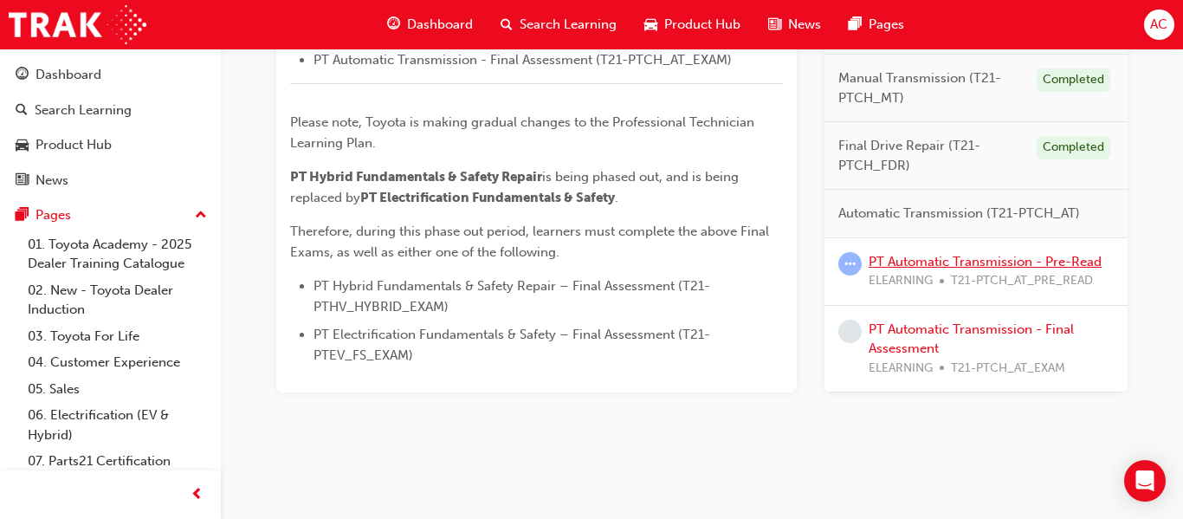
click at [935, 257] on link "PT Automatic Transmission - Pre-Read" at bounding box center [984, 261] width 233 height 16
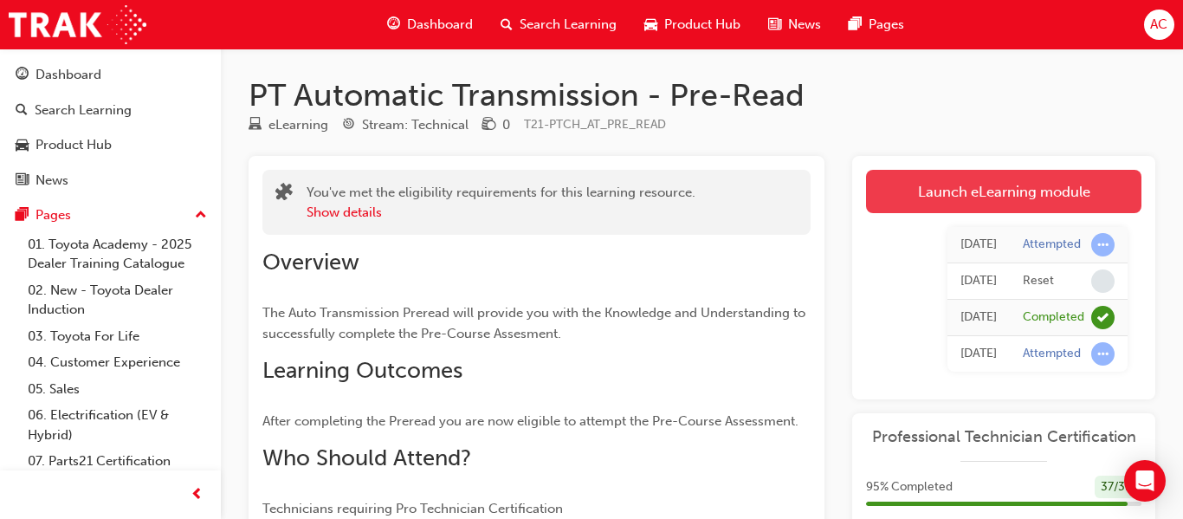
click at [989, 182] on link "Launch eLearning module" at bounding box center [1003, 191] width 275 height 43
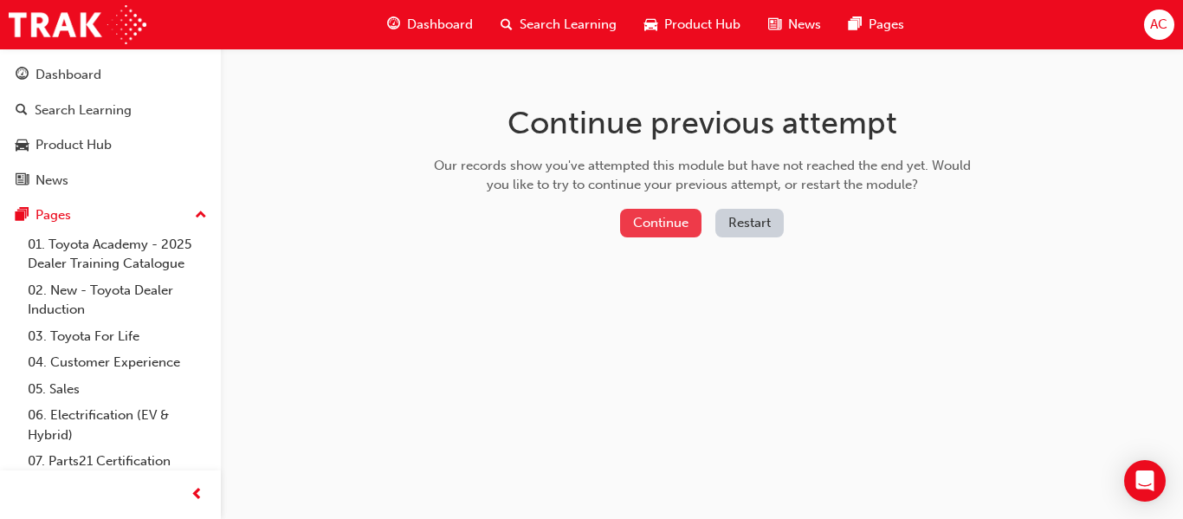
click at [672, 226] on button "Continue" at bounding box center [660, 223] width 81 height 29
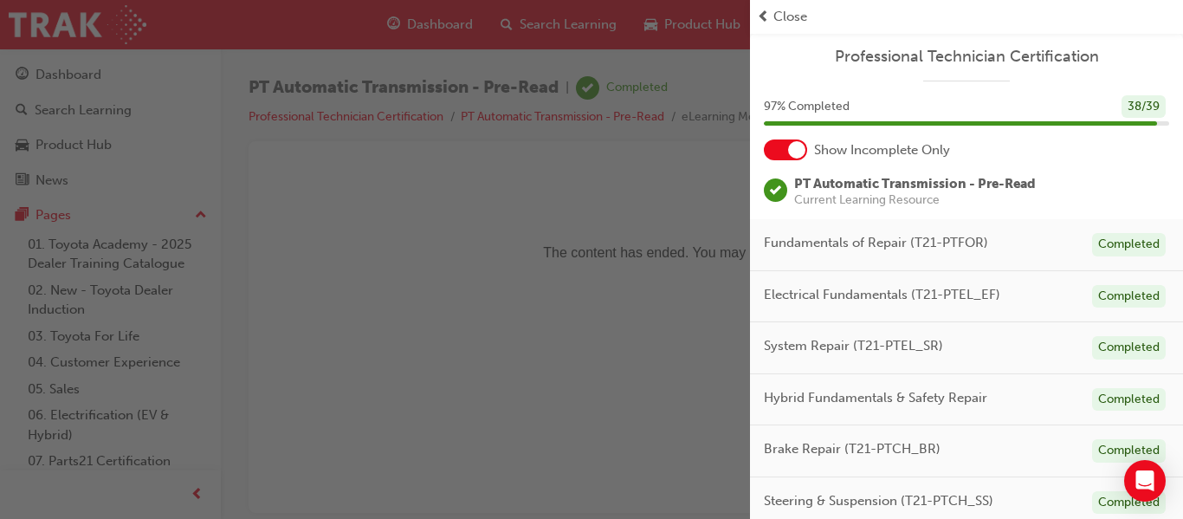
scroll to position [435, 0]
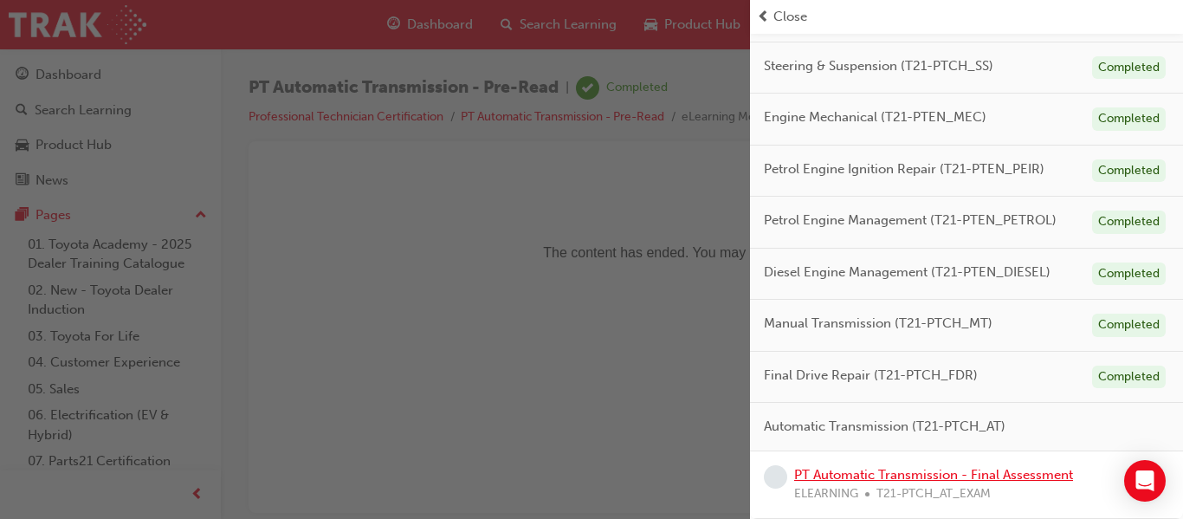
click at [897, 474] on link "PT Automatic Transmission - Final Assessment" at bounding box center [933, 475] width 279 height 16
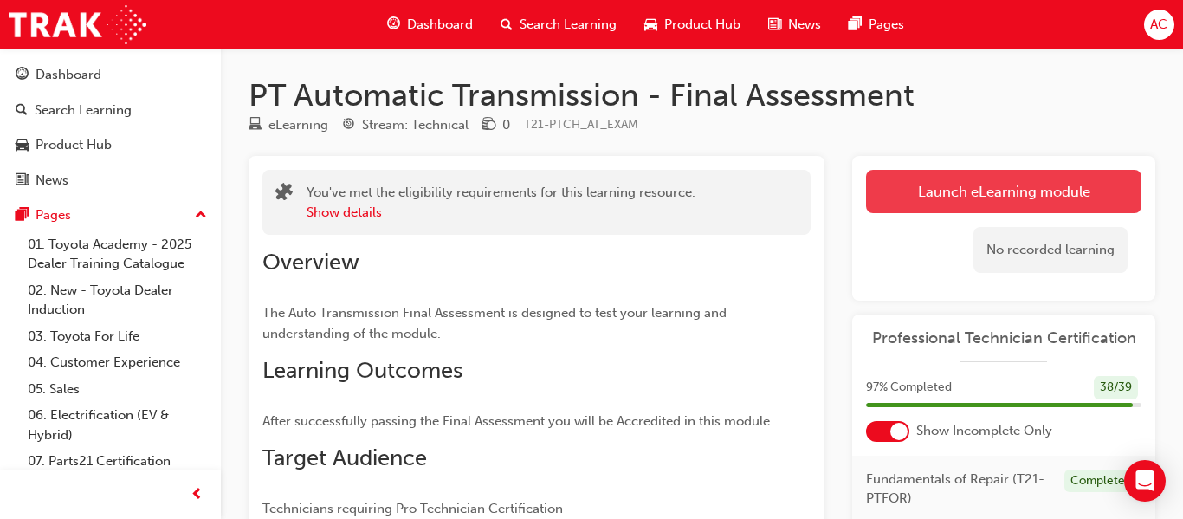
click at [894, 183] on link "Launch eLearning module" at bounding box center [1003, 191] width 275 height 43
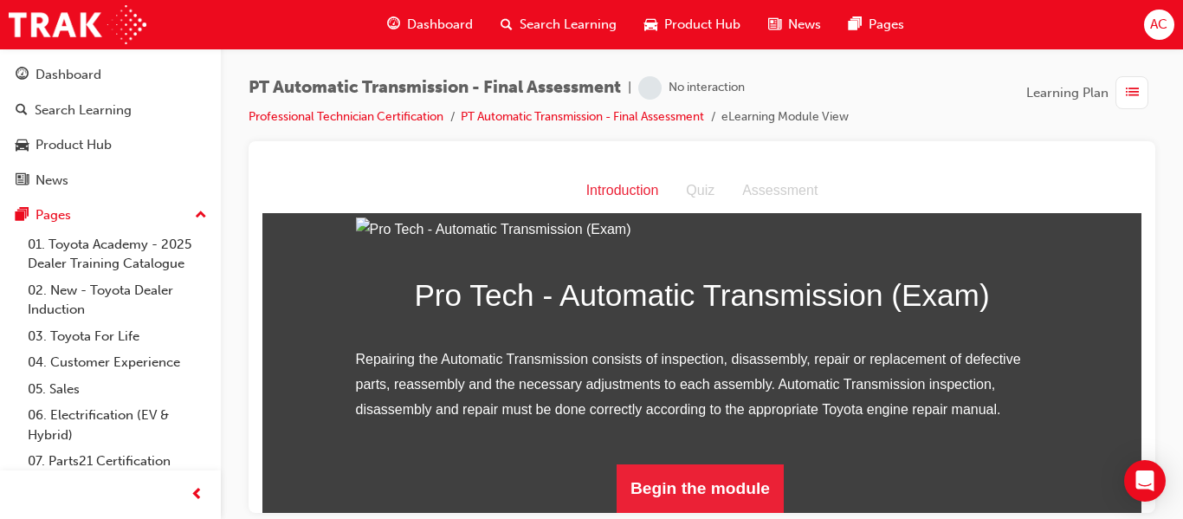
scroll to position [233, 0]
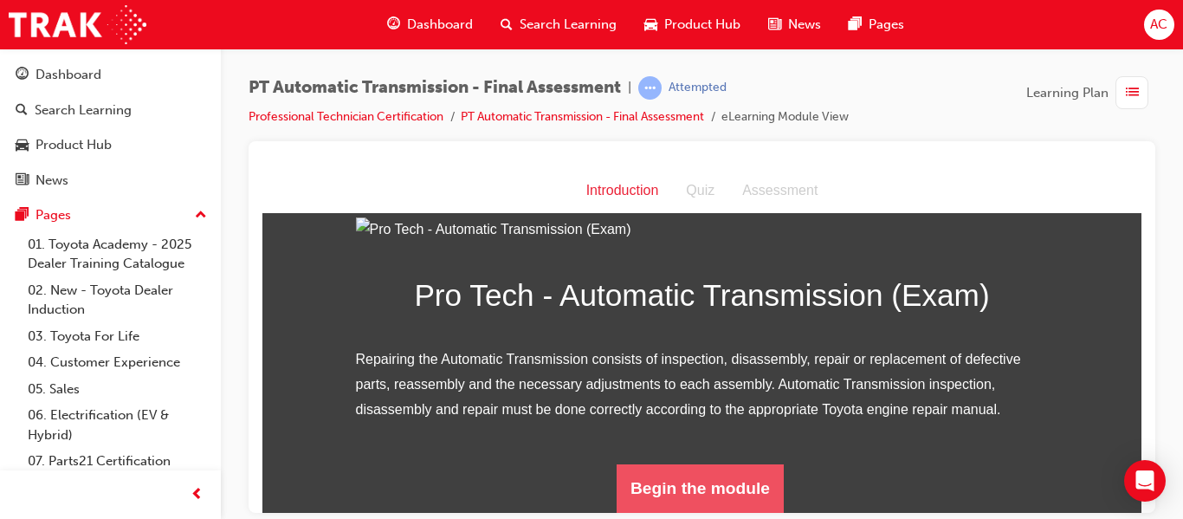
click at [655, 481] on button "Begin the module" at bounding box center [699, 487] width 167 height 48
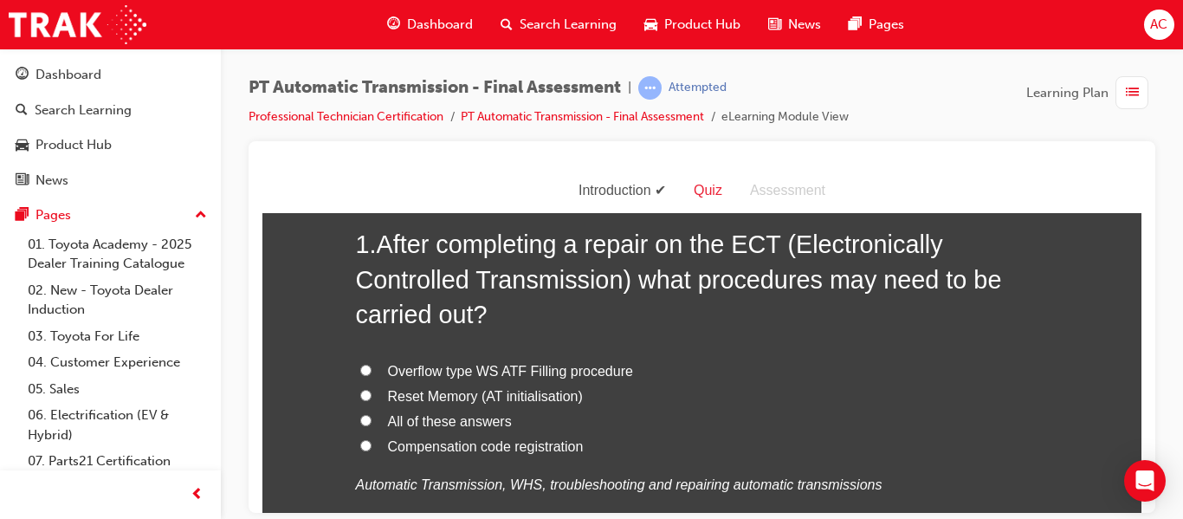
scroll to position [96, 0]
